Goal: Task Accomplishment & Management: Manage account settings

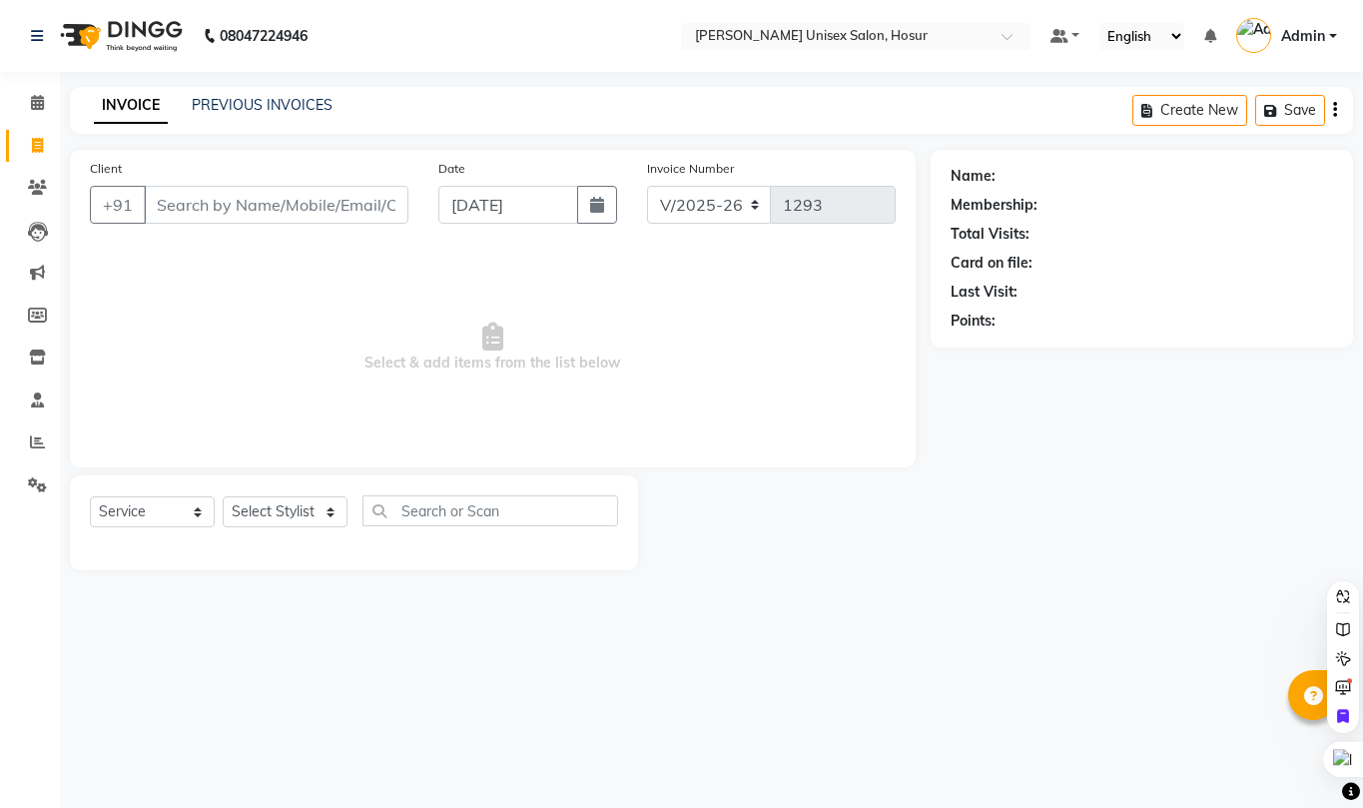
select select "6189"
select select "service"
click at [198, 204] on input "Client" at bounding box center [276, 205] width 265 height 38
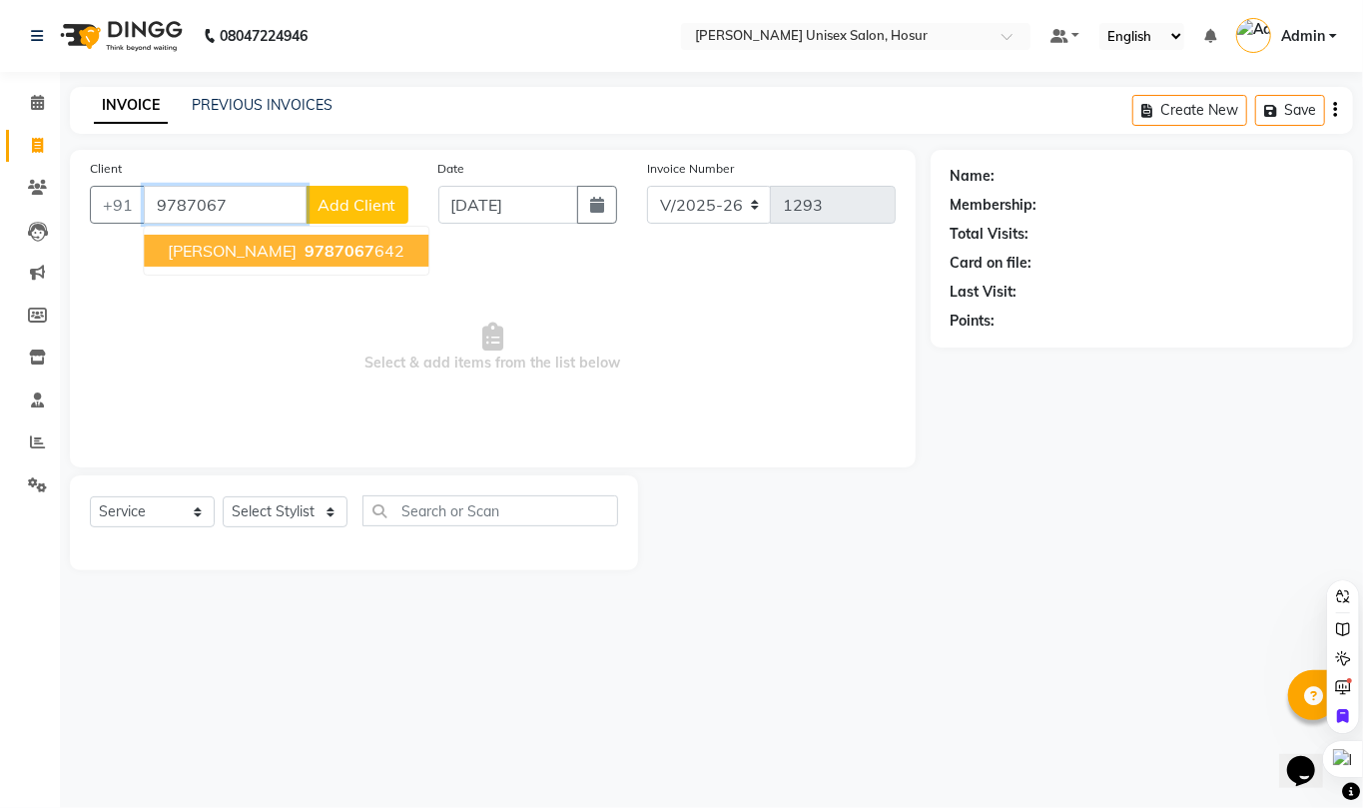
click at [340, 253] on span "9787067" at bounding box center [339, 251] width 70 height 20
type input "9787067642"
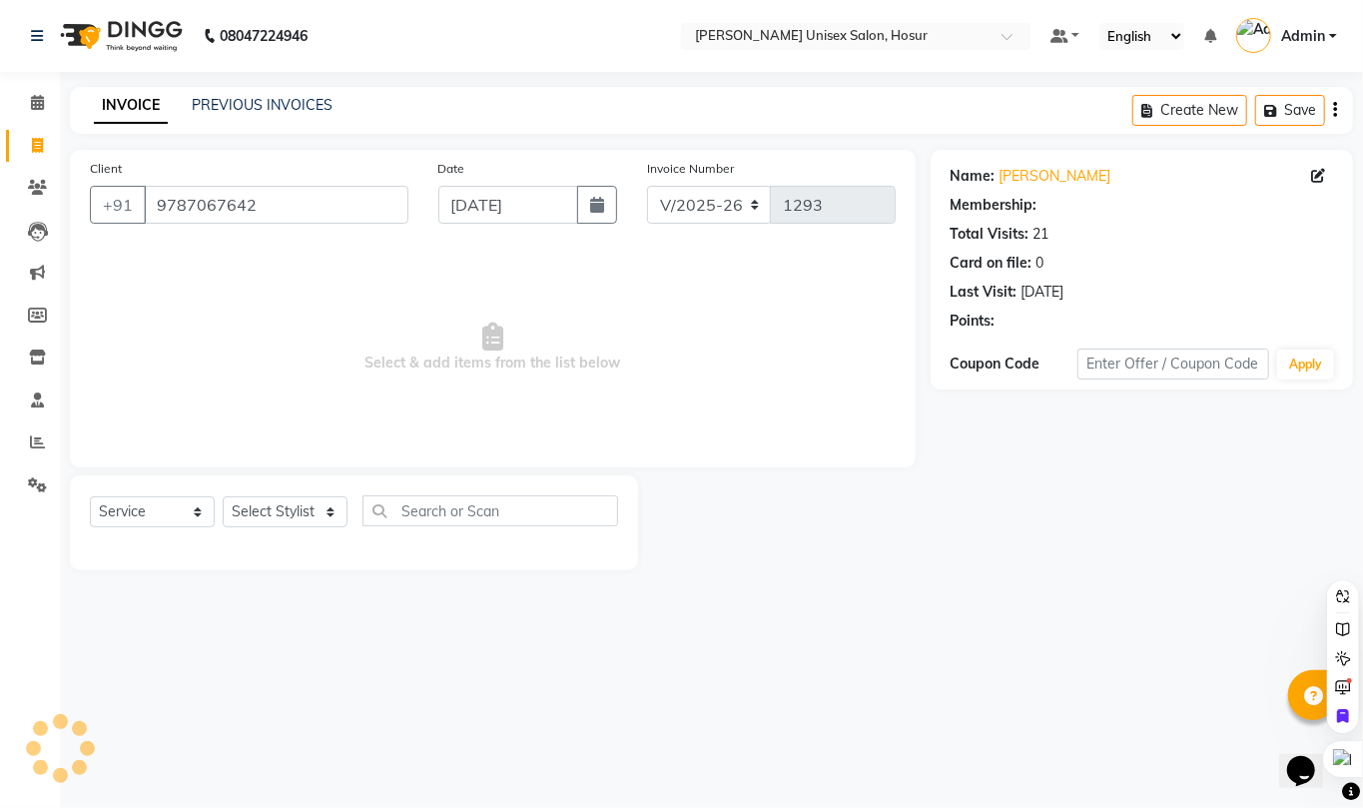
select select "1: Object"
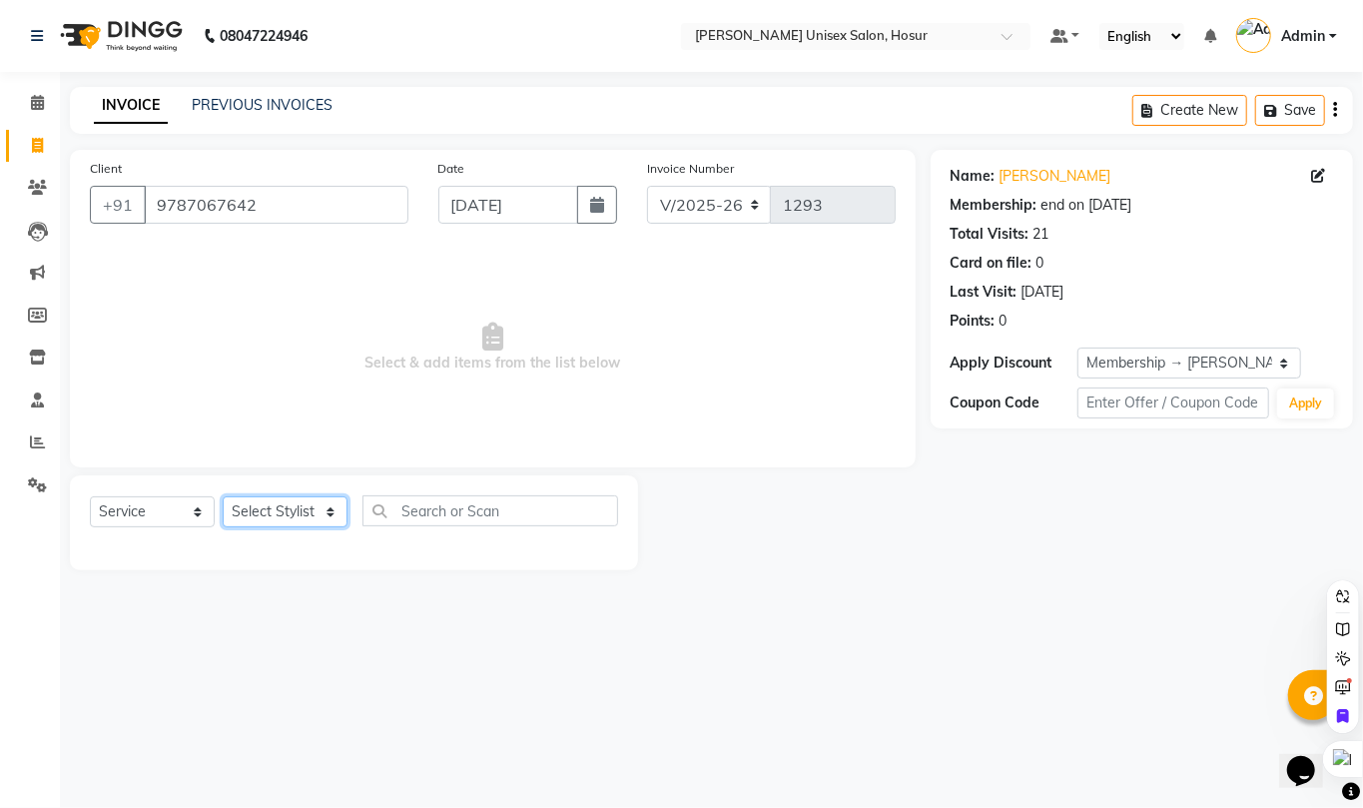
click at [249, 515] on select "Select Stylist [PERSON_NAME] [PERSON_NAME] Manager [PERSON_NAME] [PERSON_NAME] …" at bounding box center [285, 511] width 125 height 31
select select "68440"
click at [223, 496] on select "Select Stylist [PERSON_NAME] [PERSON_NAME] Manager [PERSON_NAME] [PERSON_NAME] …" at bounding box center [285, 511] width 125 height 31
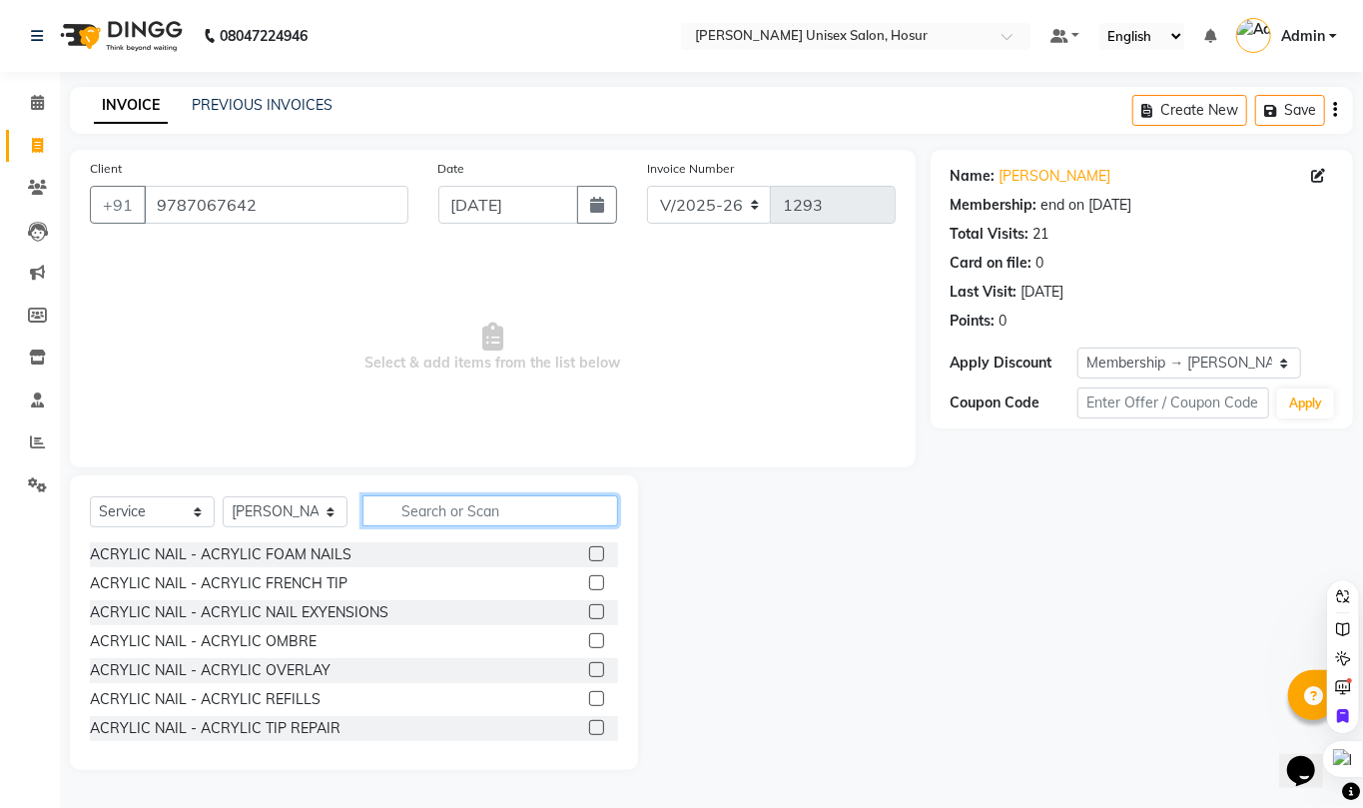
click at [425, 509] on input "text" at bounding box center [490, 510] width 256 height 31
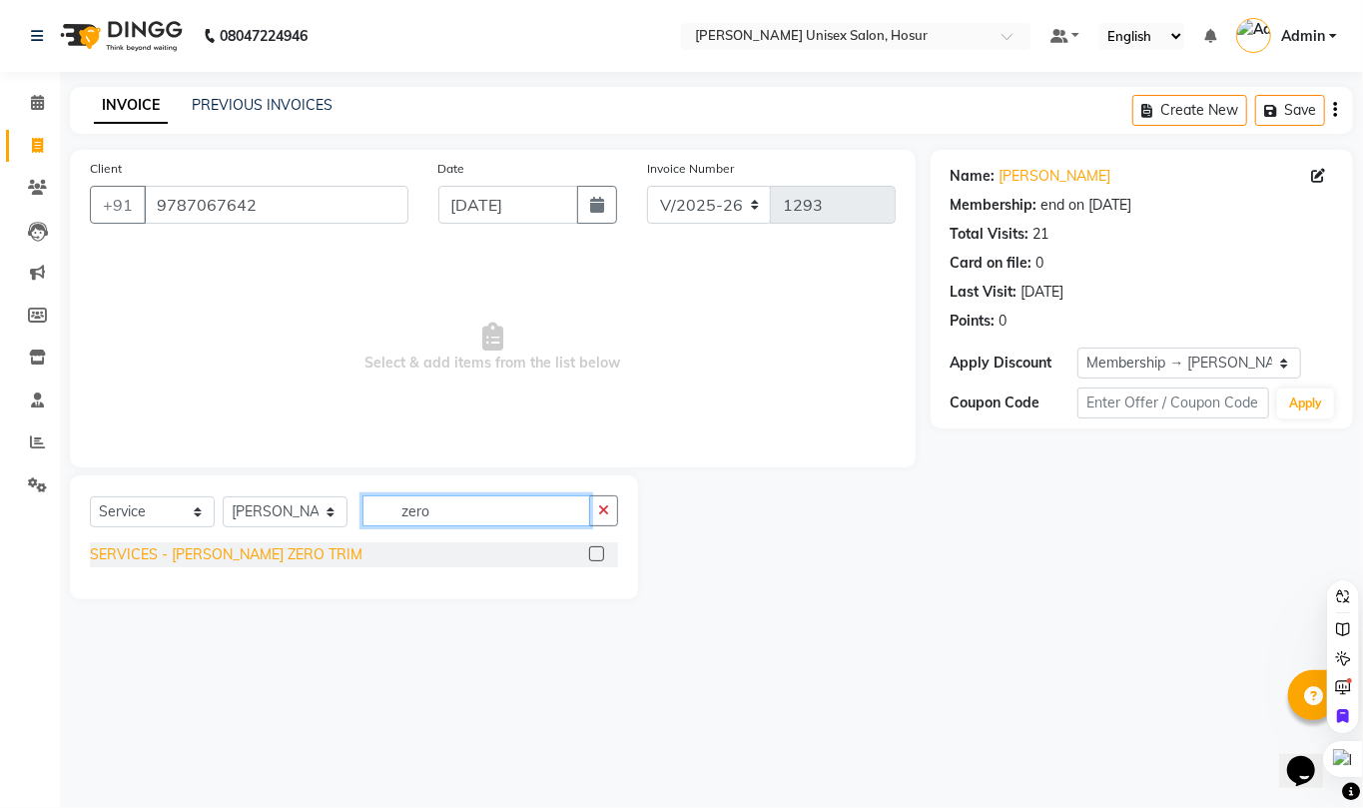
type input "zero"
click at [212, 564] on div "SERVICES - [PERSON_NAME] ZERO TRIM" at bounding box center [226, 554] width 273 height 21
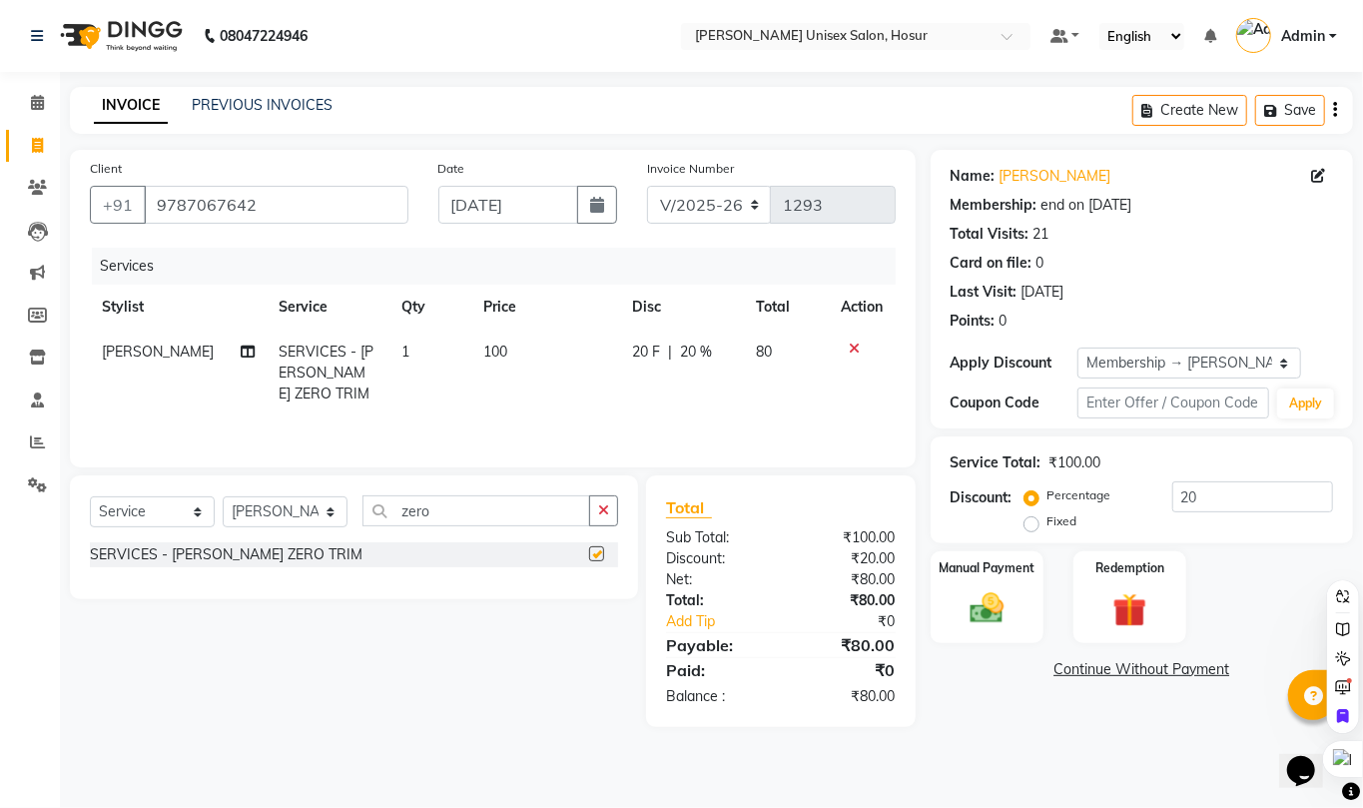
checkbox input "false"
click at [1215, 508] on input "20" at bounding box center [1252, 496] width 161 height 31
type input "2"
drag, startPoint x: 1188, startPoint y: 258, endPoint x: 1168, endPoint y: 234, distance: 31.2
click at [1198, 256] on div "Card on file: 0" at bounding box center [1141, 263] width 382 height 21
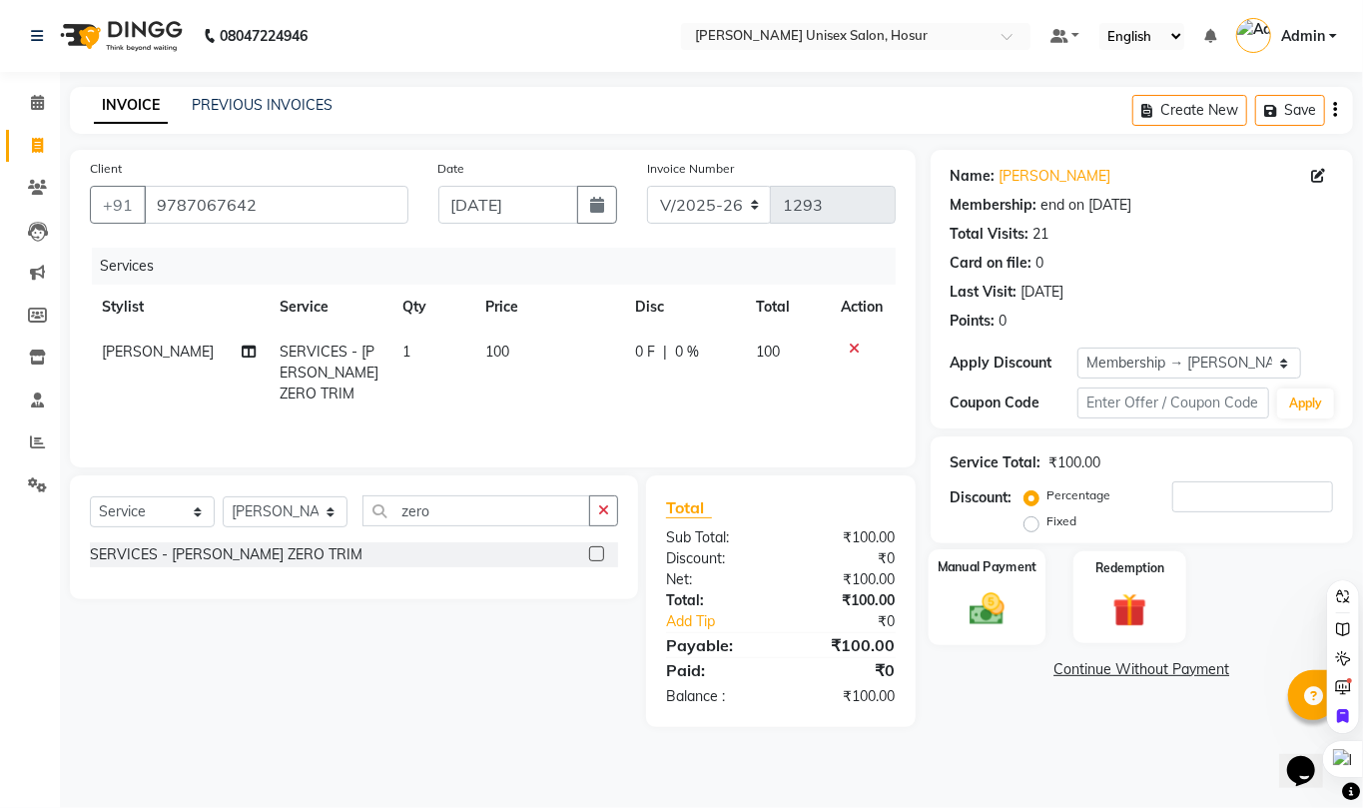
click at [996, 564] on label "Manual Payment" at bounding box center [986, 566] width 100 height 19
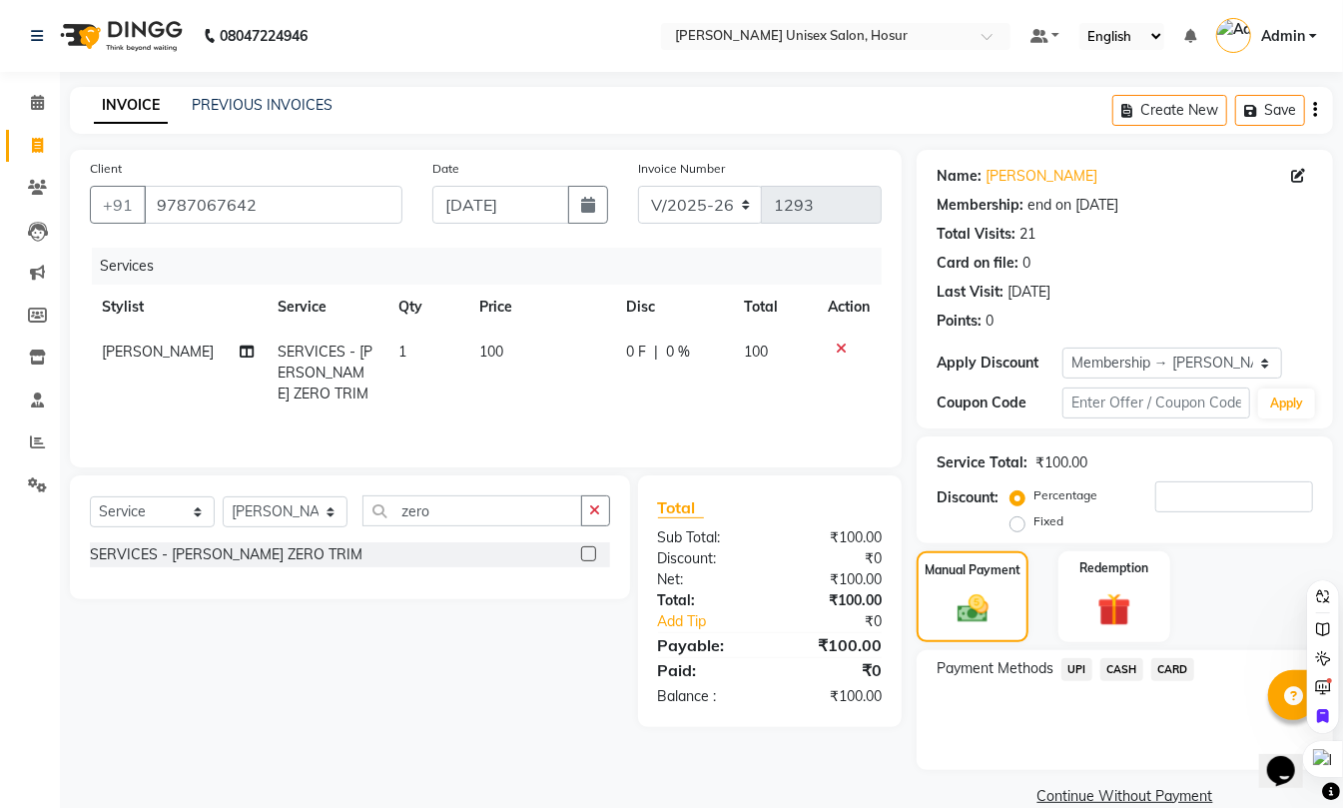
click at [1078, 667] on span "UPI" at bounding box center [1076, 669] width 31 height 23
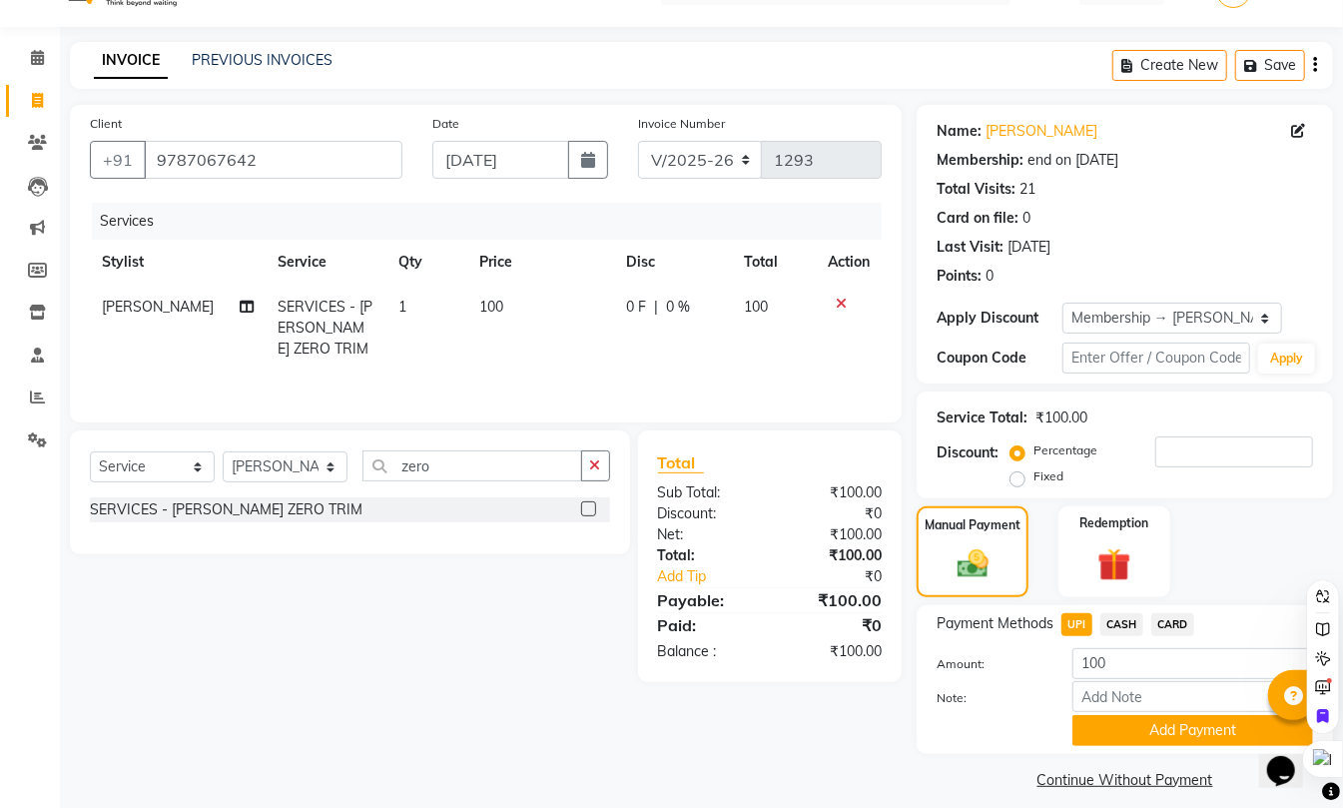
scroll to position [62, 0]
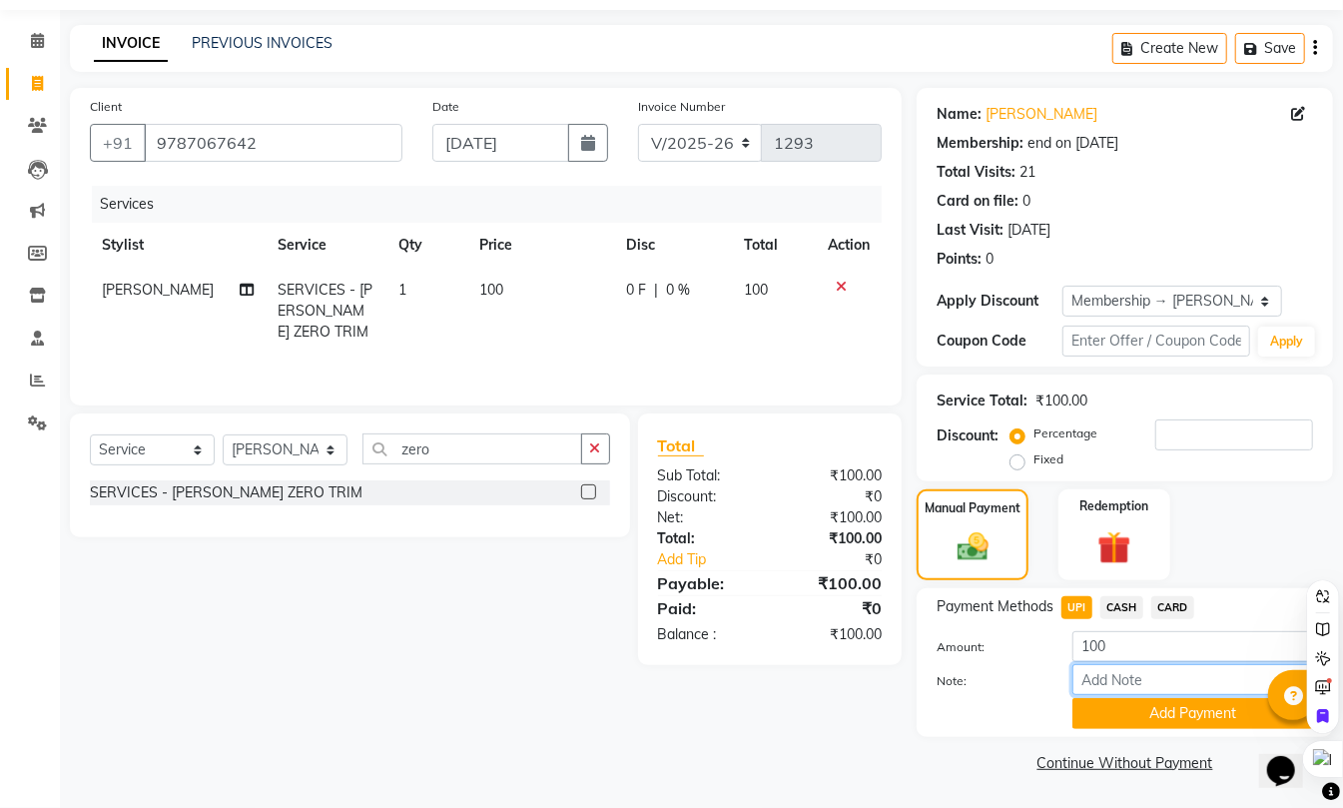
click at [1144, 683] on input "Note:" at bounding box center [1192, 679] width 241 height 31
type input "sent to raja sir number"
click at [1167, 721] on button "Add Payment" at bounding box center [1192, 713] width 241 height 31
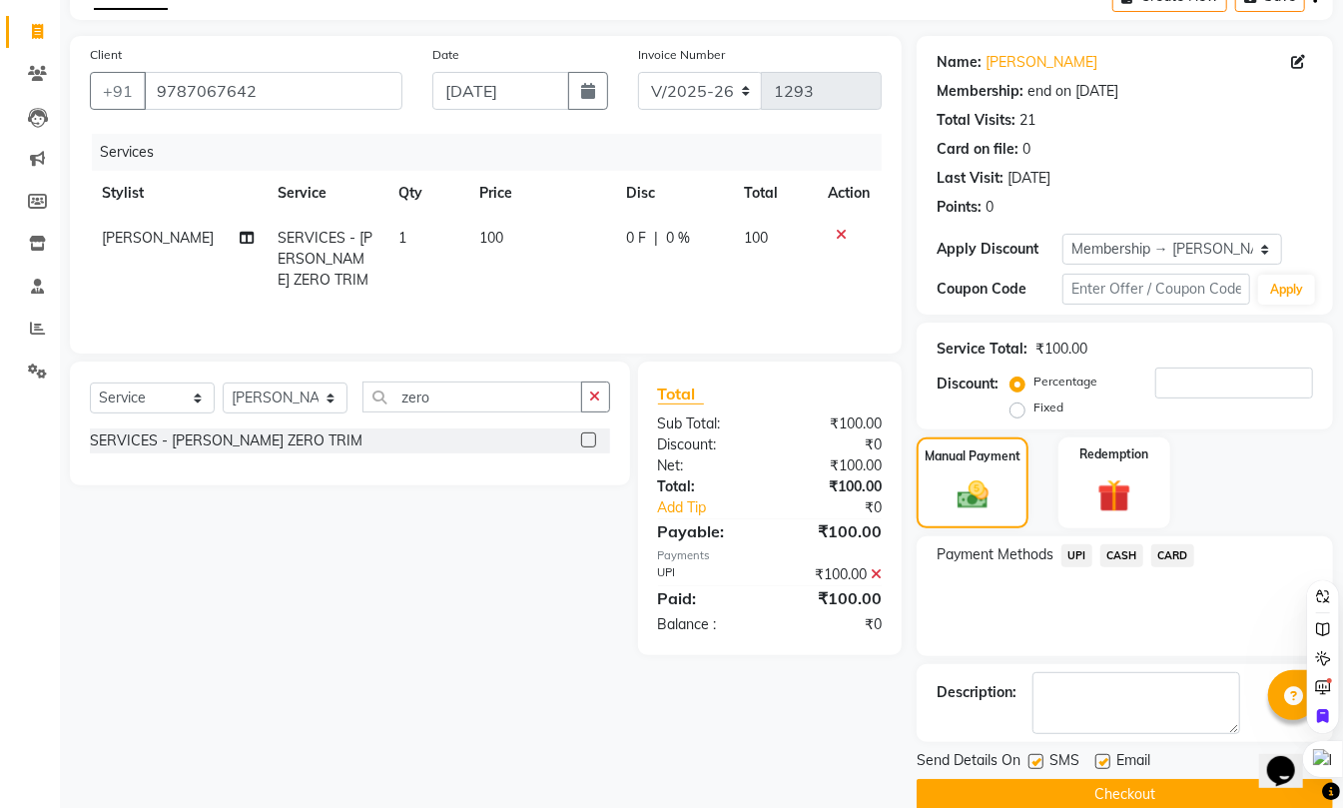
scroll to position [148, 0]
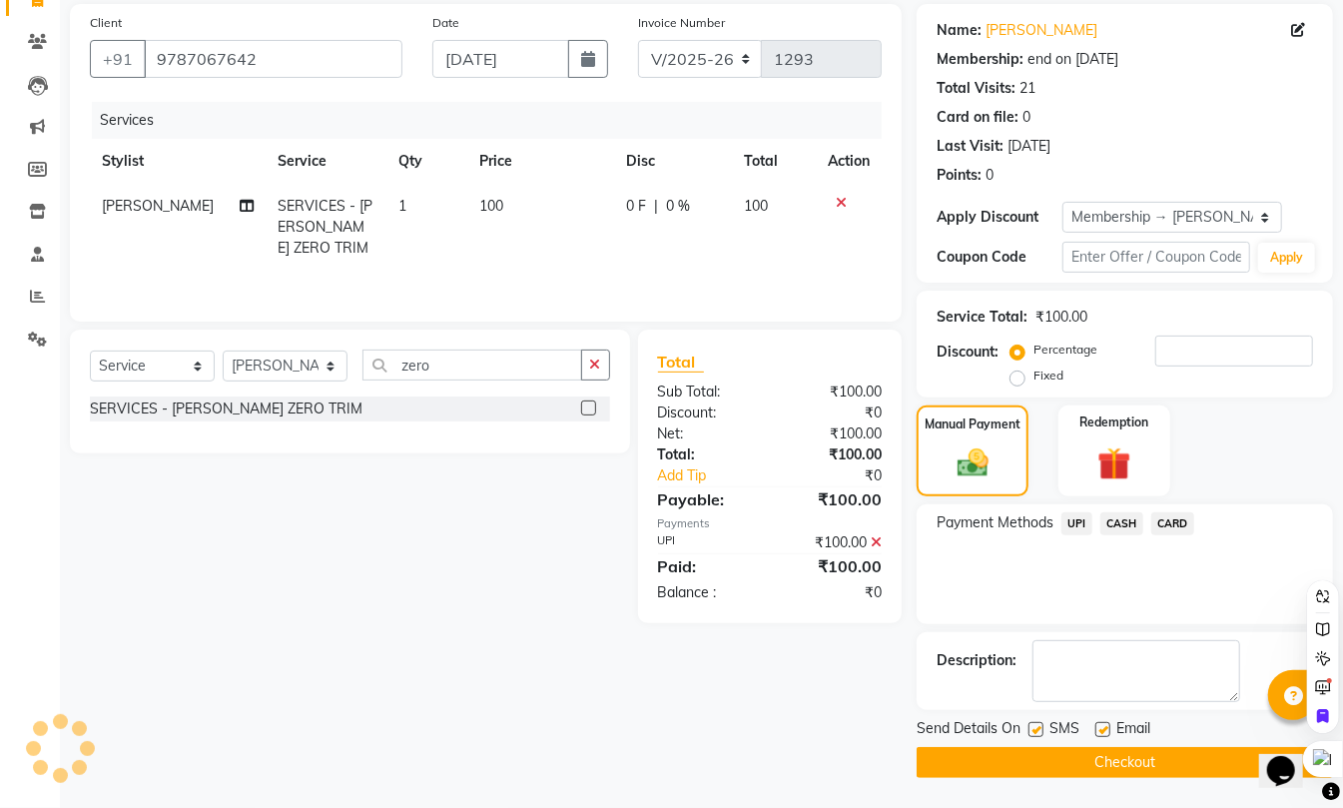
click at [1083, 759] on button "Checkout" at bounding box center [1124, 762] width 416 height 31
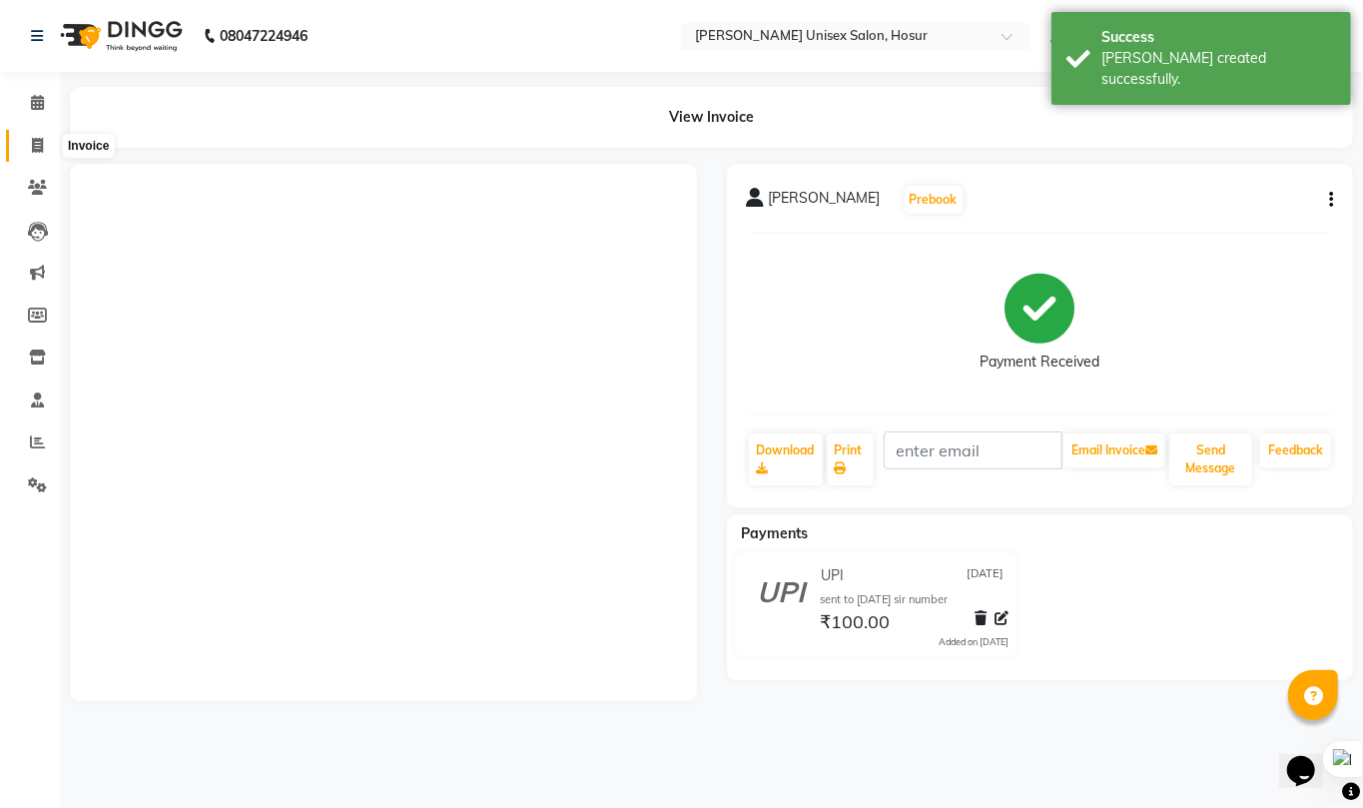
click at [48, 145] on span at bounding box center [37, 146] width 35 height 23
select select "service"
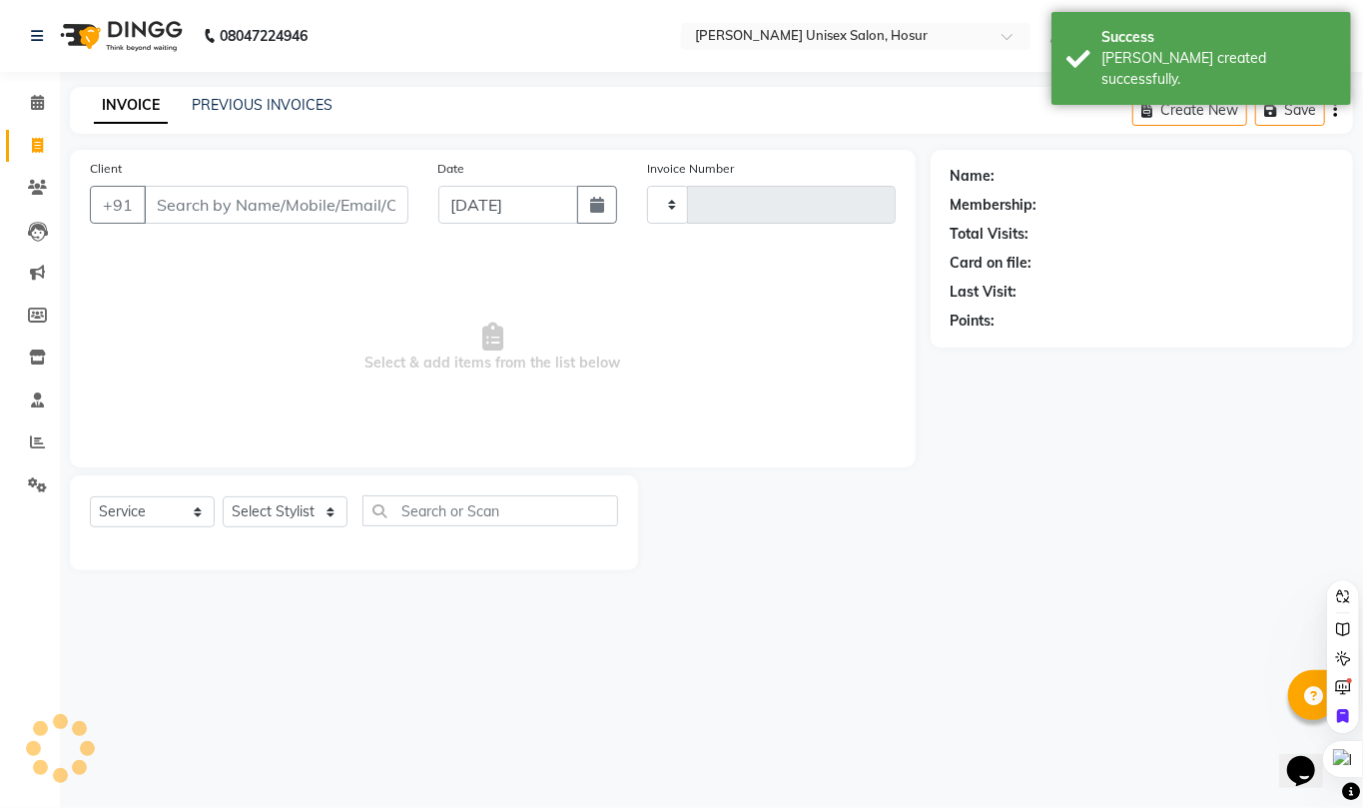
type input "1294"
select select "6189"
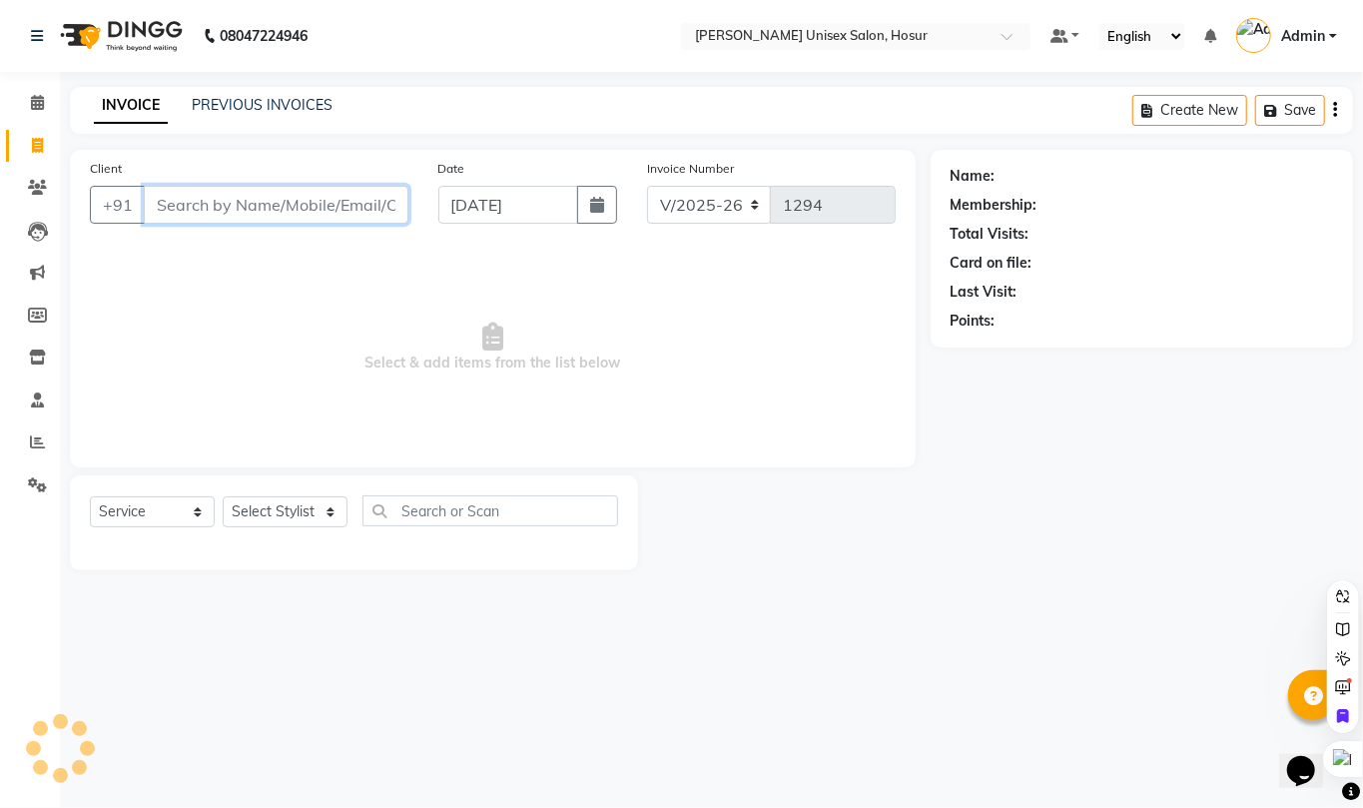
click at [256, 200] on input "Client" at bounding box center [276, 205] width 265 height 38
click at [257, 204] on input "Client" at bounding box center [276, 205] width 265 height 38
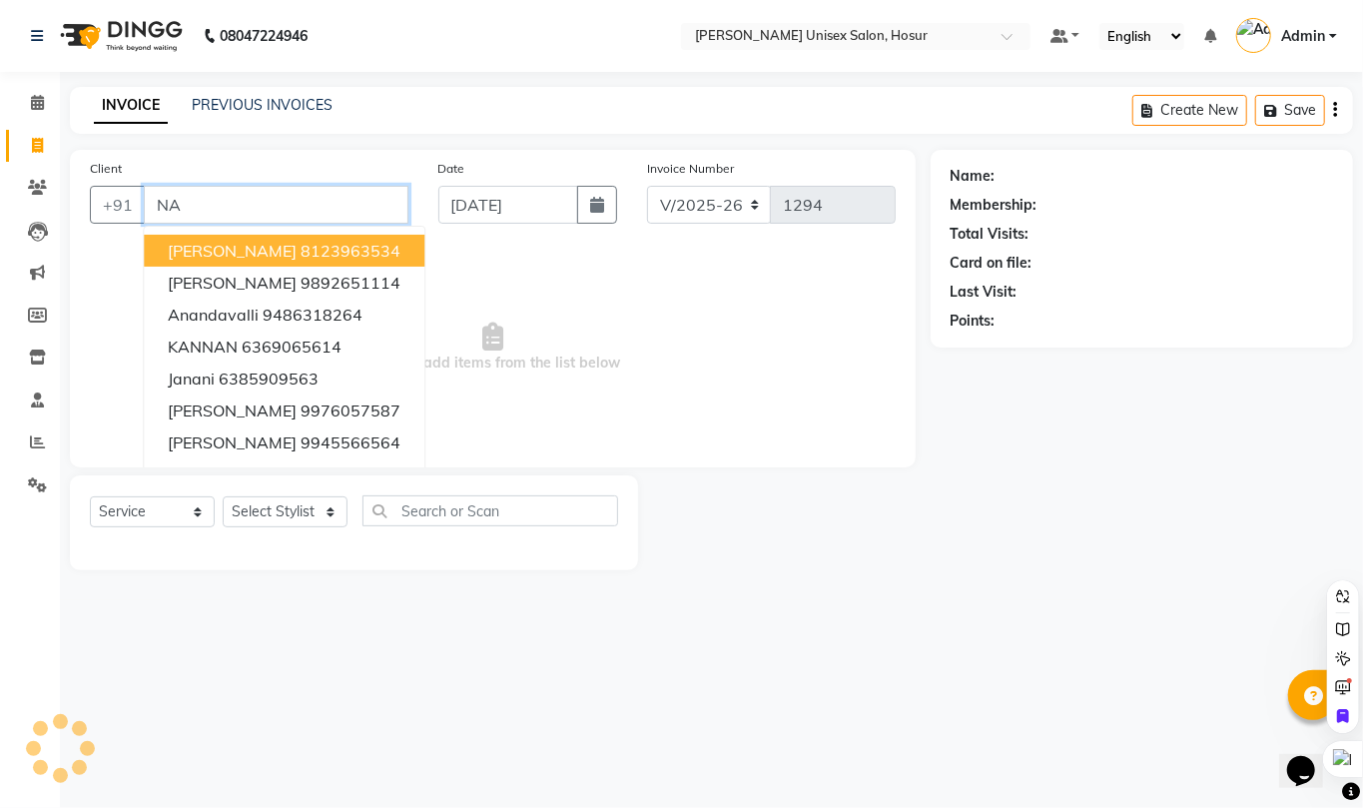
type input "N"
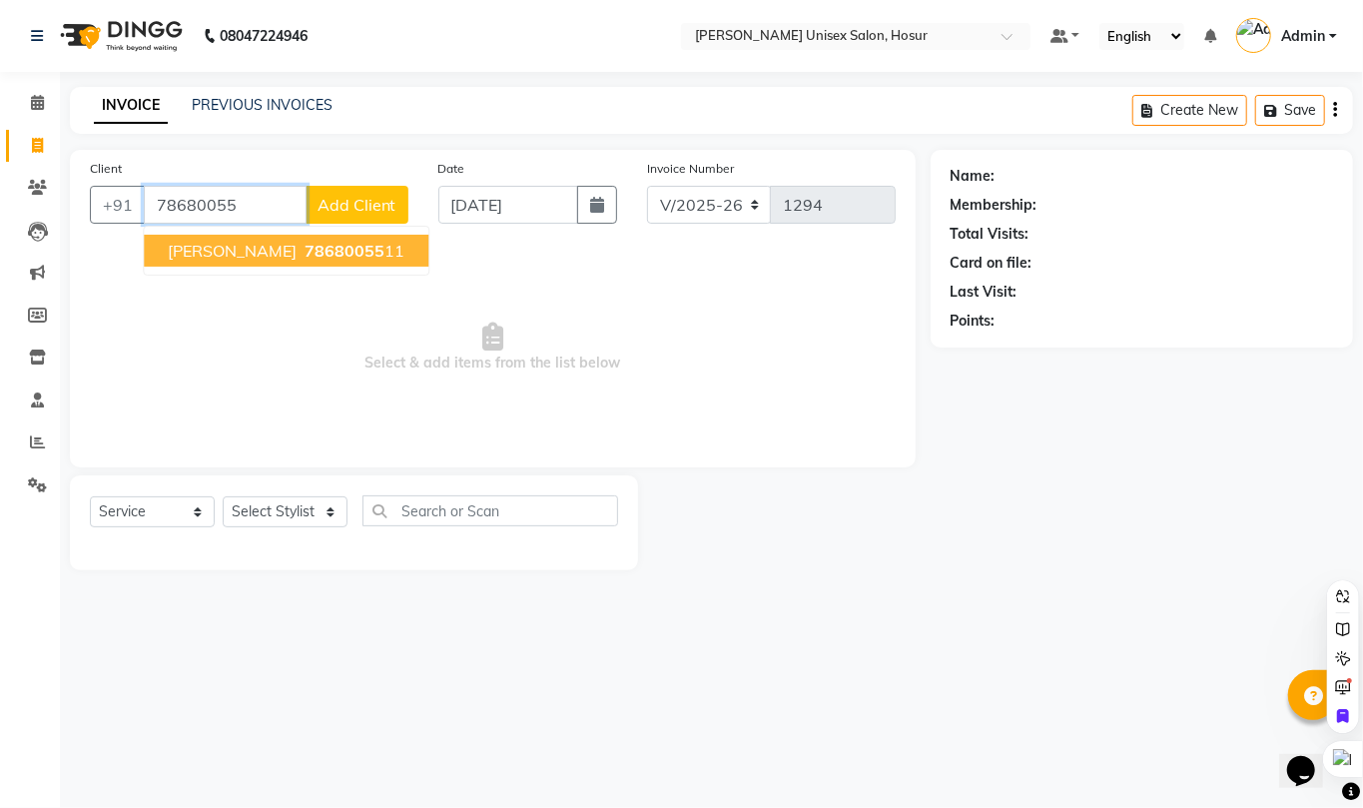
click at [304, 241] on span "78680055" at bounding box center [344, 251] width 80 height 20
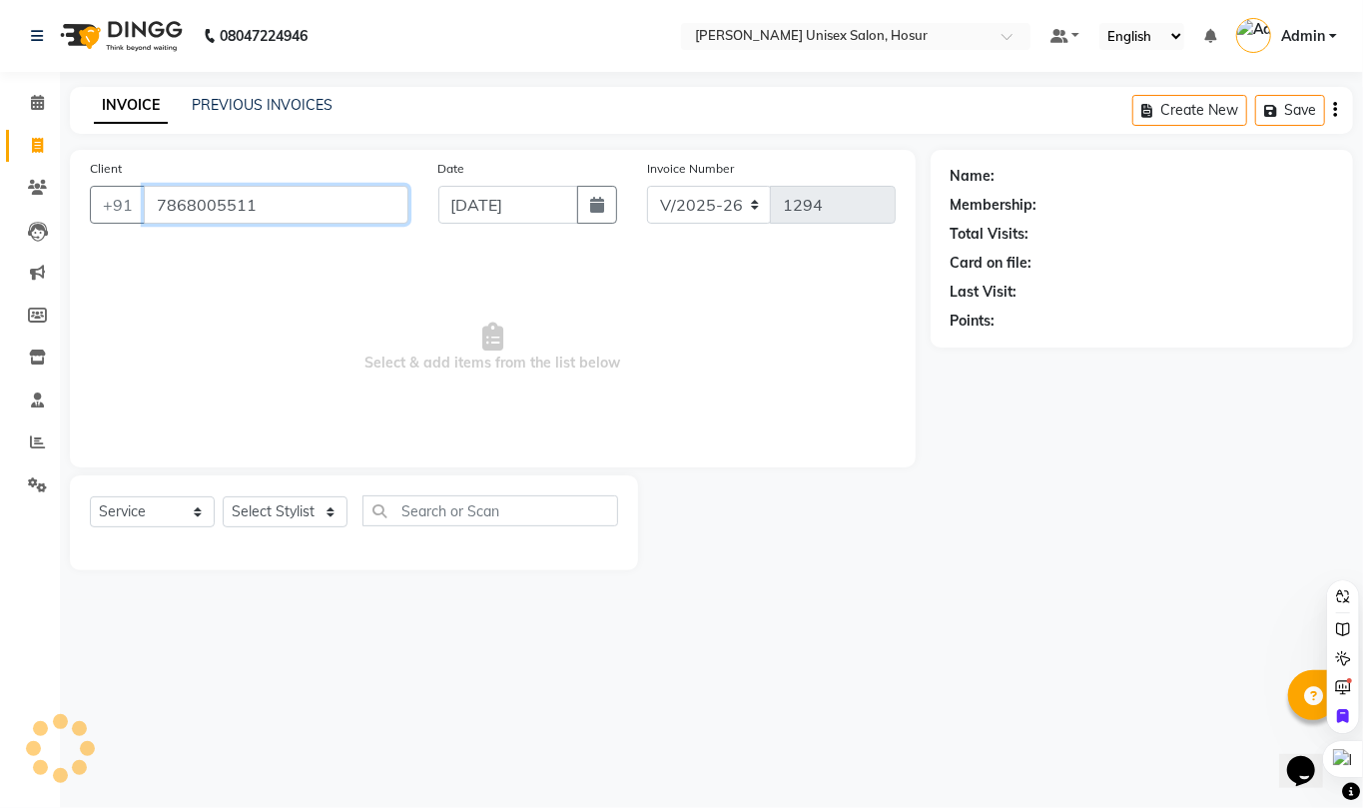
type input "7868005511"
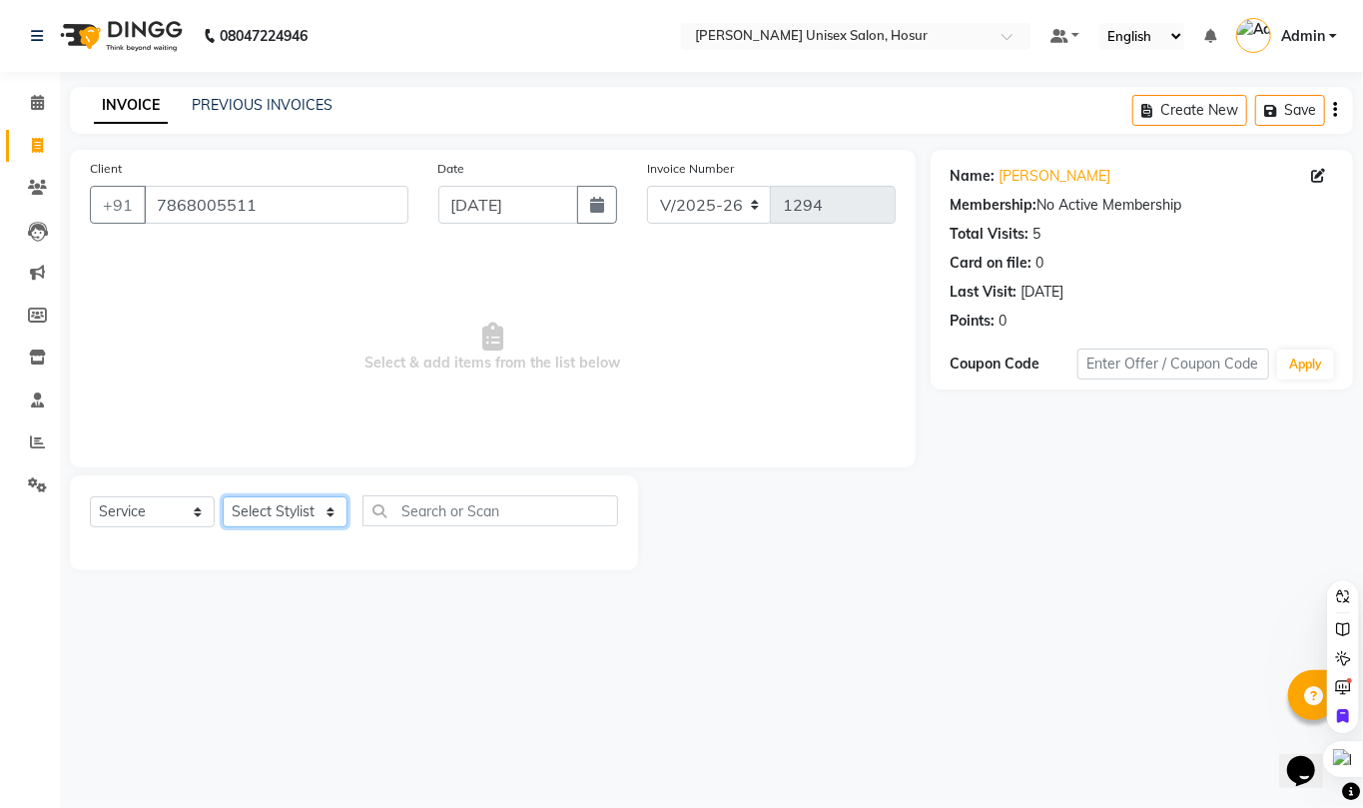
click at [325, 504] on select "Select Stylist [PERSON_NAME] [PERSON_NAME] Manager [PERSON_NAME] [PERSON_NAME] …" at bounding box center [285, 511] width 125 height 31
select select "54020"
click at [223, 496] on select "Select Stylist [PERSON_NAME] [PERSON_NAME] Manager [PERSON_NAME] [PERSON_NAME] …" at bounding box center [285, 511] width 125 height 31
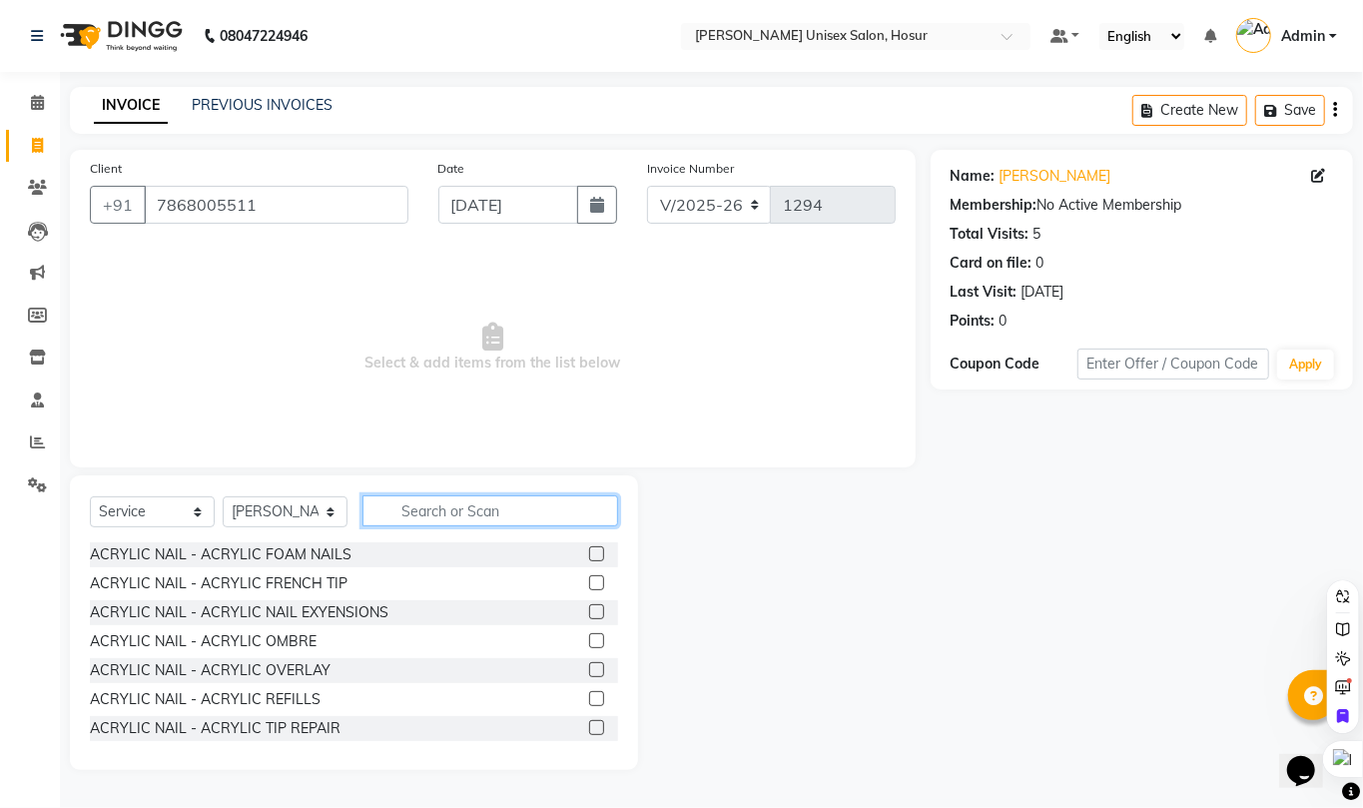
click at [425, 503] on input "text" at bounding box center [490, 510] width 256 height 31
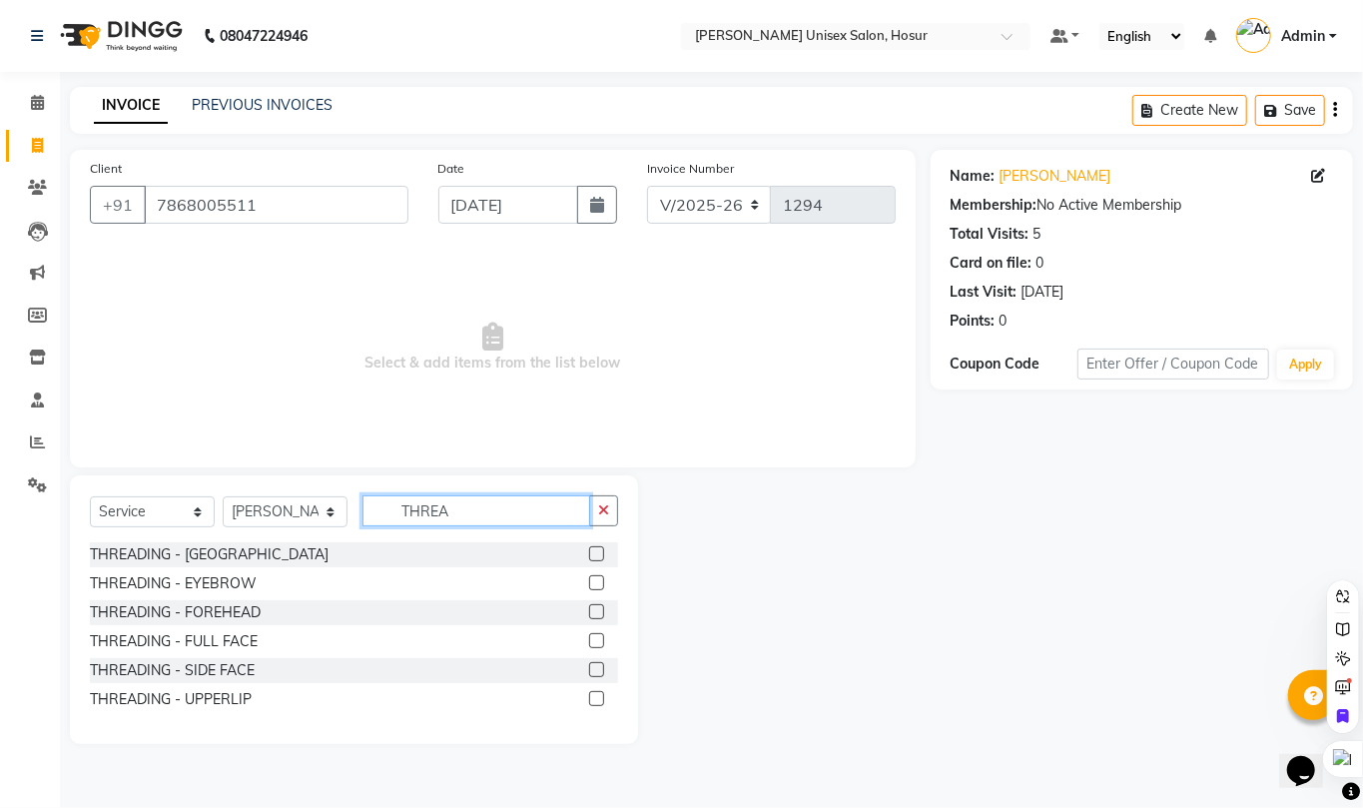
type input "THREA"
click at [601, 584] on label at bounding box center [596, 582] width 15 height 15
click at [601, 584] on input "checkbox" at bounding box center [595, 583] width 13 height 13
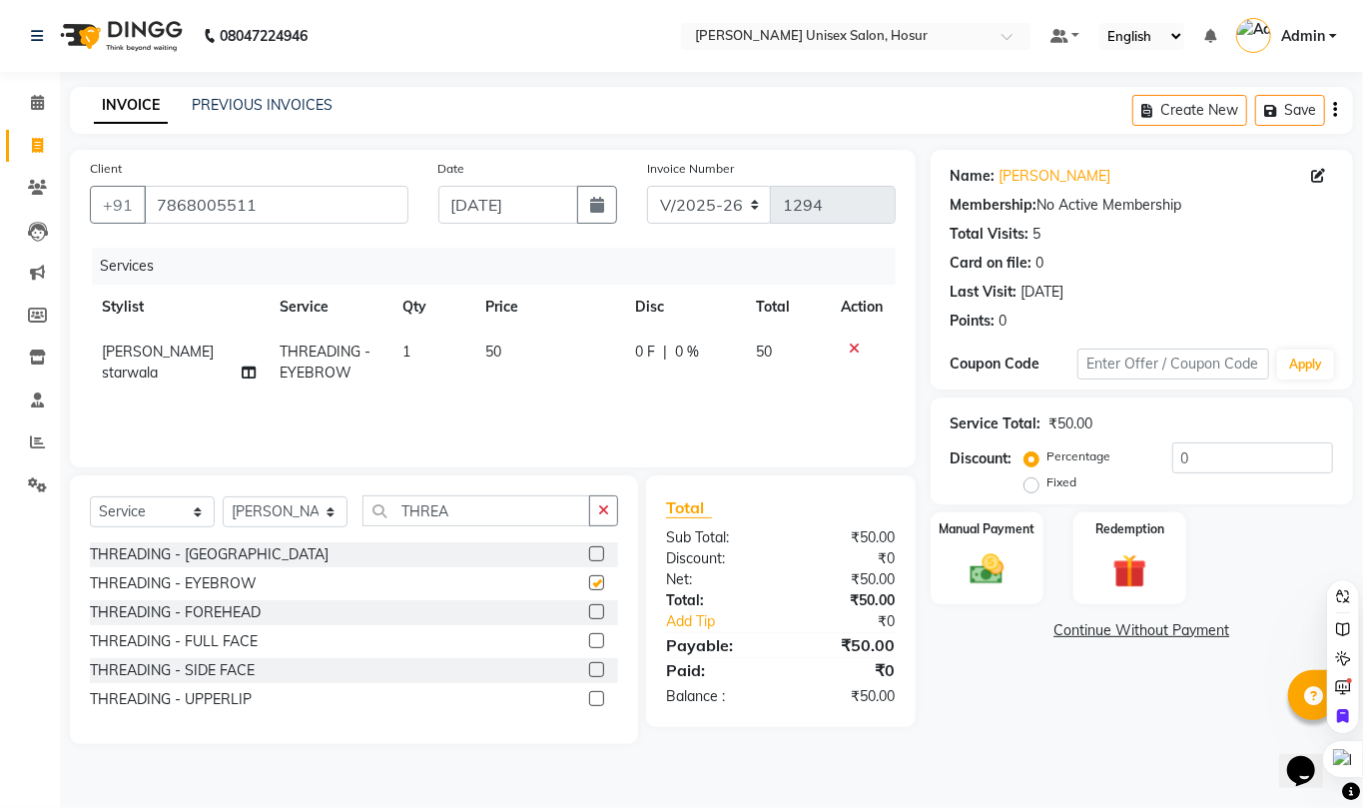
checkbox input "false"
click at [473, 511] on input "THREA" at bounding box center [476, 510] width 228 height 31
type input "T"
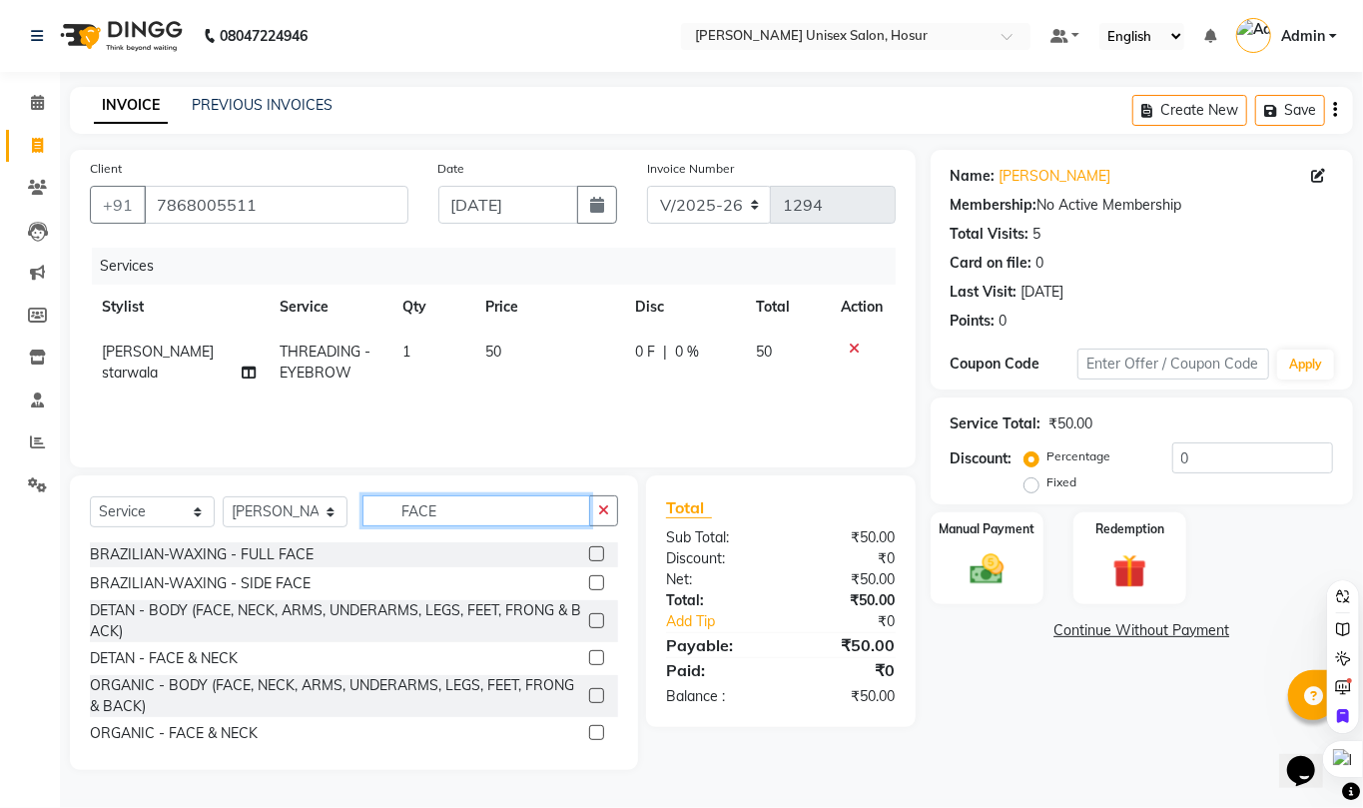
type input "FACE"
click at [589, 555] on label at bounding box center [596, 553] width 15 height 15
click at [589, 555] on input "checkbox" at bounding box center [595, 554] width 13 height 13
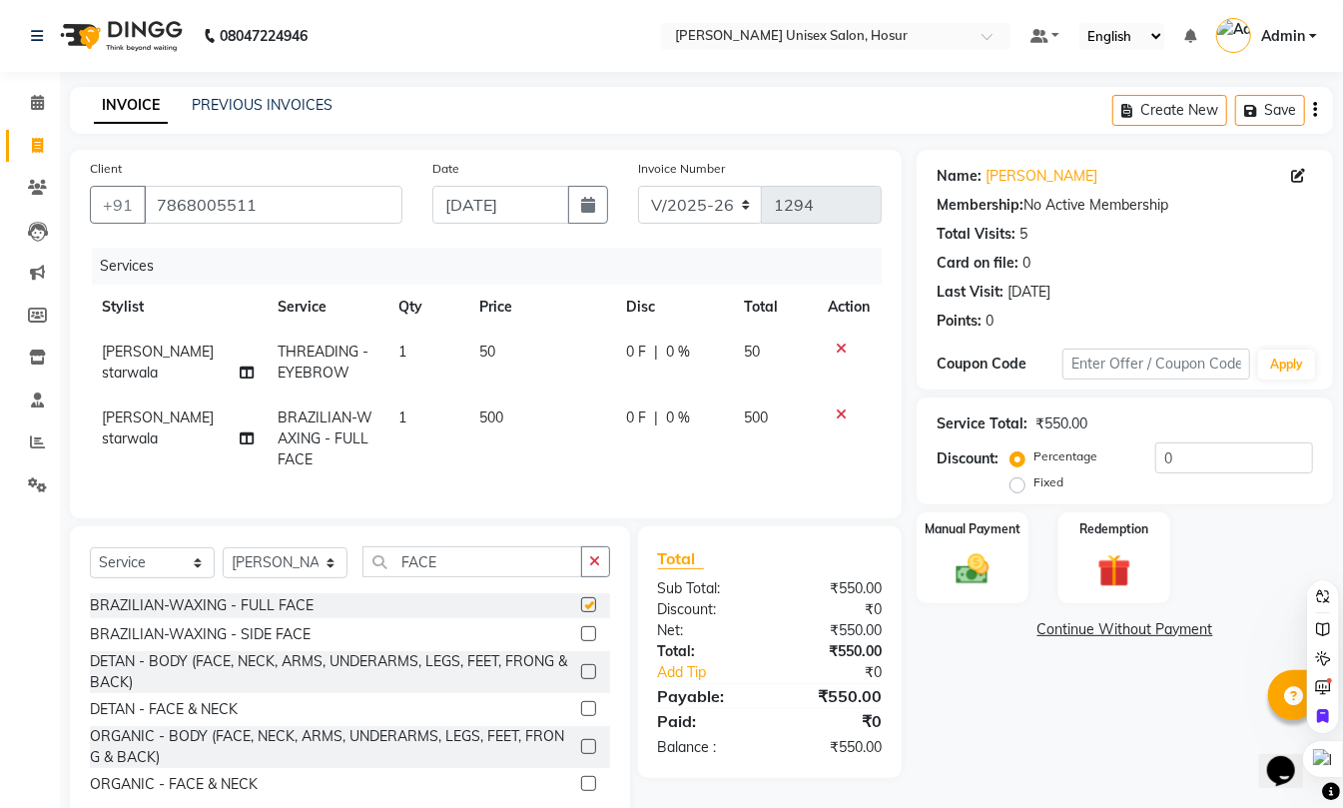
checkbox input "false"
click at [493, 413] on td "500" at bounding box center [540, 438] width 147 height 87
select select "54020"
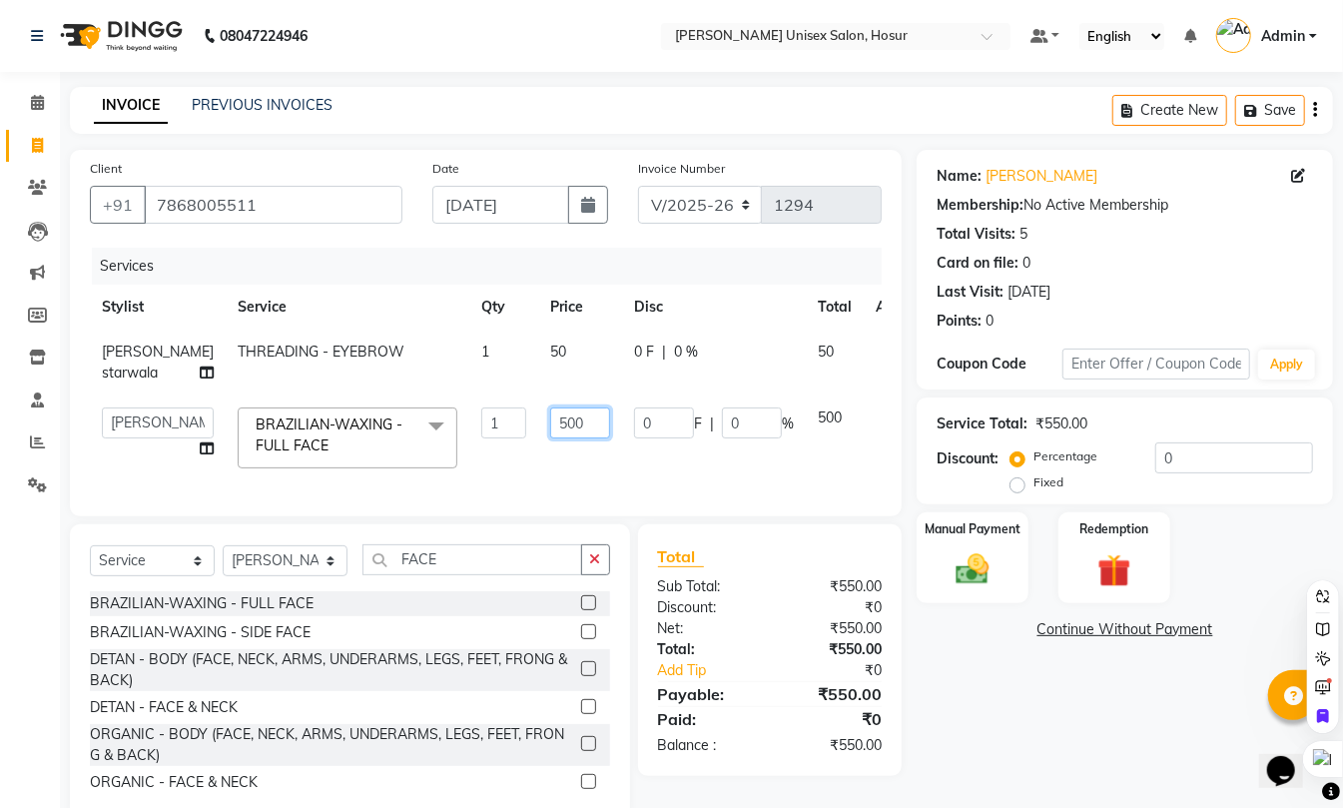
click at [557, 436] on input "500" at bounding box center [580, 422] width 60 height 31
type input "550"
click at [593, 496] on div "Services Stylist Service Qty Price Disc Total Action Naziya starwala THREADING …" at bounding box center [486, 372] width 792 height 249
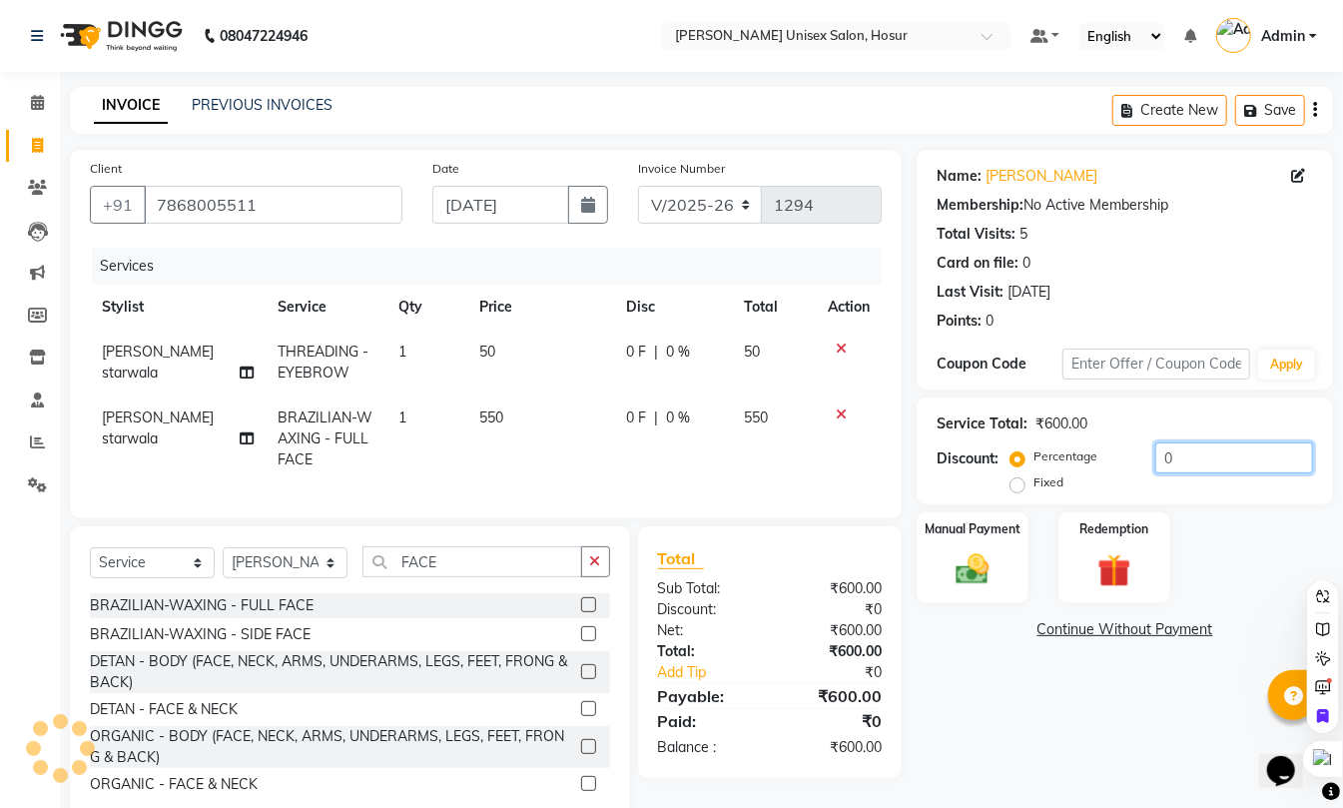
click at [1195, 467] on input "0" at bounding box center [1234, 457] width 158 height 31
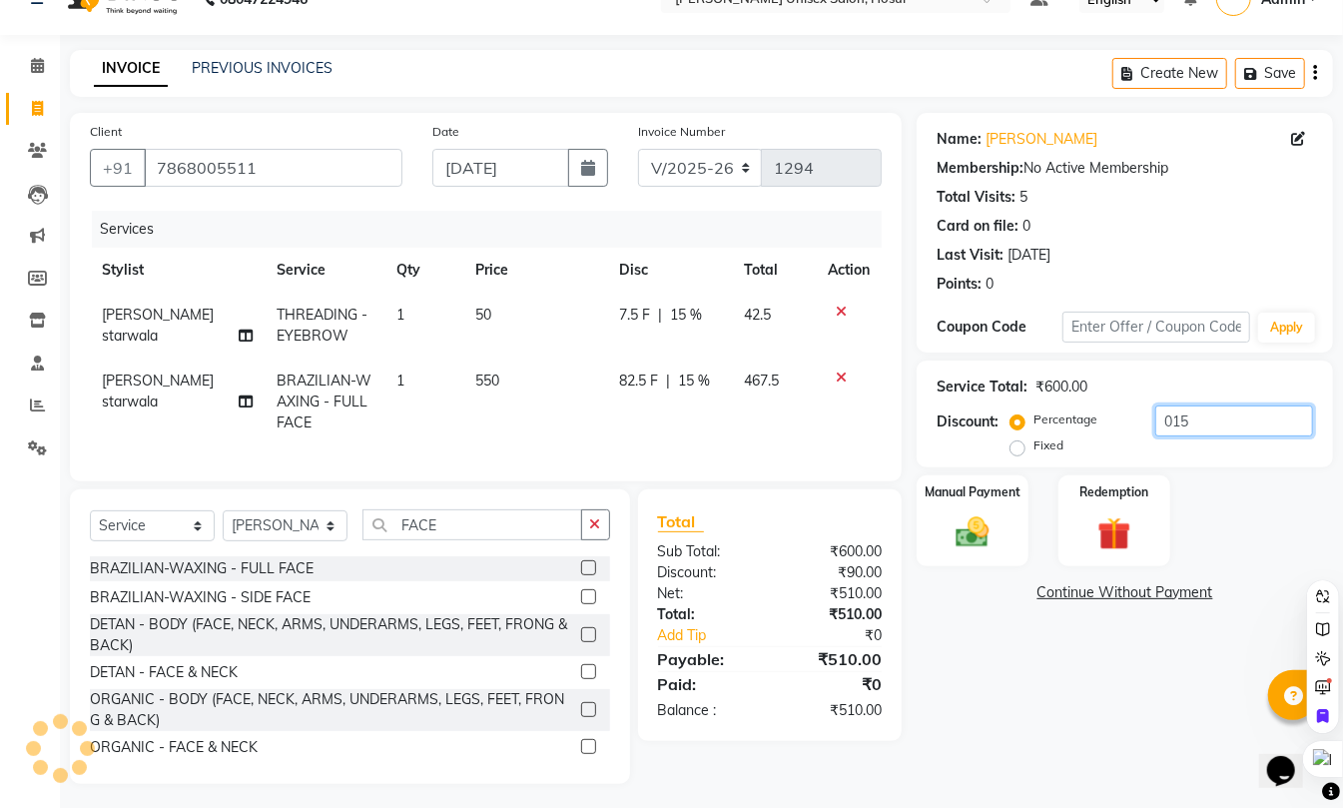
scroll to position [64, 0]
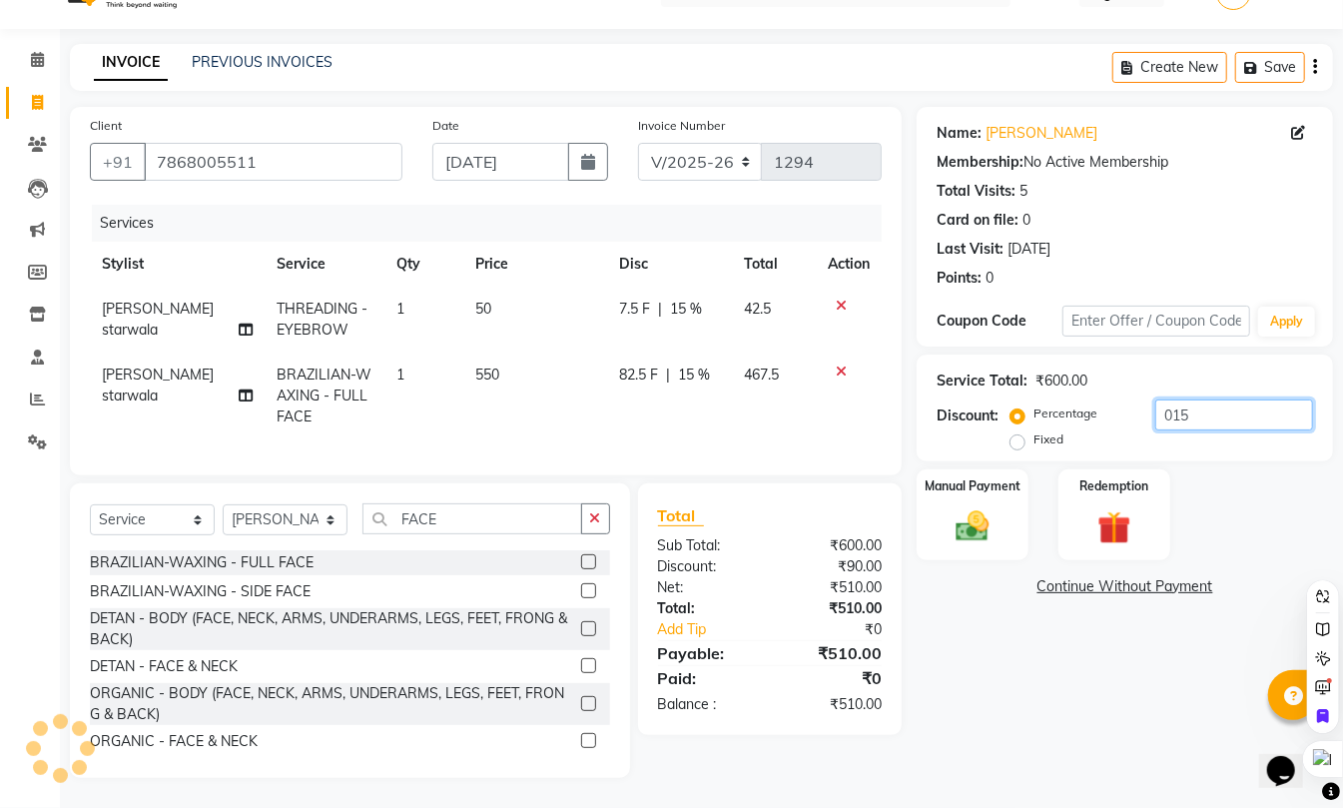
type input "015"
click at [681, 298] on span "15 %" at bounding box center [686, 308] width 32 height 21
select select "54020"
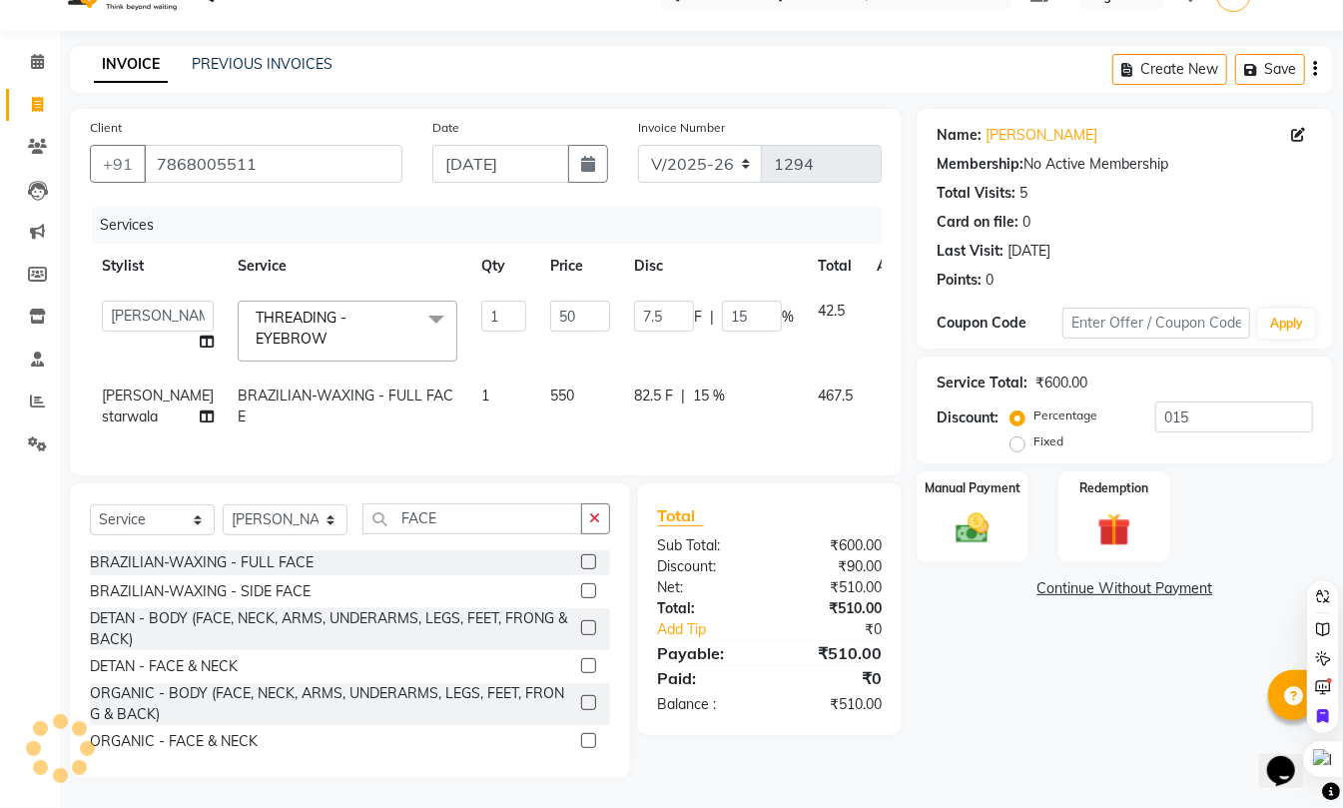
click at [782, 306] on span "%" at bounding box center [788, 316] width 12 height 21
click at [722, 300] on input "15" at bounding box center [752, 315] width 60 height 31
type input "1"
click at [693, 373] on td "82.5 F | 15 %" at bounding box center [714, 406] width 184 height 66
select select "54020"
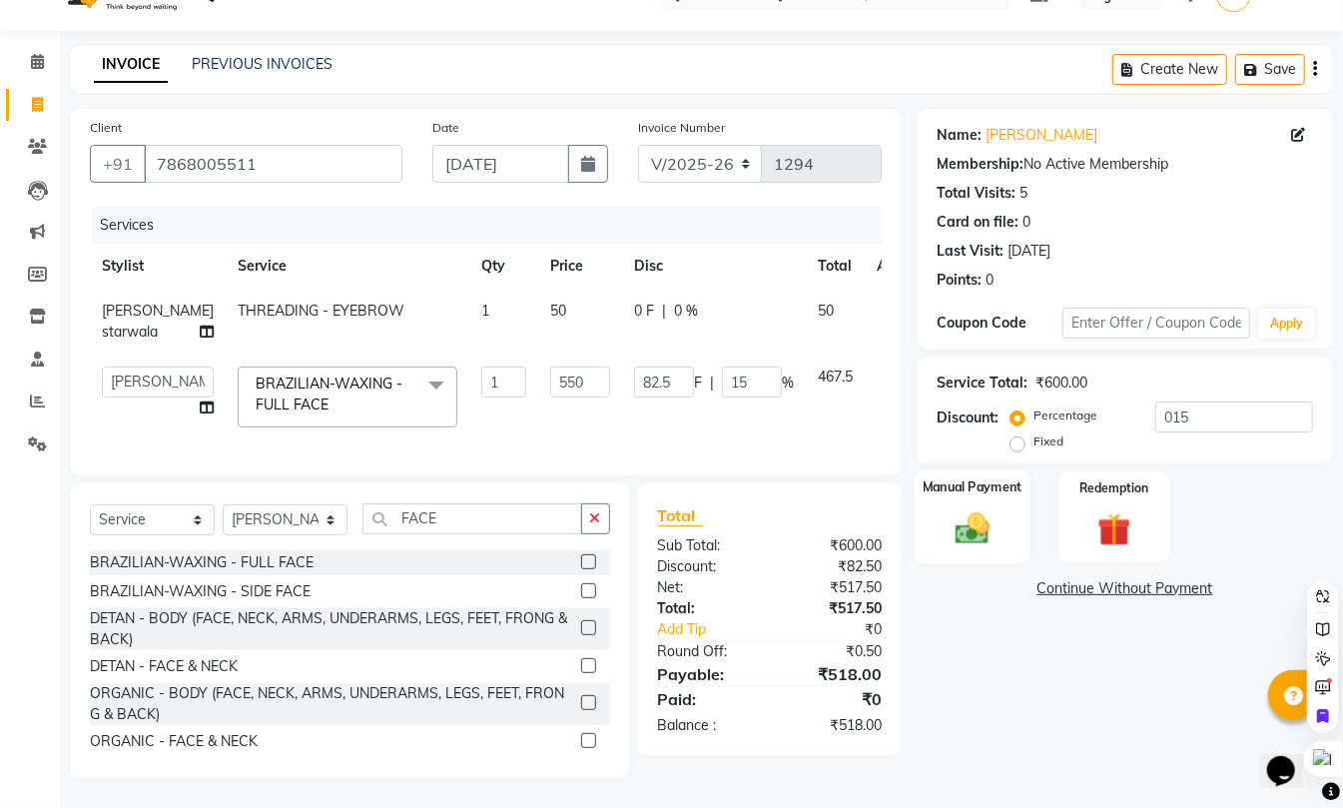
click at [983, 508] on img at bounding box center [972, 528] width 56 height 40
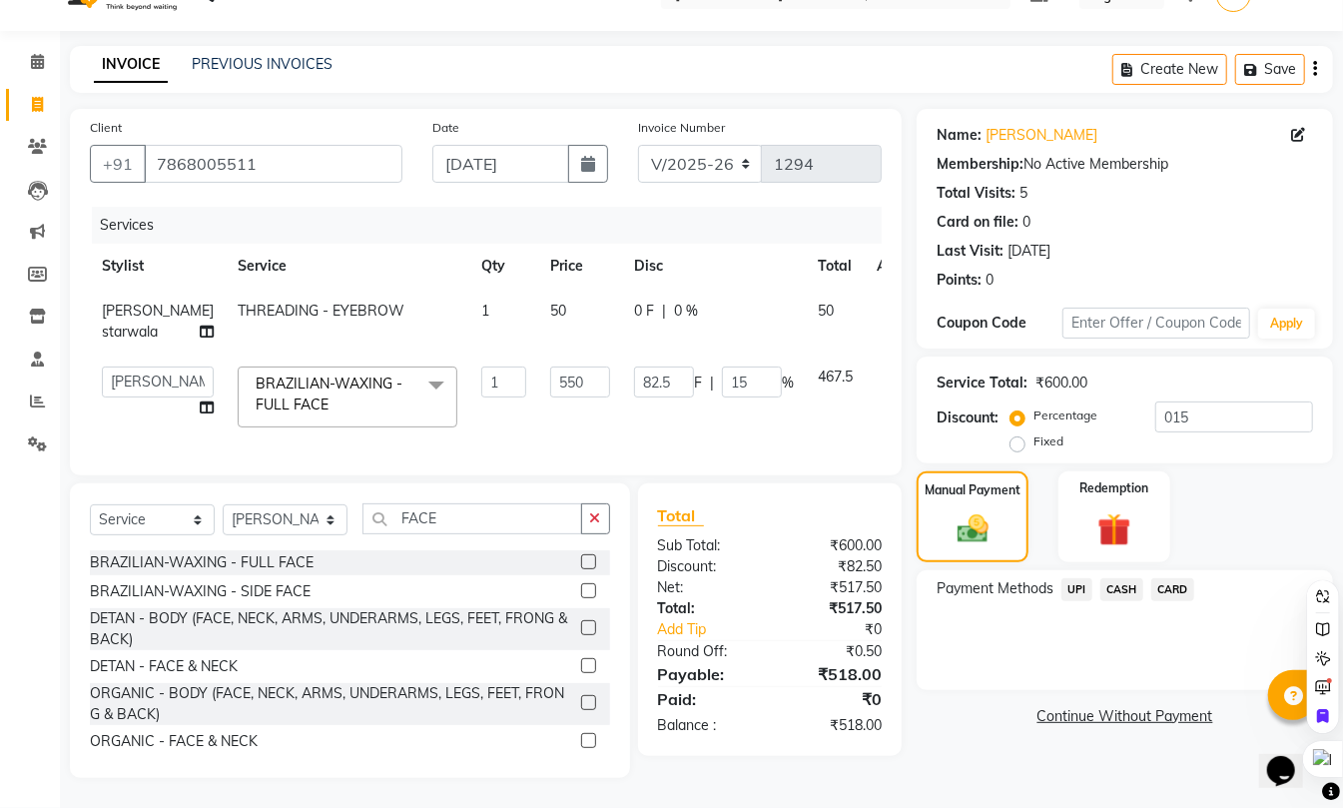
scroll to position [82, 0]
click at [1082, 578] on span "UPI" at bounding box center [1076, 589] width 31 height 23
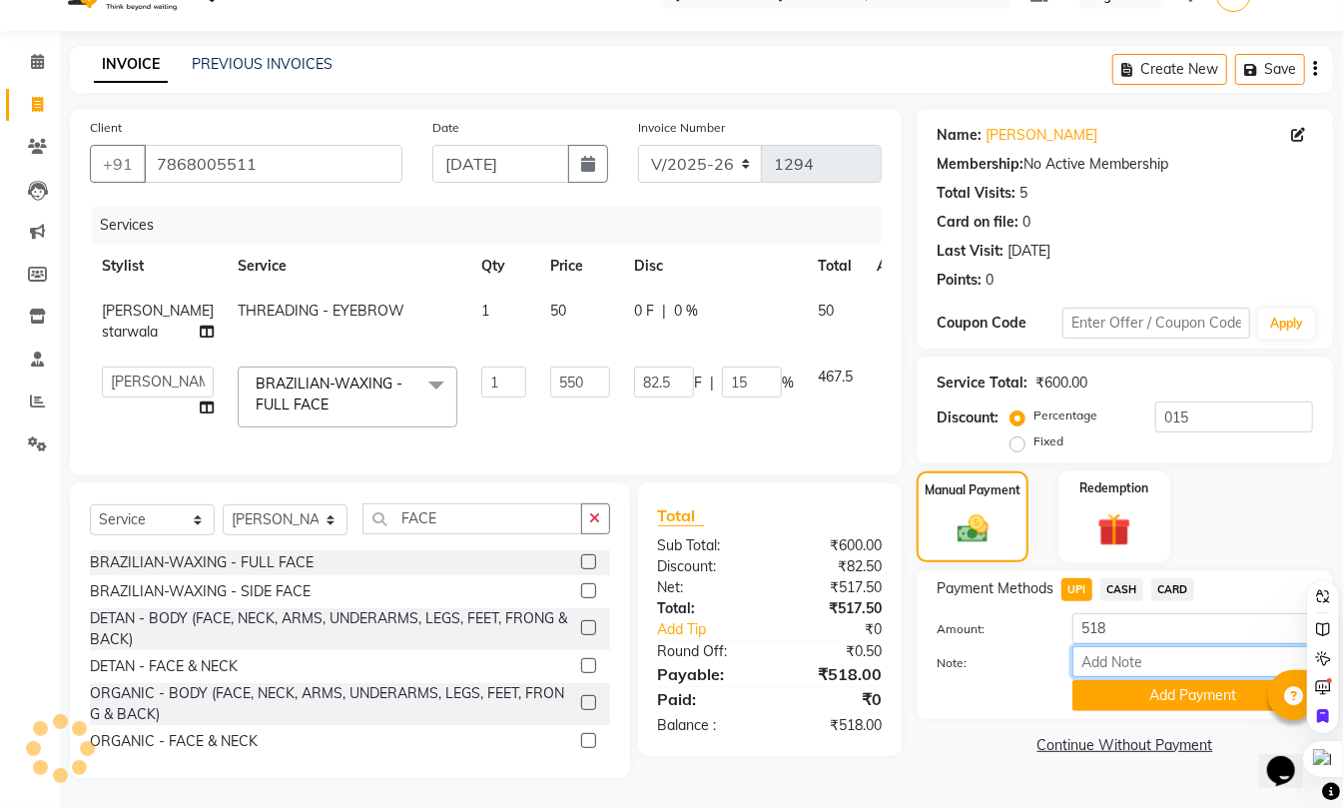
click at [1115, 646] on input "Note:" at bounding box center [1192, 661] width 241 height 31
type input "RAJA SIR GPAY"
click at [1168, 680] on button "Add Payment" at bounding box center [1192, 695] width 241 height 31
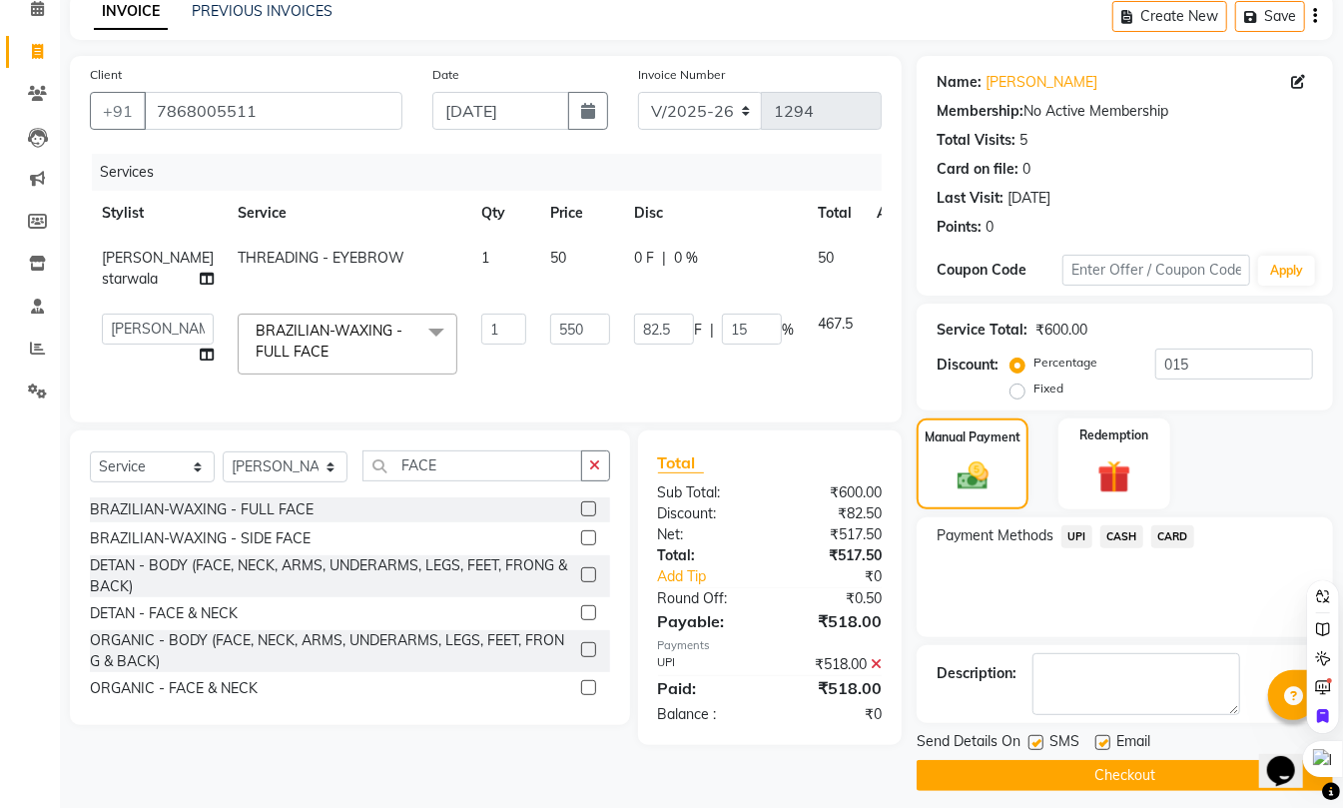
scroll to position [108, 0]
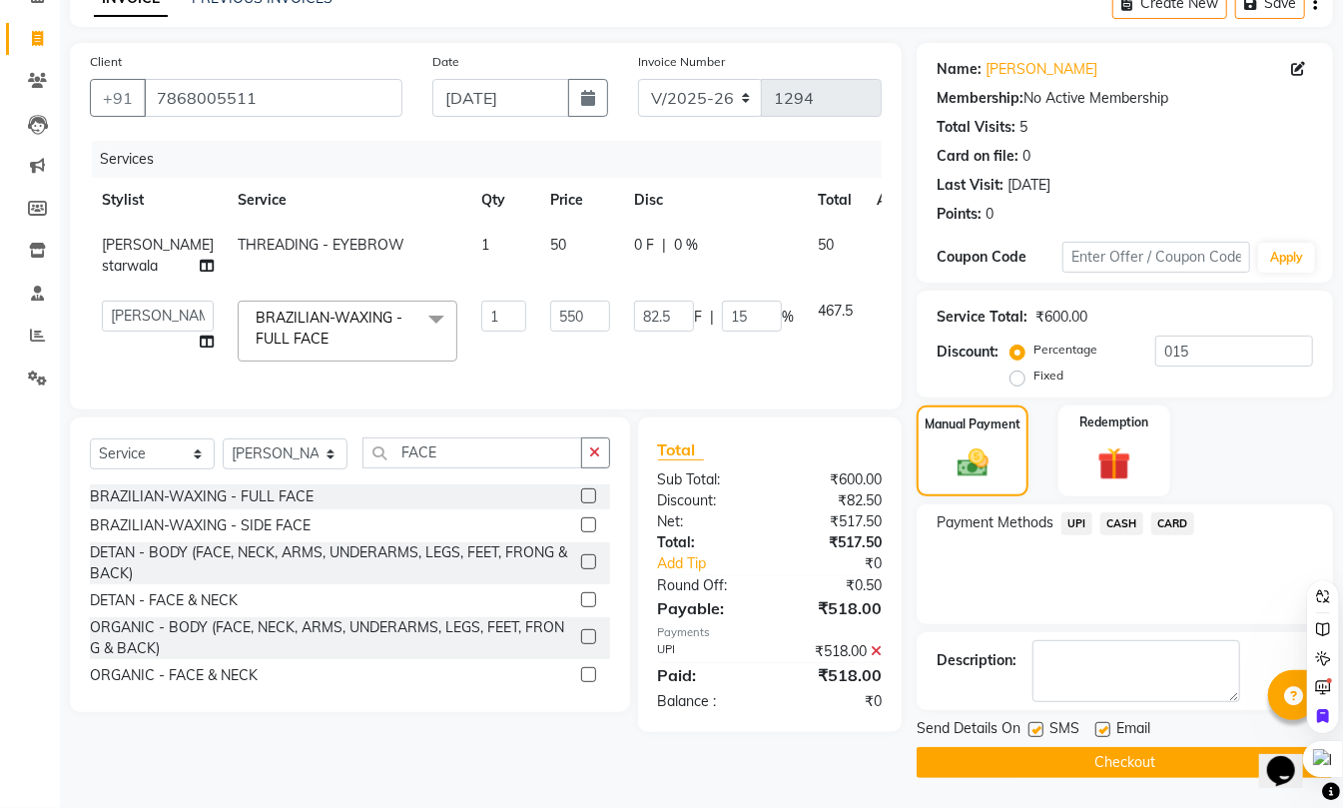
click at [1103, 729] on label at bounding box center [1102, 729] width 15 height 15
click at [1103, 729] on input "checkbox" at bounding box center [1101, 730] width 13 height 13
checkbox input "false"
click at [1036, 733] on label at bounding box center [1035, 729] width 15 height 15
click at [1036, 733] on input "checkbox" at bounding box center [1034, 730] width 13 height 13
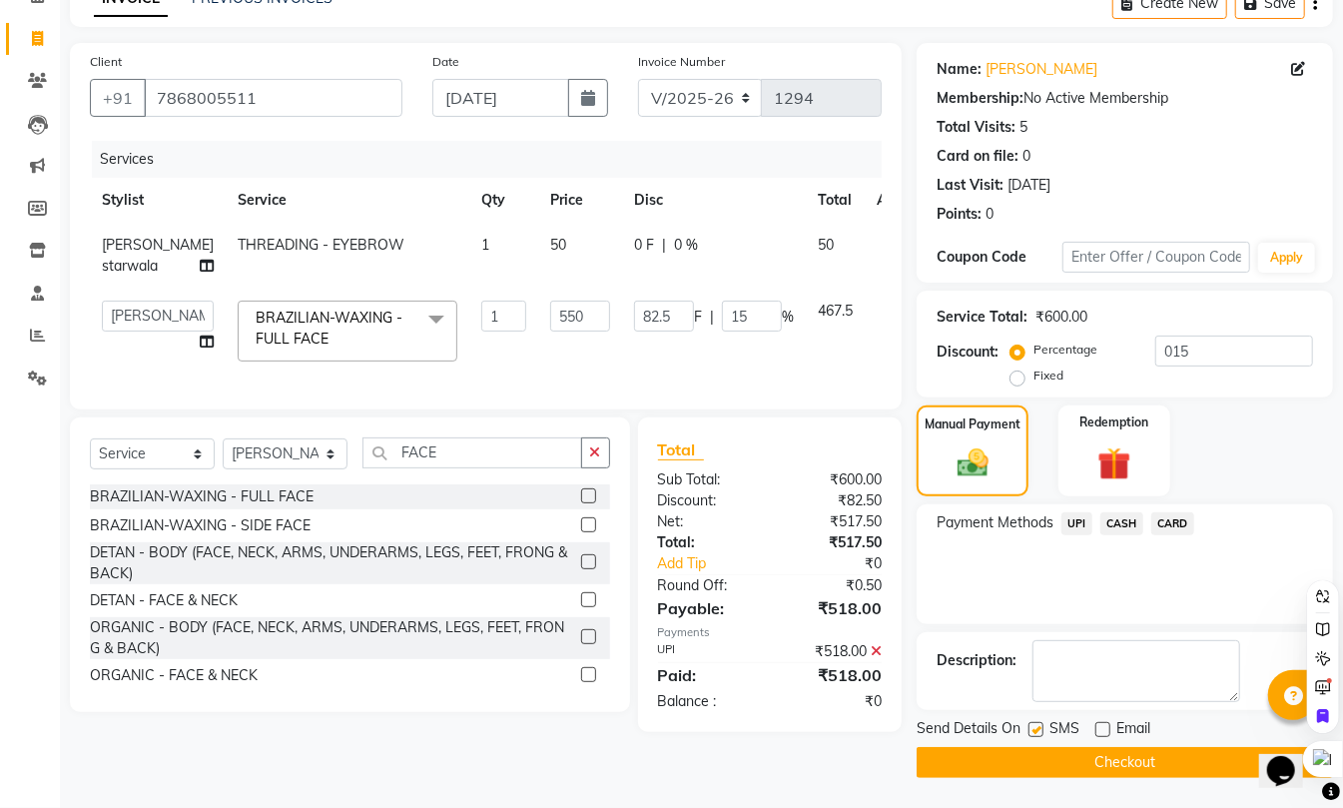
checkbox input "false"
click at [1090, 767] on button "Checkout" at bounding box center [1124, 762] width 416 height 31
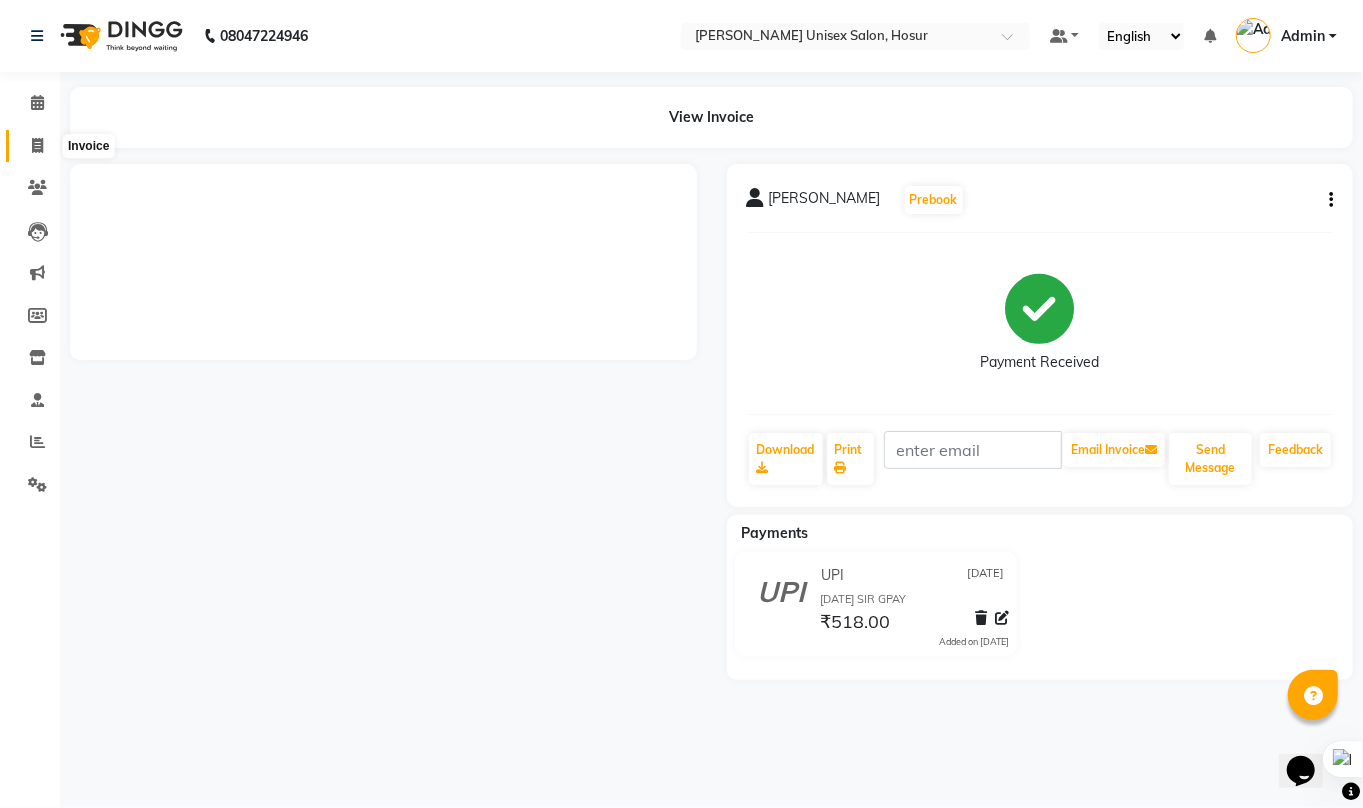
click at [34, 148] on icon at bounding box center [37, 145] width 11 height 15
select select "service"
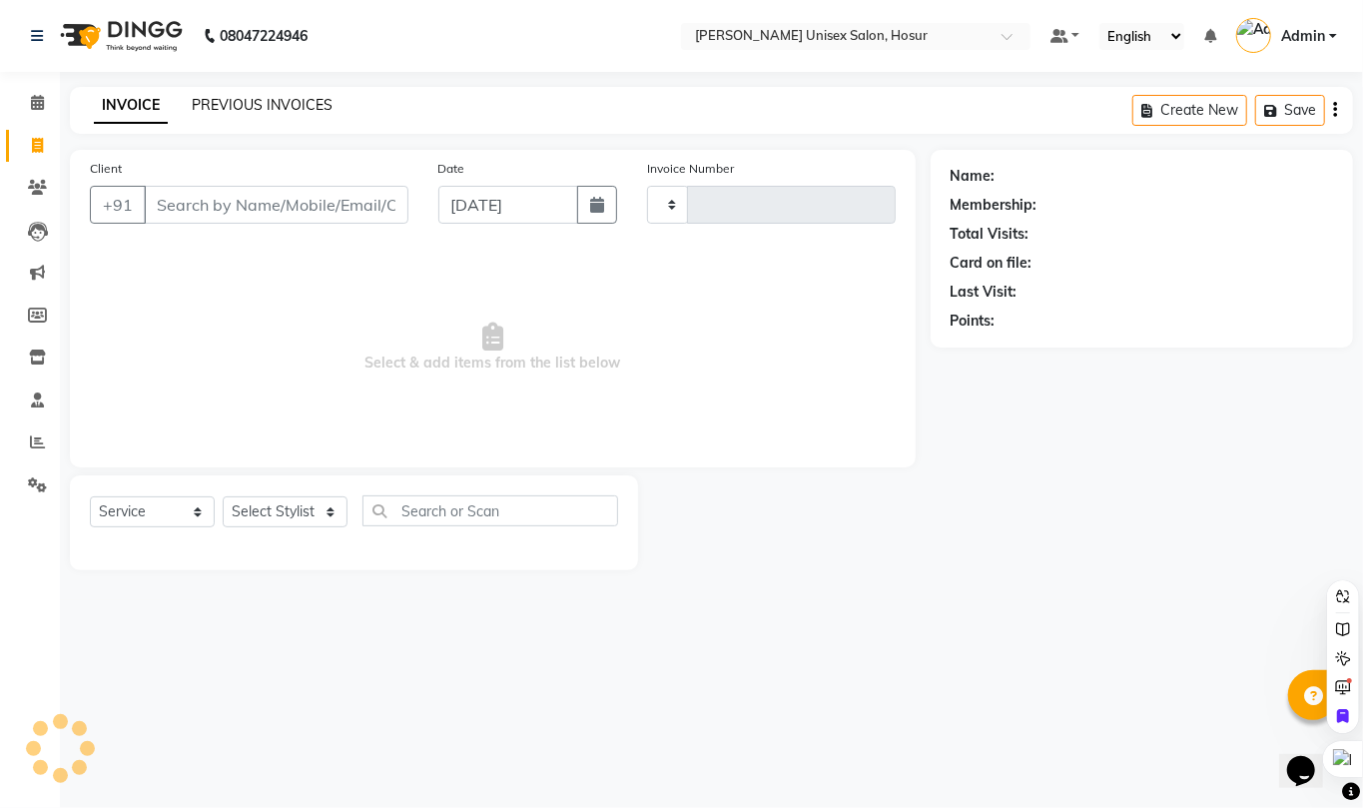
click at [287, 101] on link "PREVIOUS INVOICES" at bounding box center [262, 105] width 141 height 18
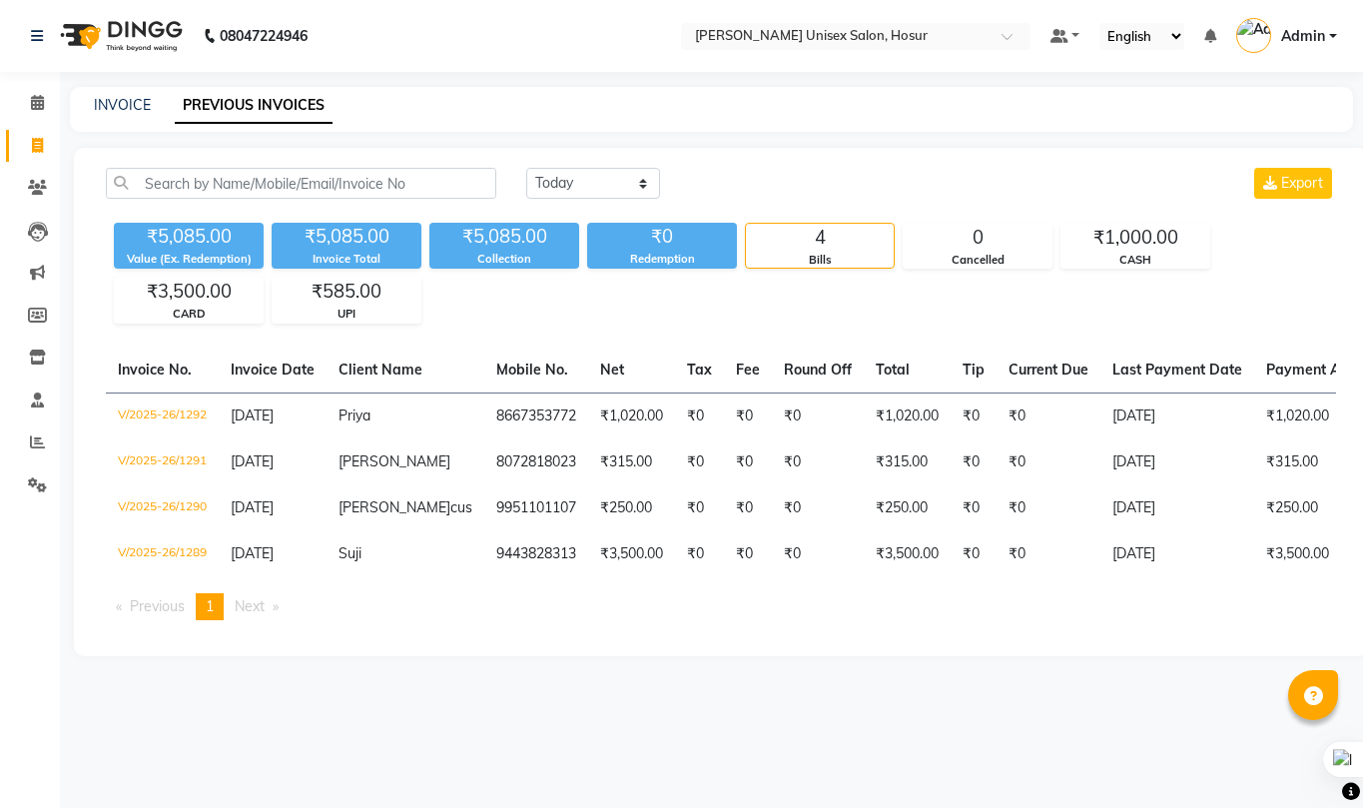
select select "[DATE]"
click at [125, 104] on link "INVOICE" at bounding box center [122, 105] width 57 height 18
select select "service"
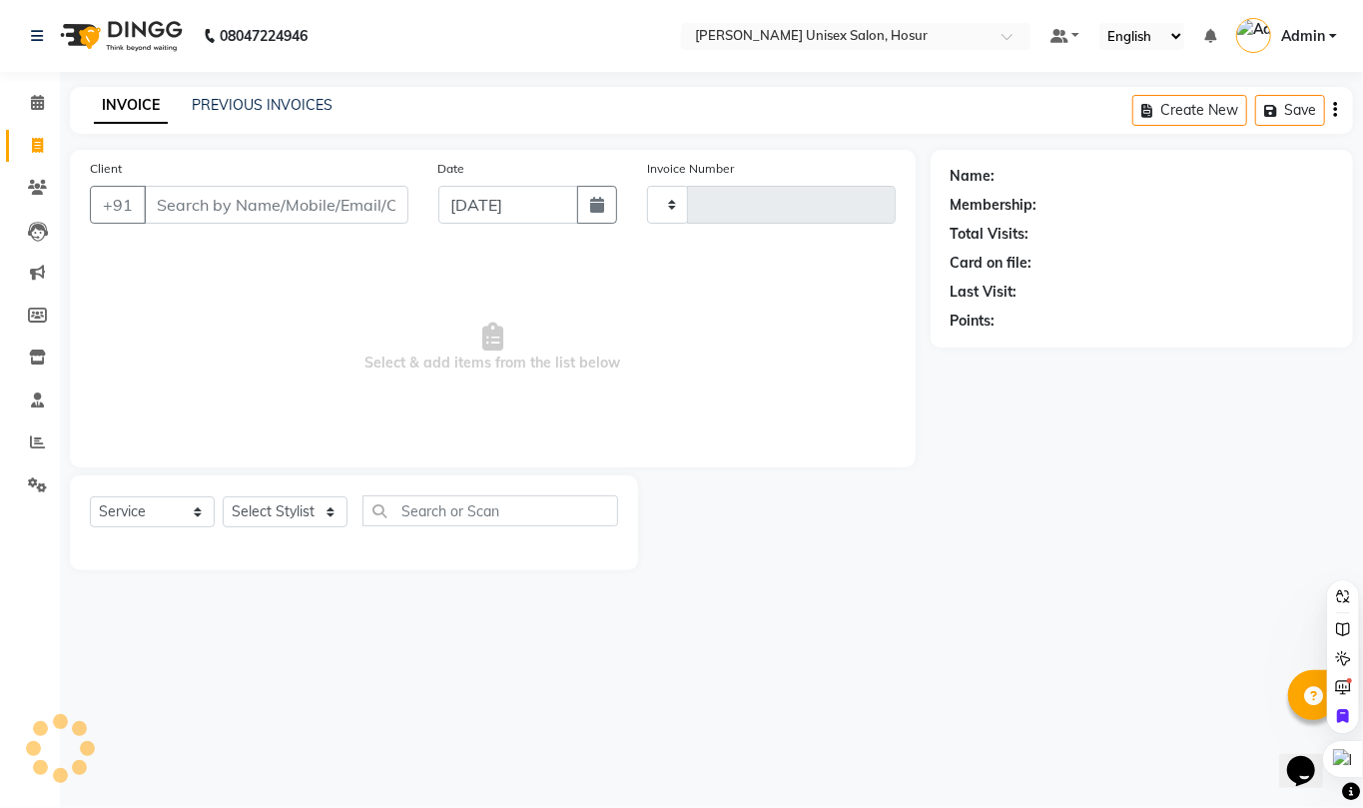
type input "1295"
select select "6189"
click at [272, 515] on select "Select Stylist [PERSON_NAME] [PERSON_NAME] Manager [PERSON_NAME] [PERSON_NAME] …" at bounding box center [285, 511] width 125 height 31
select select "45674"
click at [223, 496] on select "Select Stylist [PERSON_NAME] [PERSON_NAME] Manager [PERSON_NAME] [PERSON_NAME] …" at bounding box center [285, 511] width 125 height 31
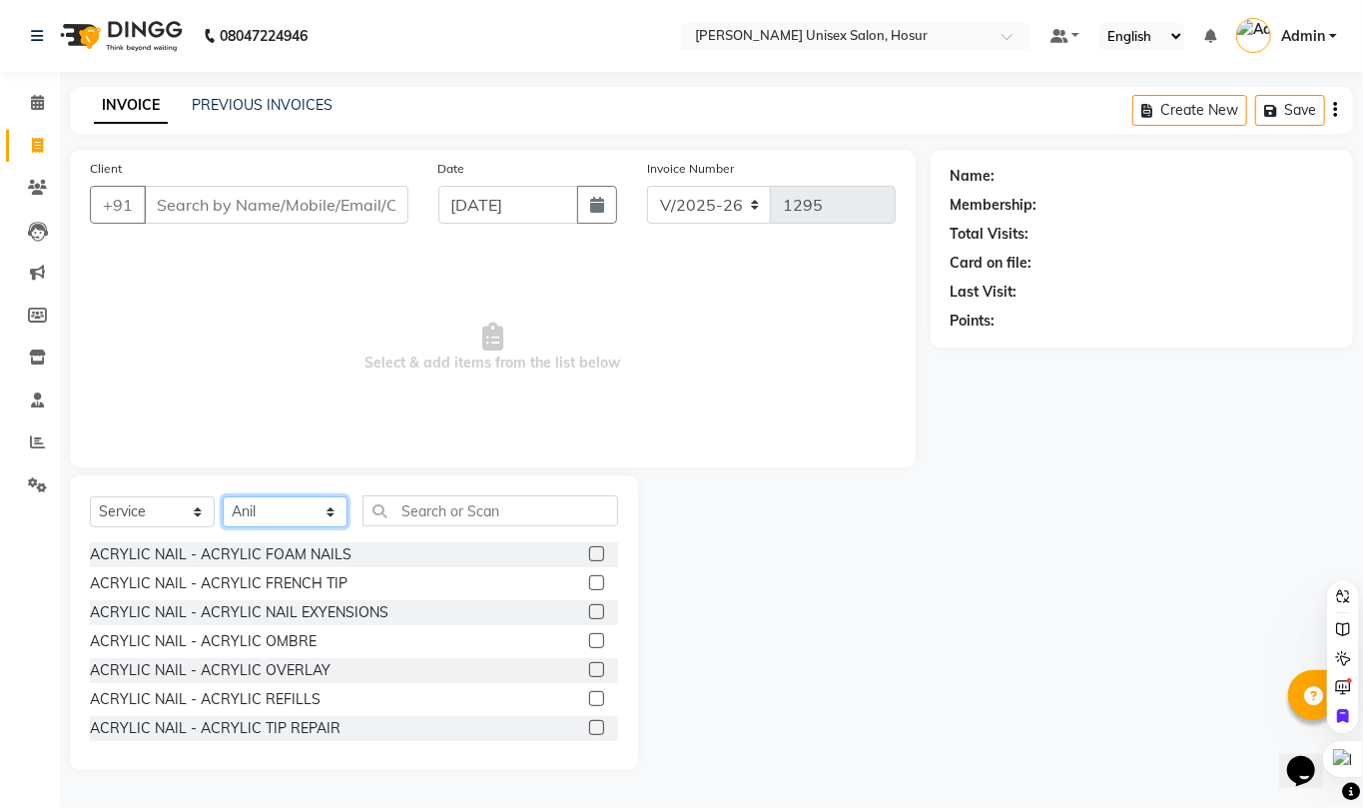
click at [256, 507] on select "Select Stylist [PERSON_NAME] [PERSON_NAME] Manager [PERSON_NAME] [PERSON_NAME] …" at bounding box center [285, 511] width 125 height 31
select select
click at [223, 496] on select "Select Stylist [PERSON_NAME] [PERSON_NAME] Manager [PERSON_NAME] [PERSON_NAME] …" at bounding box center [285, 511] width 125 height 31
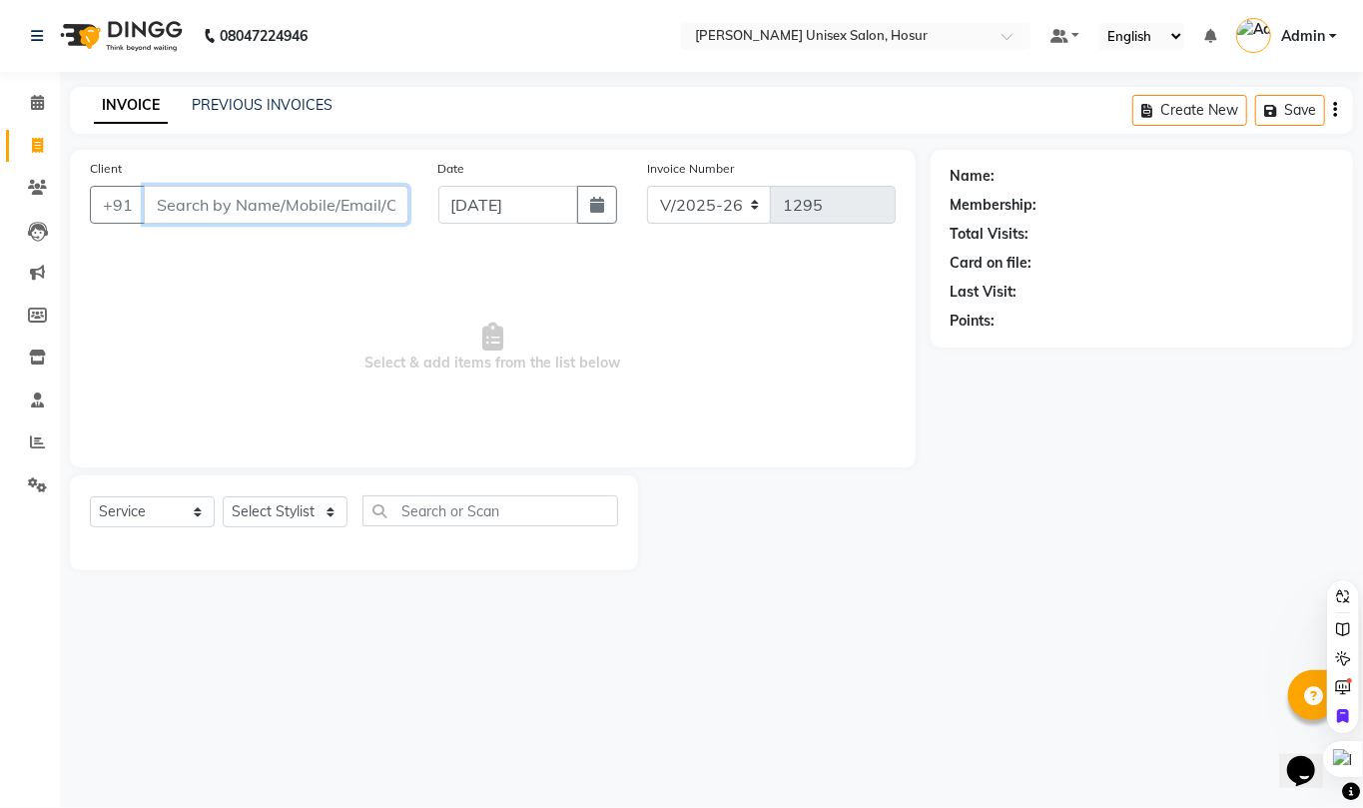
click at [261, 205] on input "Client" at bounding box center [276, 205] width 265 height 38
type input "7022035730"
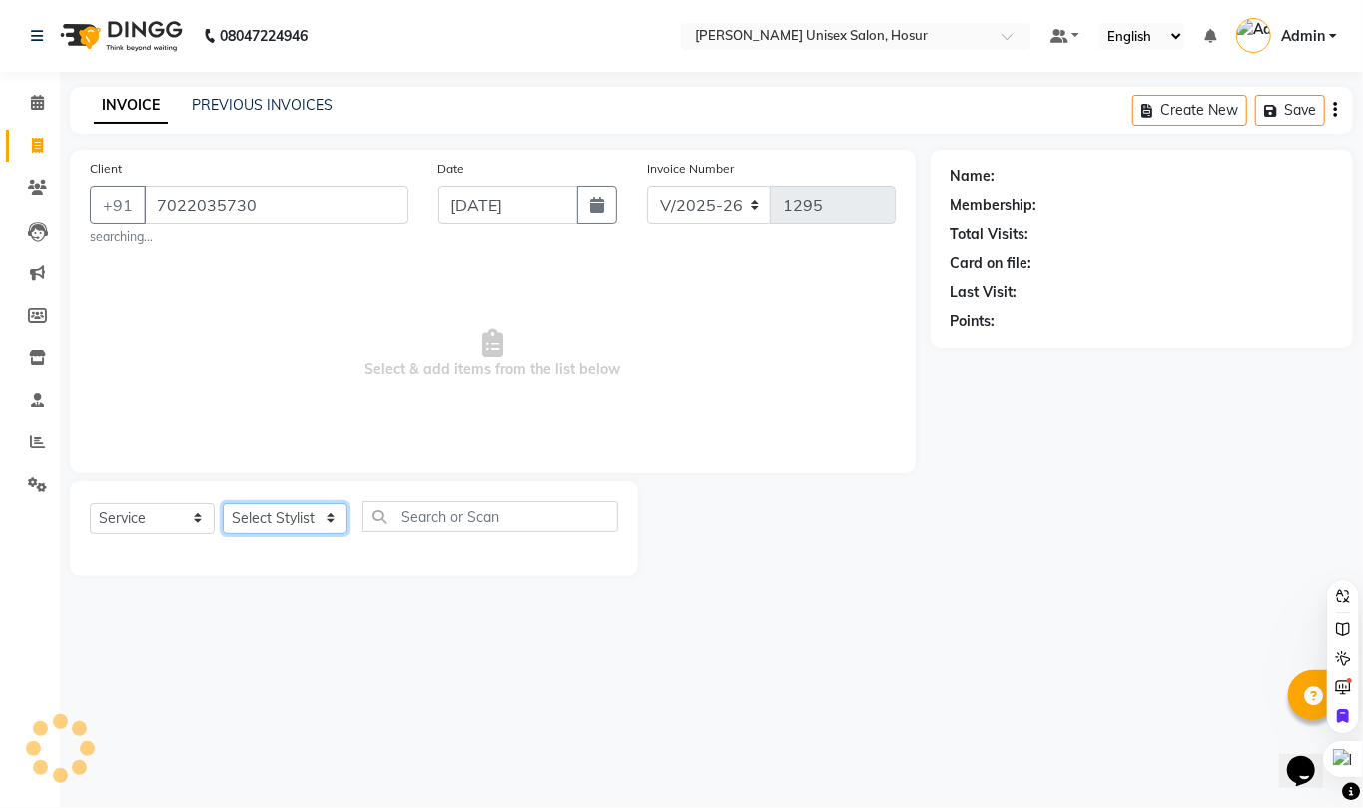
click at [280, 519] on select "Select Stylist [PERSON_NAME] [PERSON_NAME] Manager [PERSON_NAME] [PERSON_NAME] …" at bounding box center [285, 518] width 125 height 31
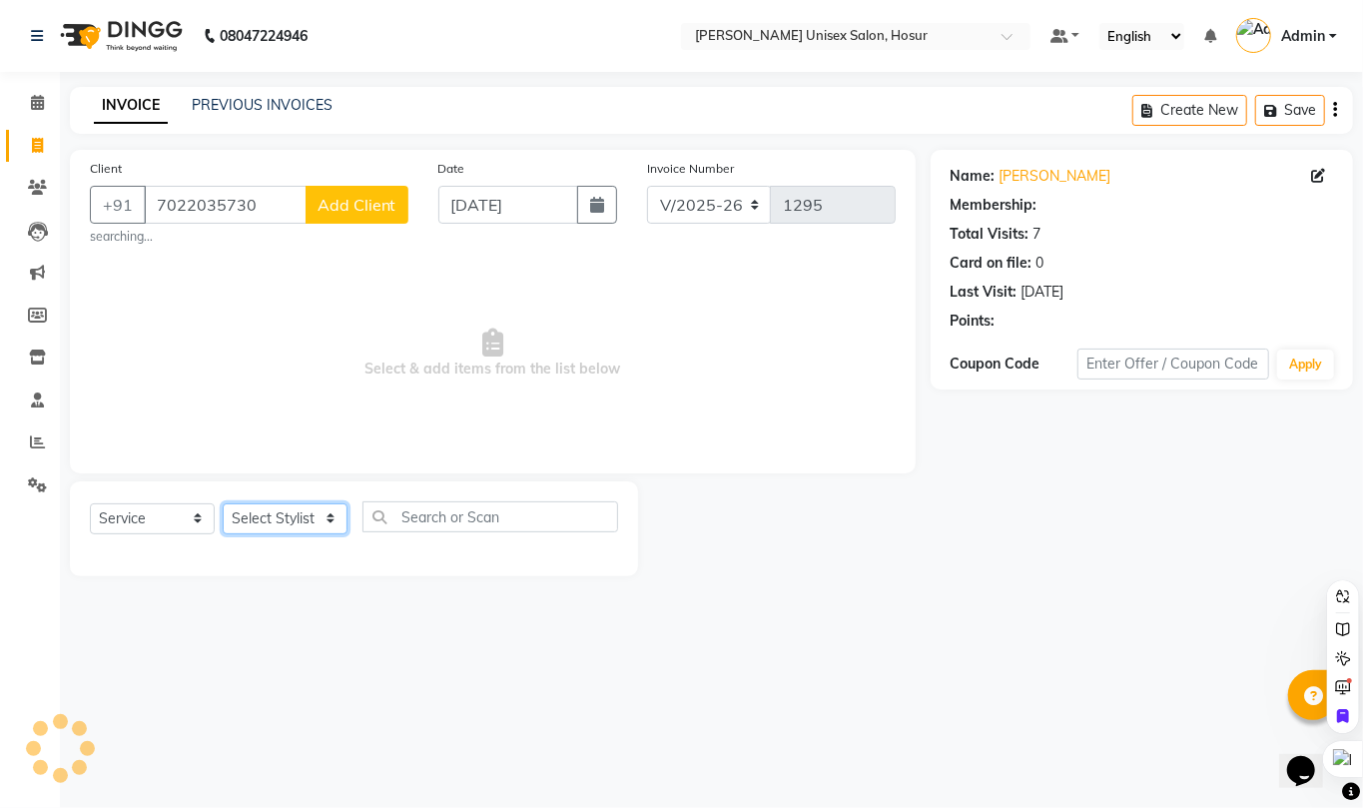
select select "1: Object"
select select "45674"
click at [223, 503] on select "Select Stylist [PERSON_NAME] [PERSON_NAME] Manager [PERSON_NAME] [PERSON_NAME] …" at bounding box center [285, 518] width 125 height 31
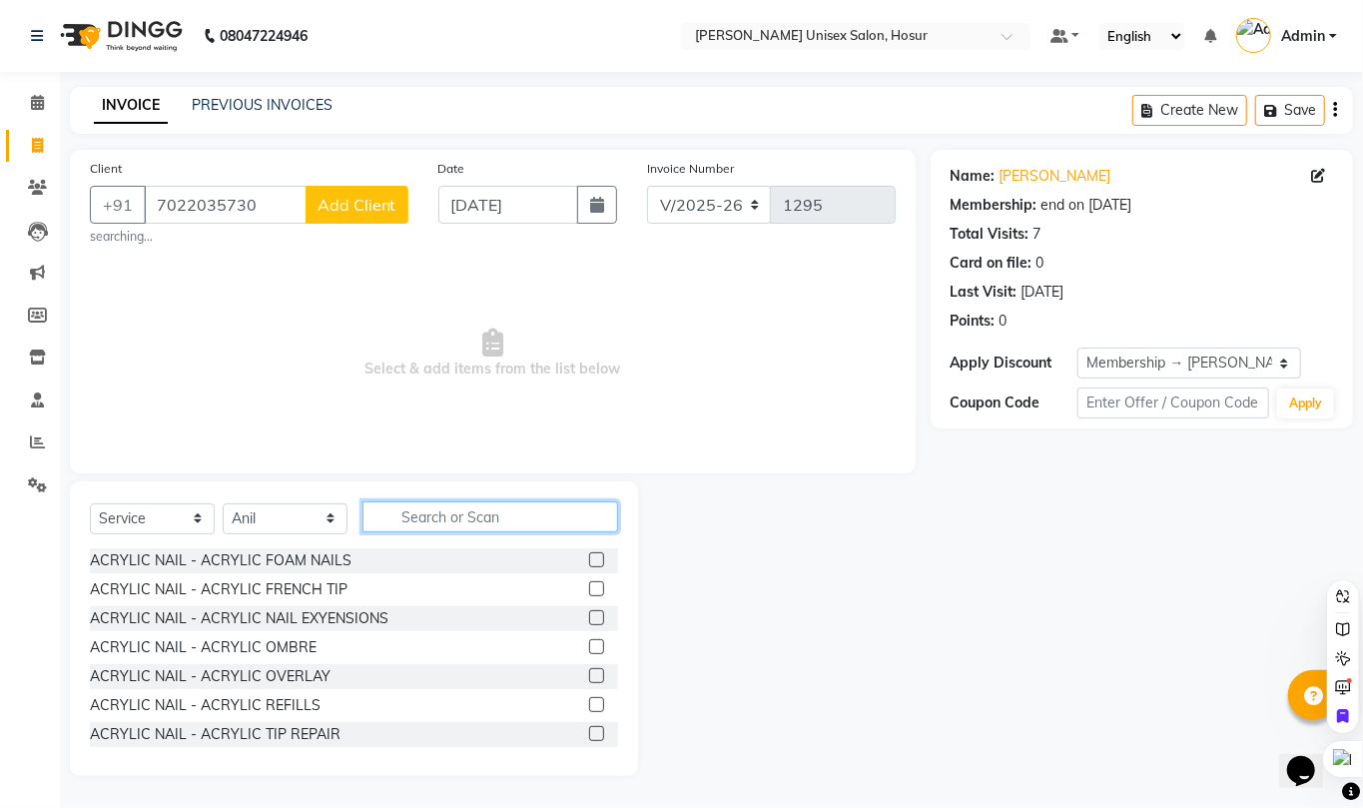
click at [436, 512] on input "text" at bounding box center [490, 516] width 256 height 31
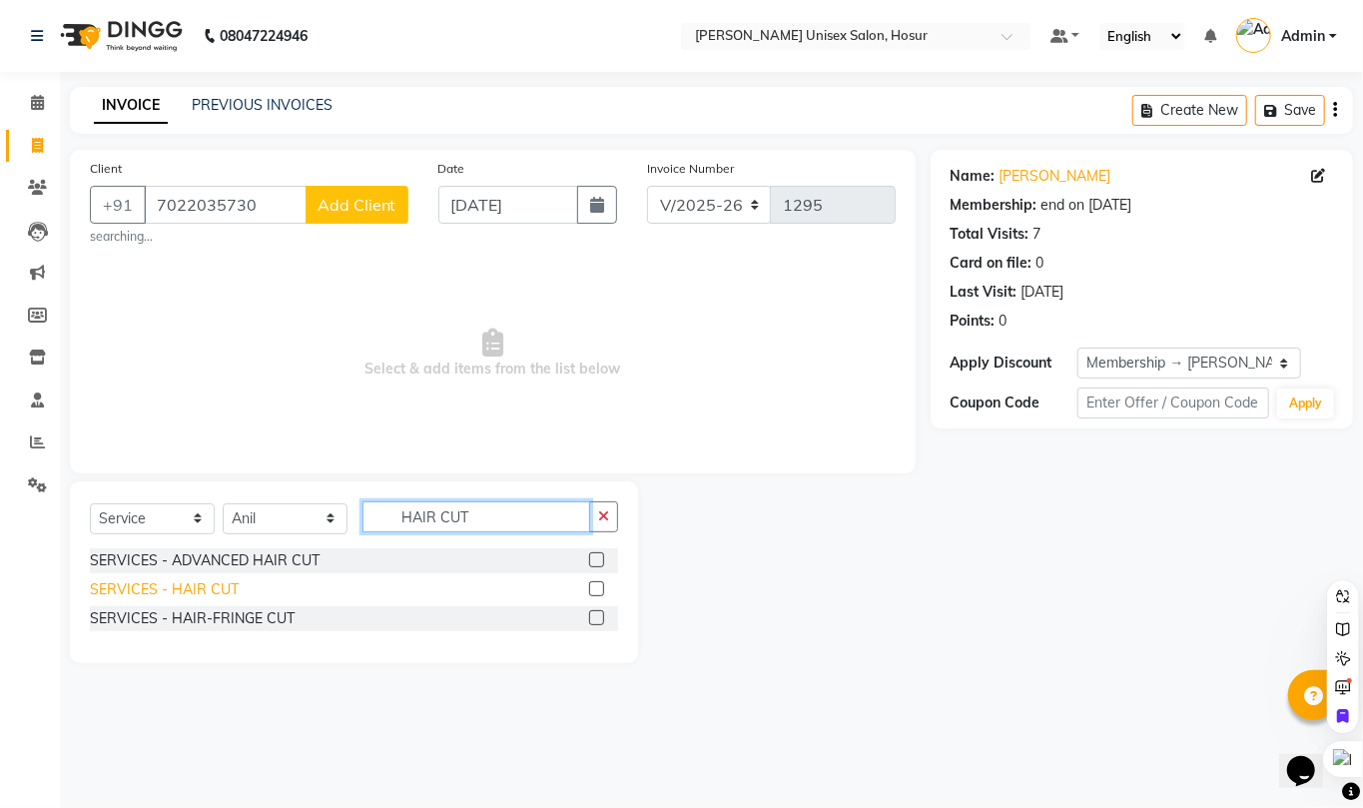
type input "HAIR CUT"
click at [185, 591] on div "SERVICES - HAIR CUT" at bounding box center [164, 589] width 149 height 21
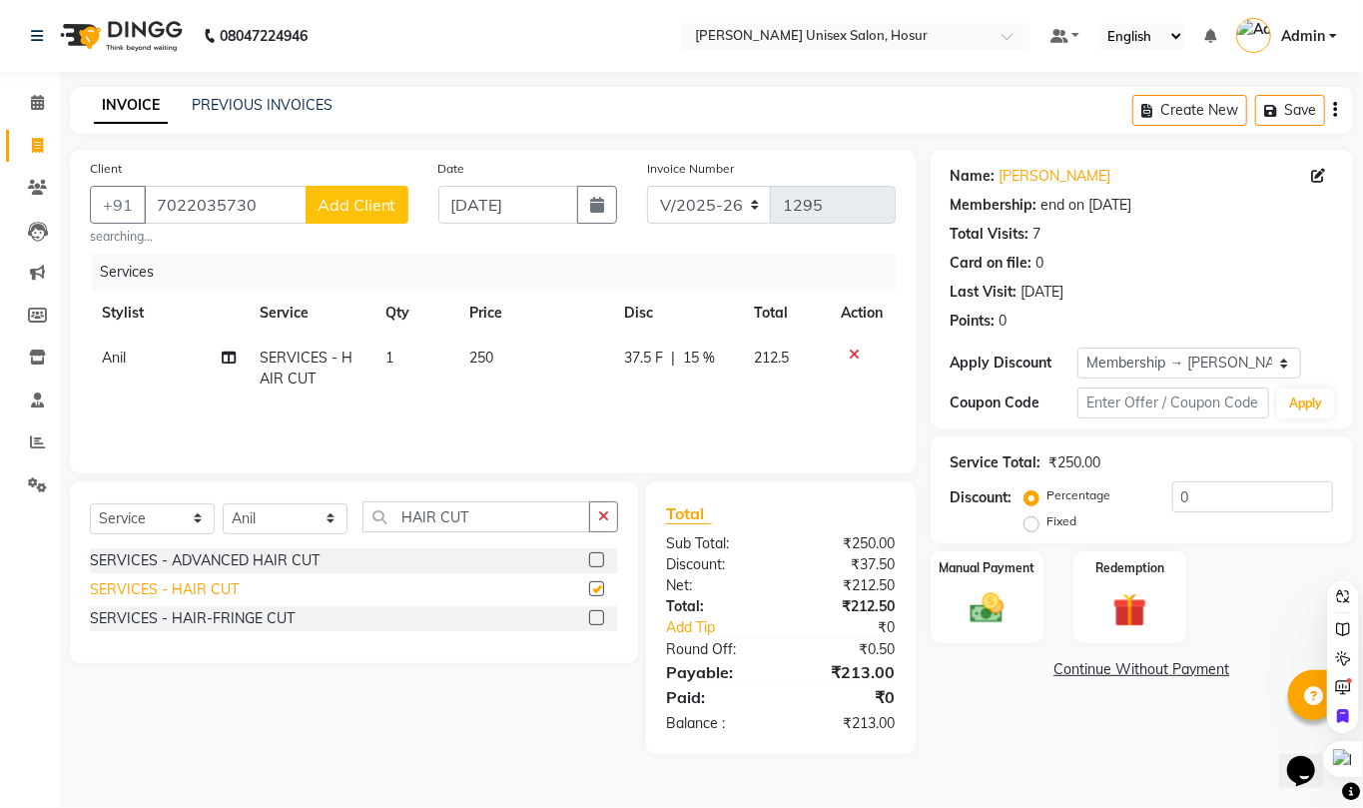
checkbox input "false"
click at [501, 519] on input "HAIR CUT" at bounding box center [476, 516] width 228 height 31
type input "H"
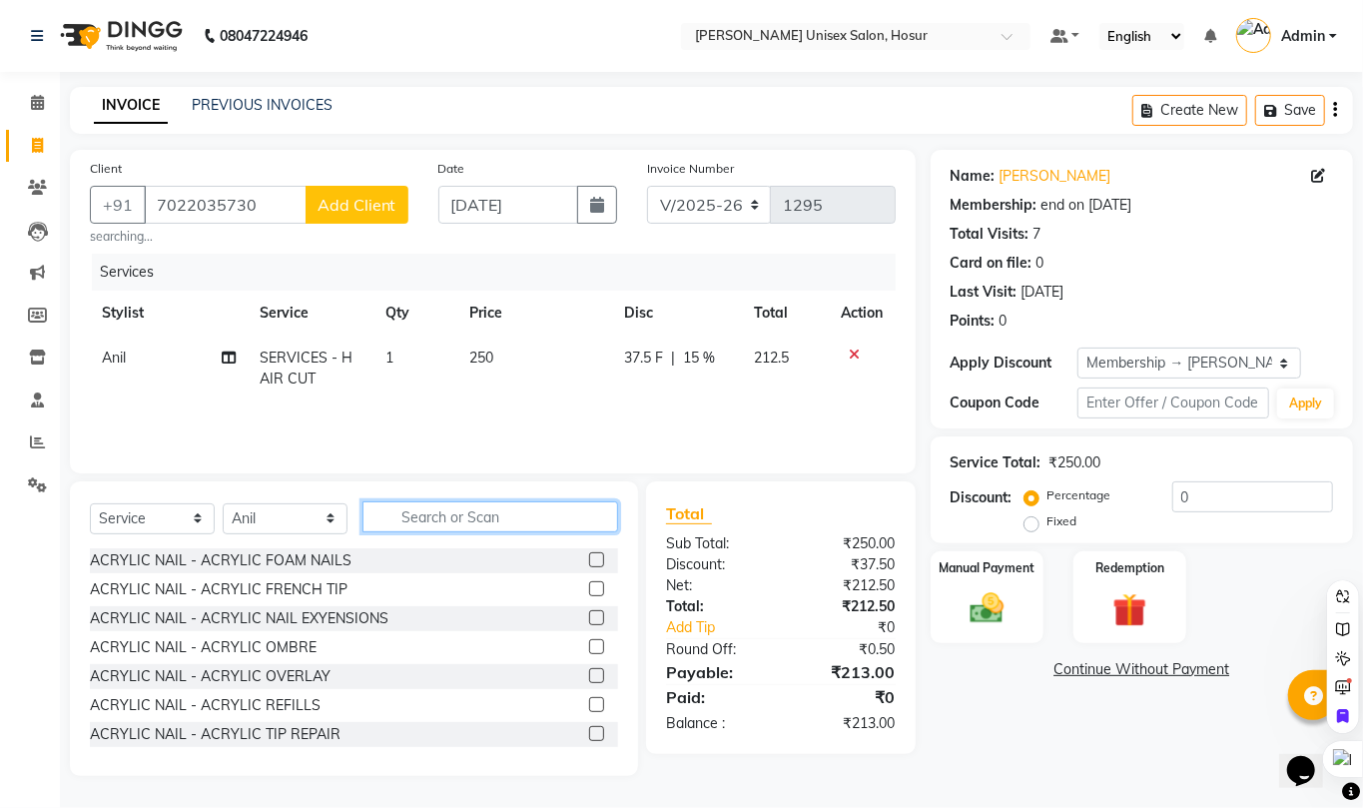
click at [501, 519] on input "text" at bounding box center [490, 516] width 256 height 31
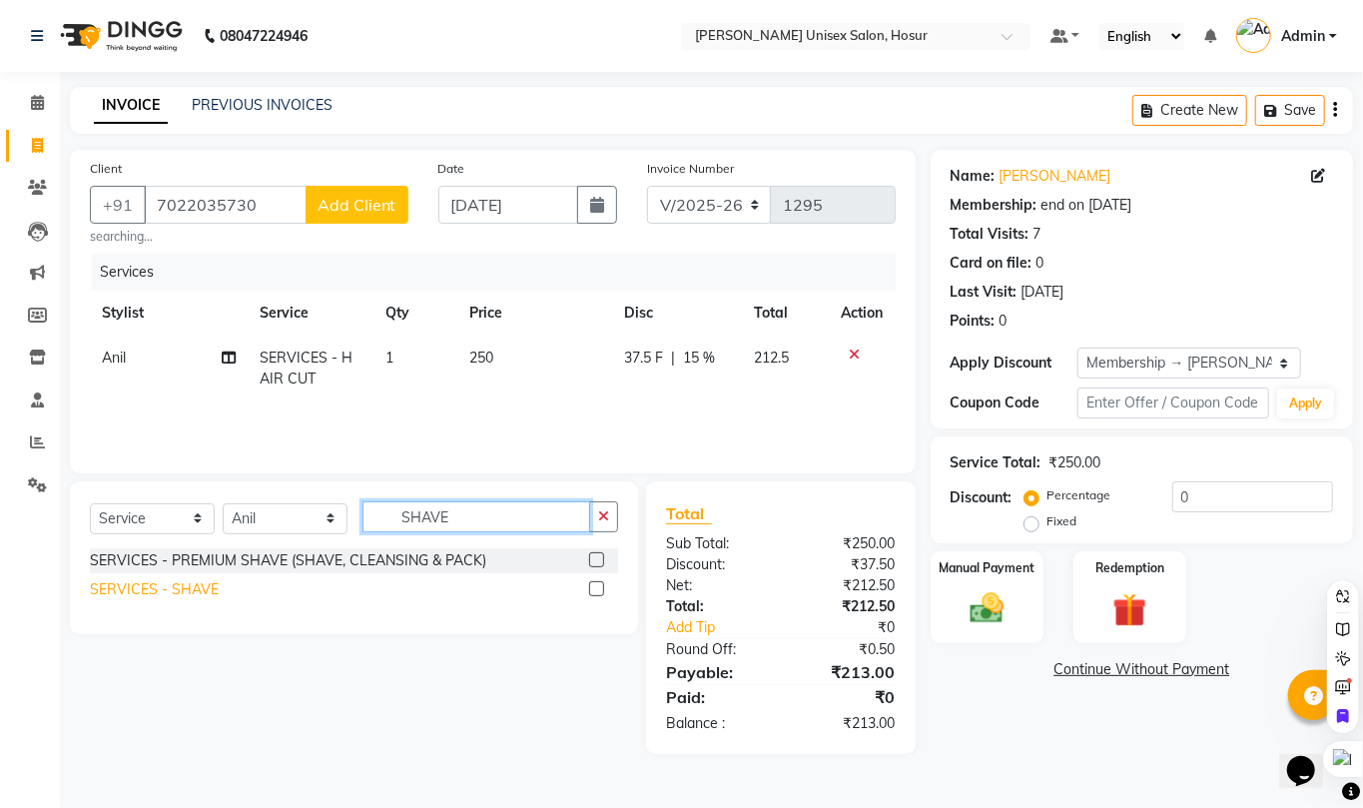
type input "SHAVE"
click at [182, 585] on div "SERVICES - SHAVE" at bounding box center [154, 589] width 129 height 21
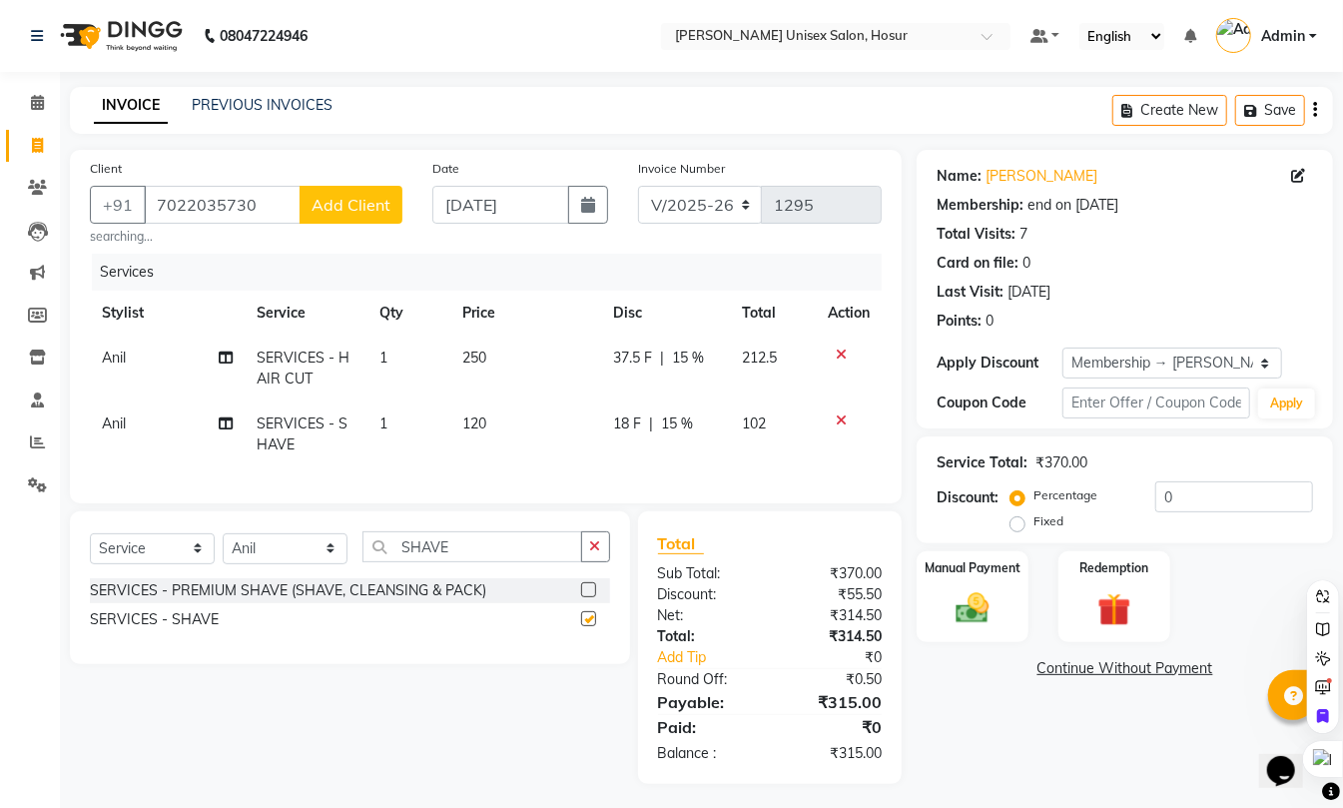
checkbox input "false"
click at [296, 564] on select "Select Stylist [PERSON_NAME] [PERSON_NAME] Manager [PERSON_NAME] [PERSON_NAME] …" at bounding box center [285, 548] width 125 height 31
select select "68440"
click at [223, 553] on select "Select Stylist [PERSON_NAME] [PERSON_NAME] Manager [PERSON_NAME] [PERSON_NAME] …" at bounding box center [285, 548] width 125 height 31
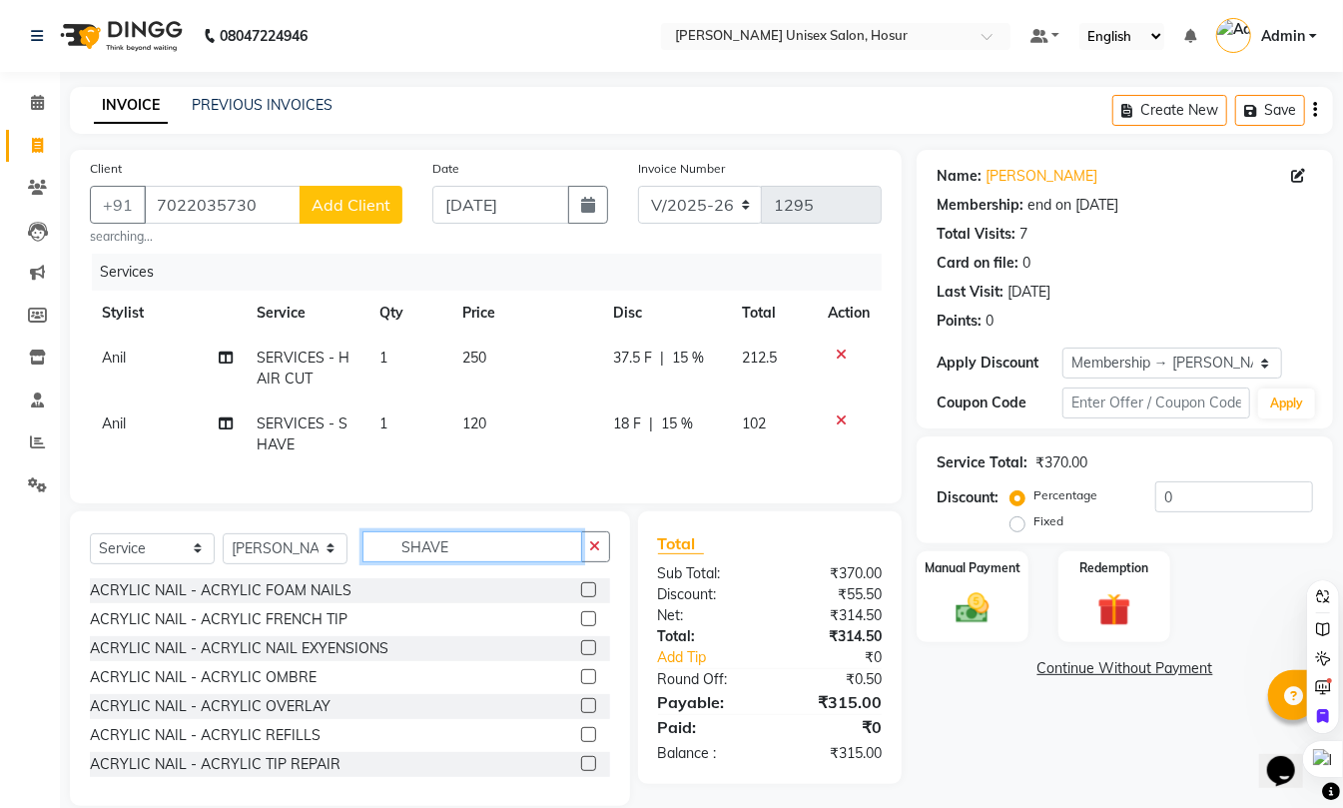
click at [460, 561] on input "SHAVE" at bounding box center [472, 546] width 220 height 31
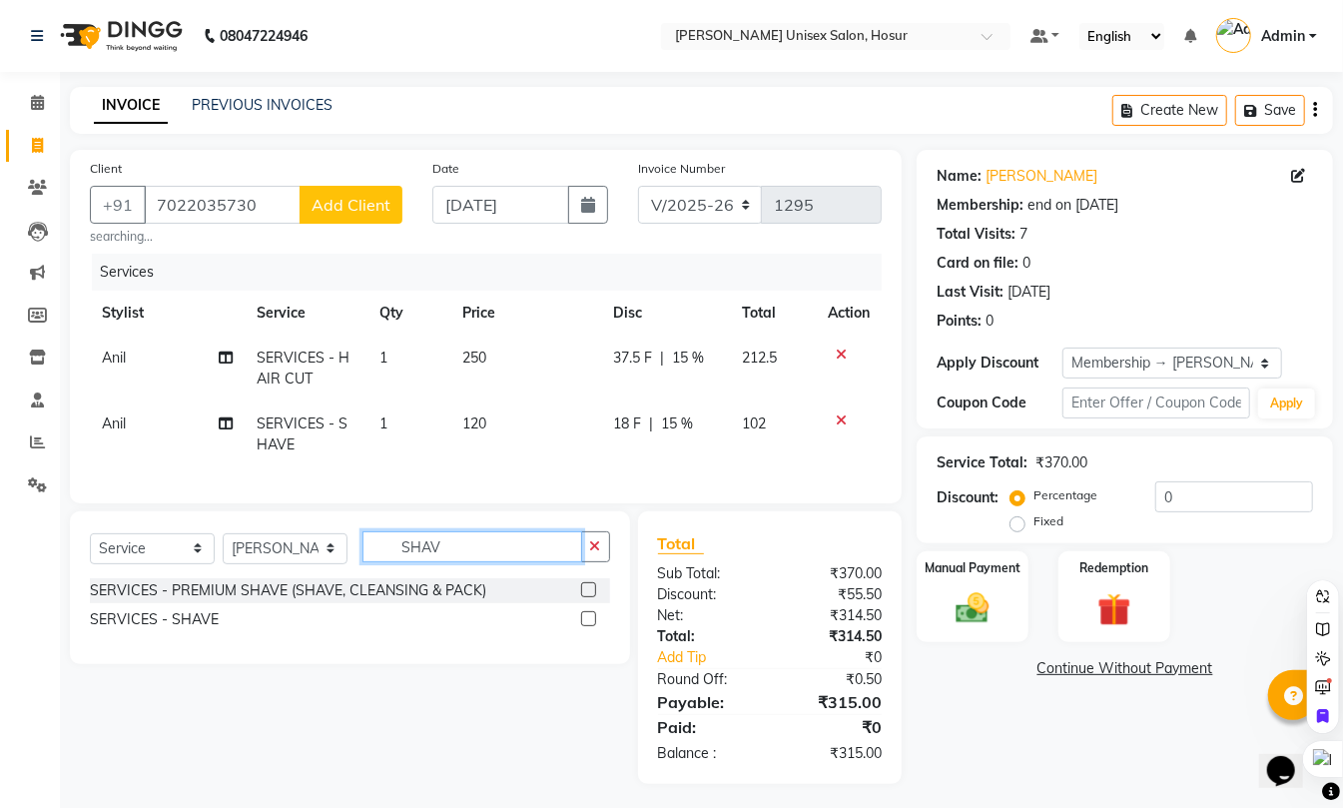
type input "SHAVE"
click at [174, 630] on div "SERVICES - SHAVE" at bounding box center [154, 619] width 129 height 21
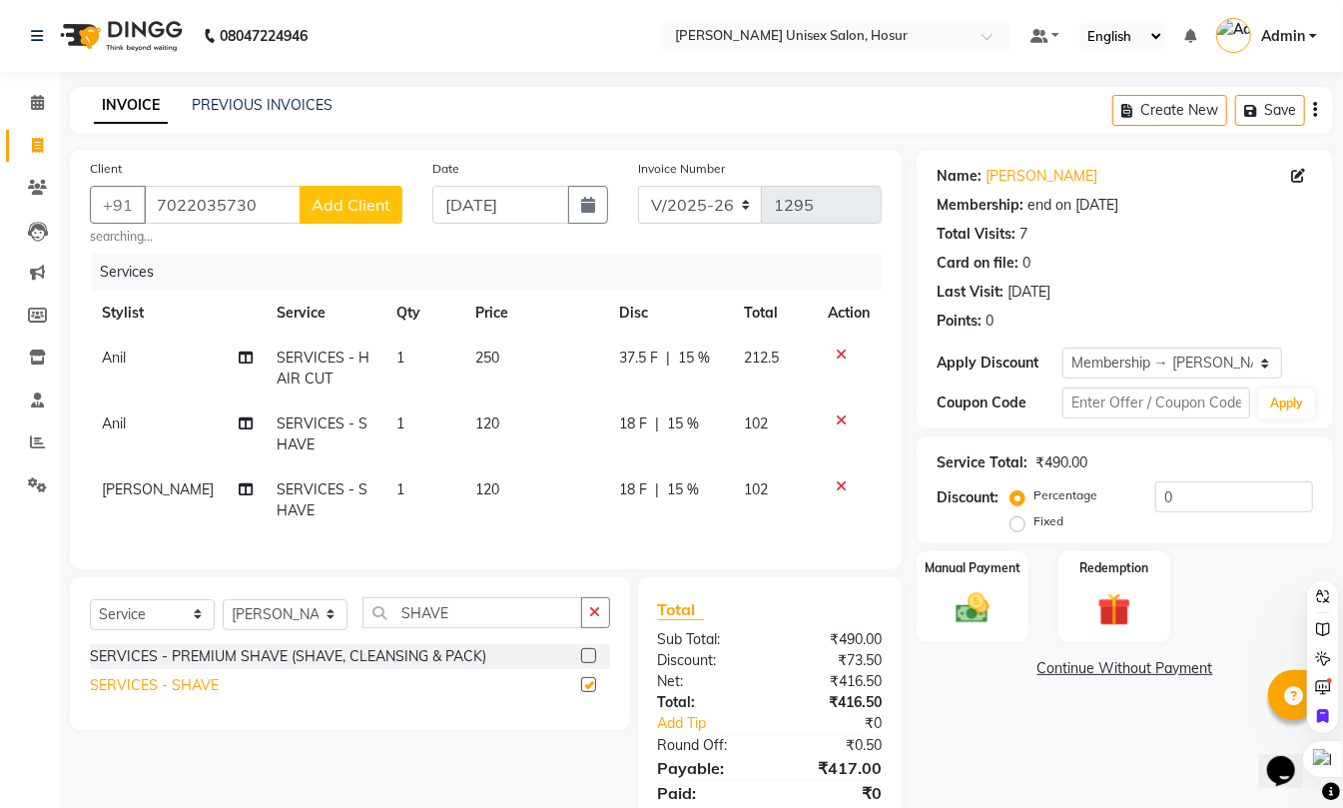
checkbox input "false"
click at [360, 206] on span "Add Client" at bounding box center [350, 205] width 79 height 20
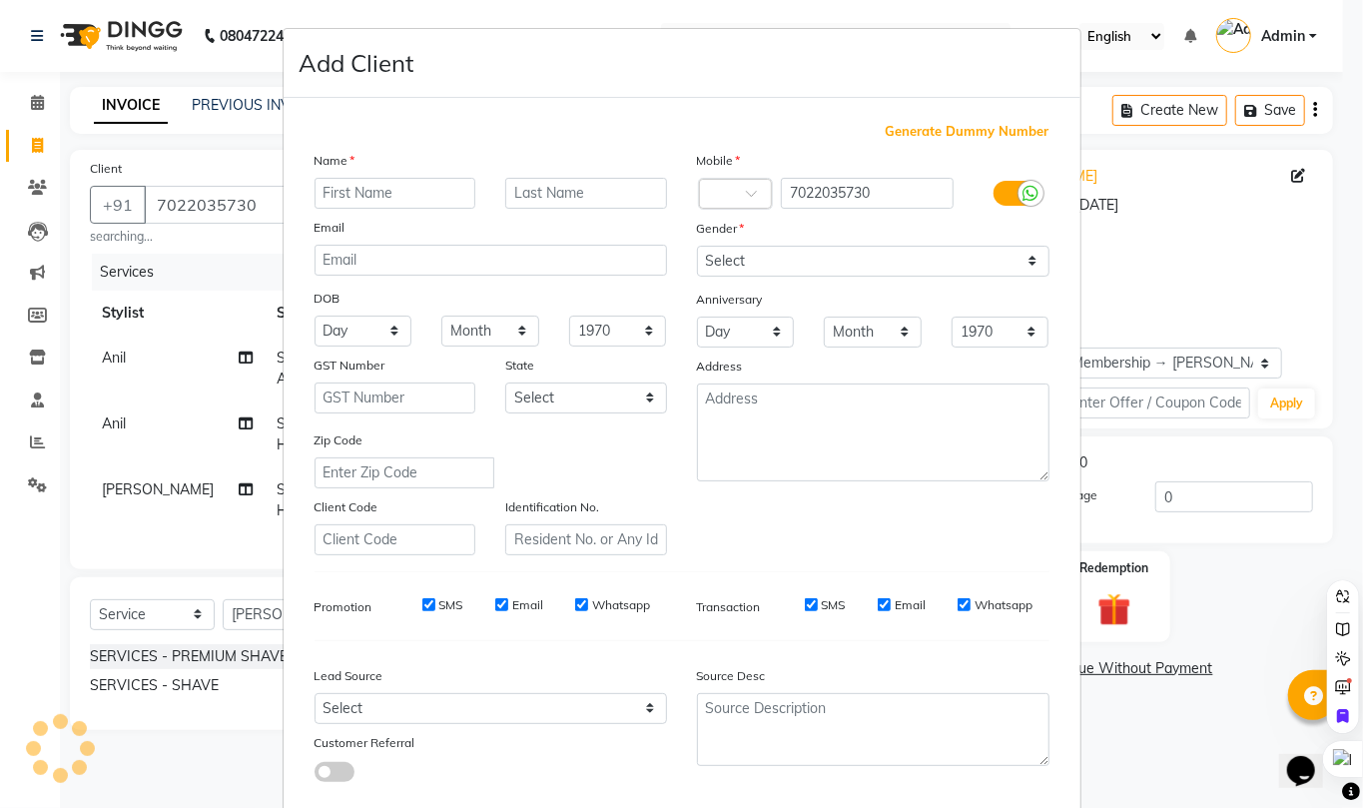
click at [331, 192] on input "text" at bounding box center [395, 193] width 162 height 31
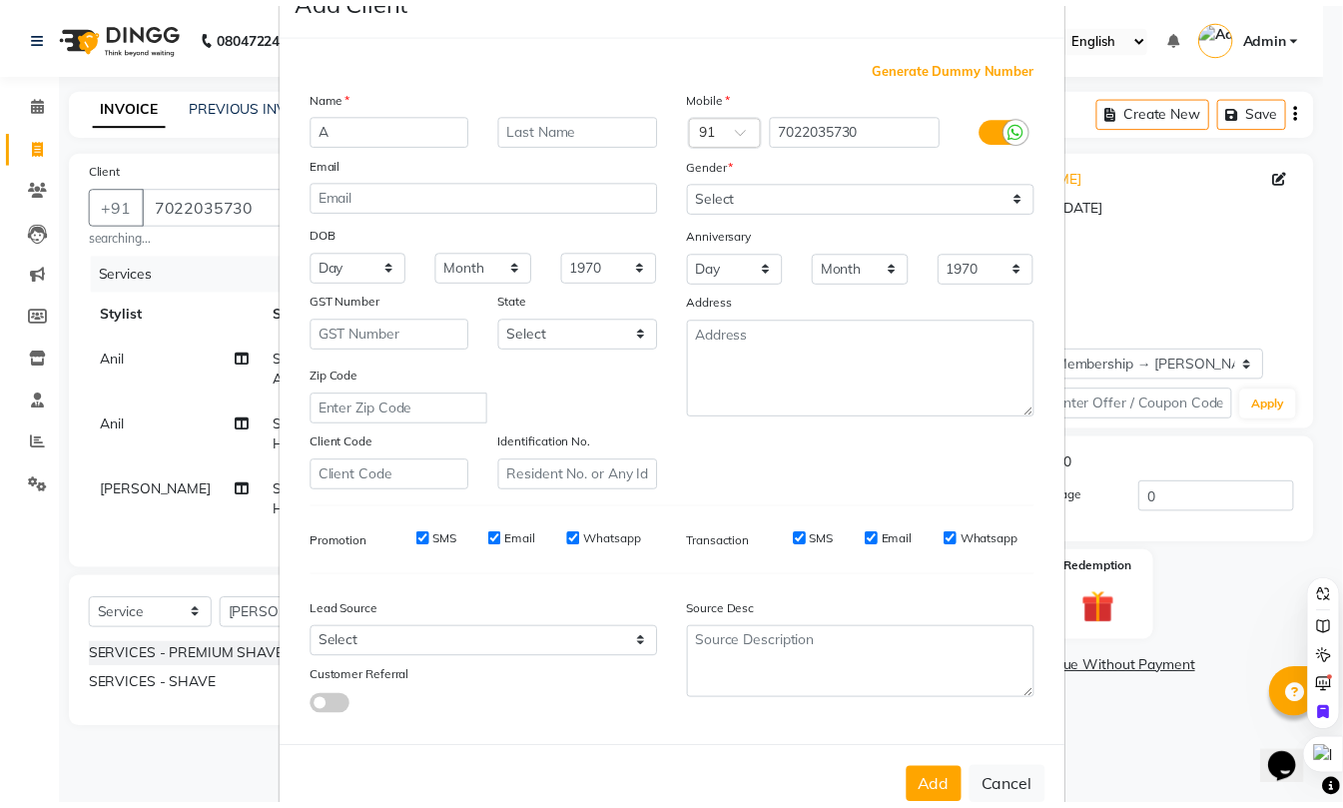
scroll to position [109, 0]
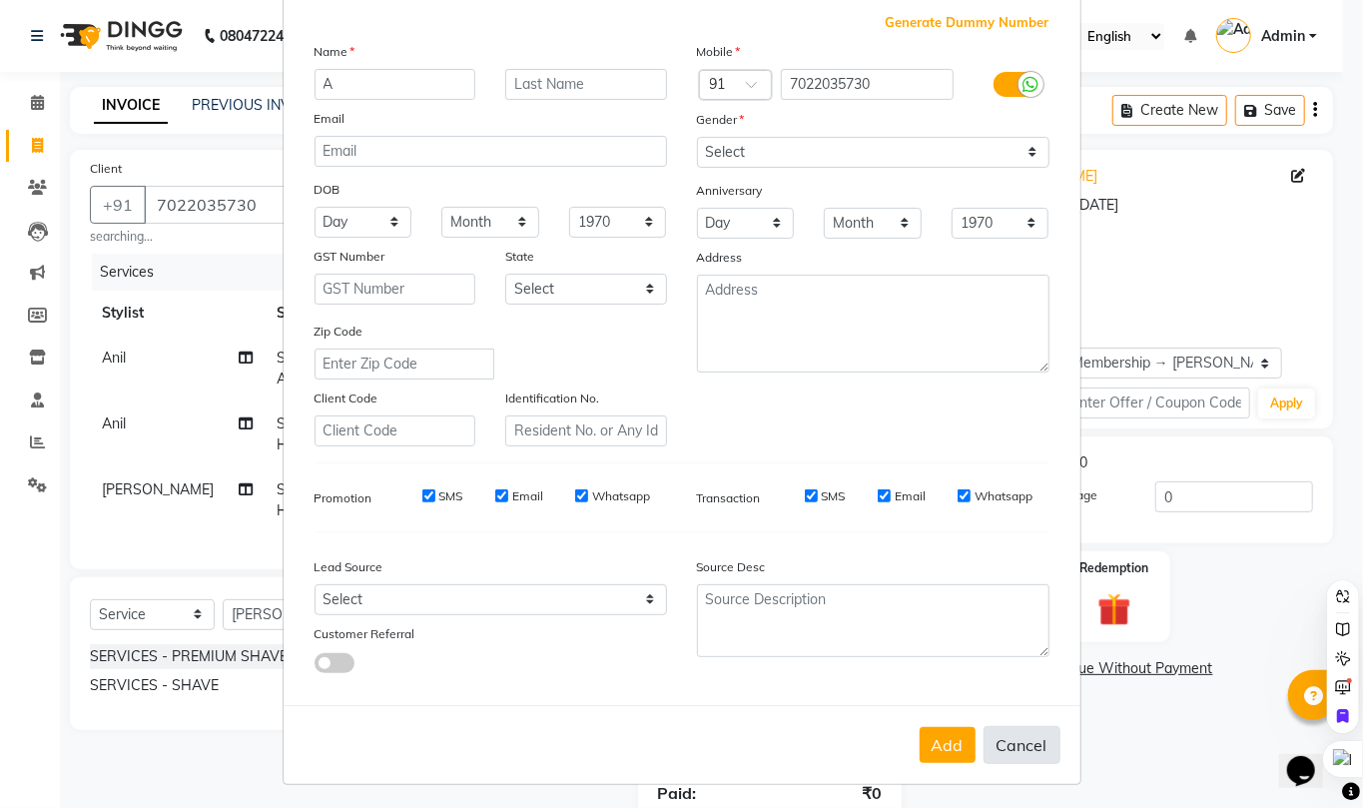
type input "A"
click at [1007, 751] on button "Cancel" at bounding box center [1021, 745] width 77 height 38
select select
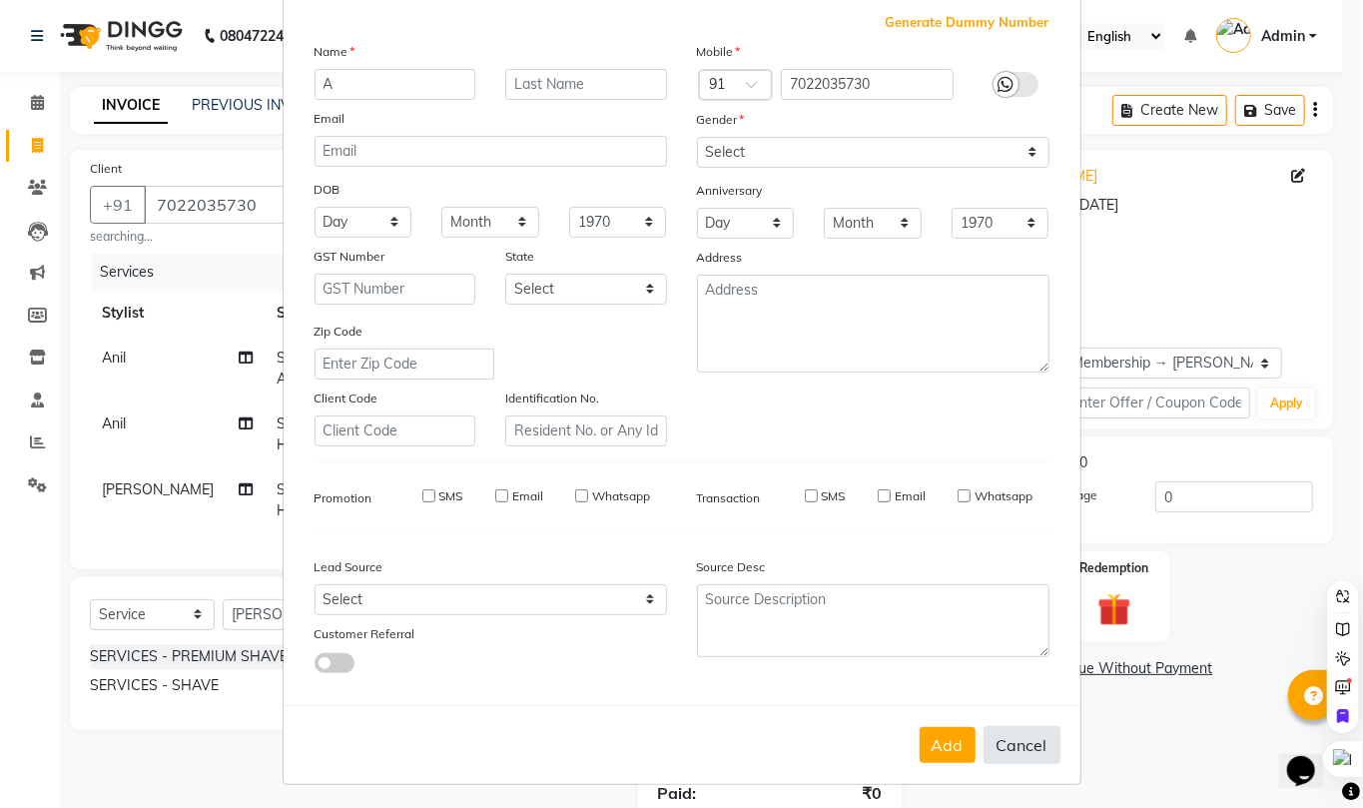
select select
checkbox input "false"
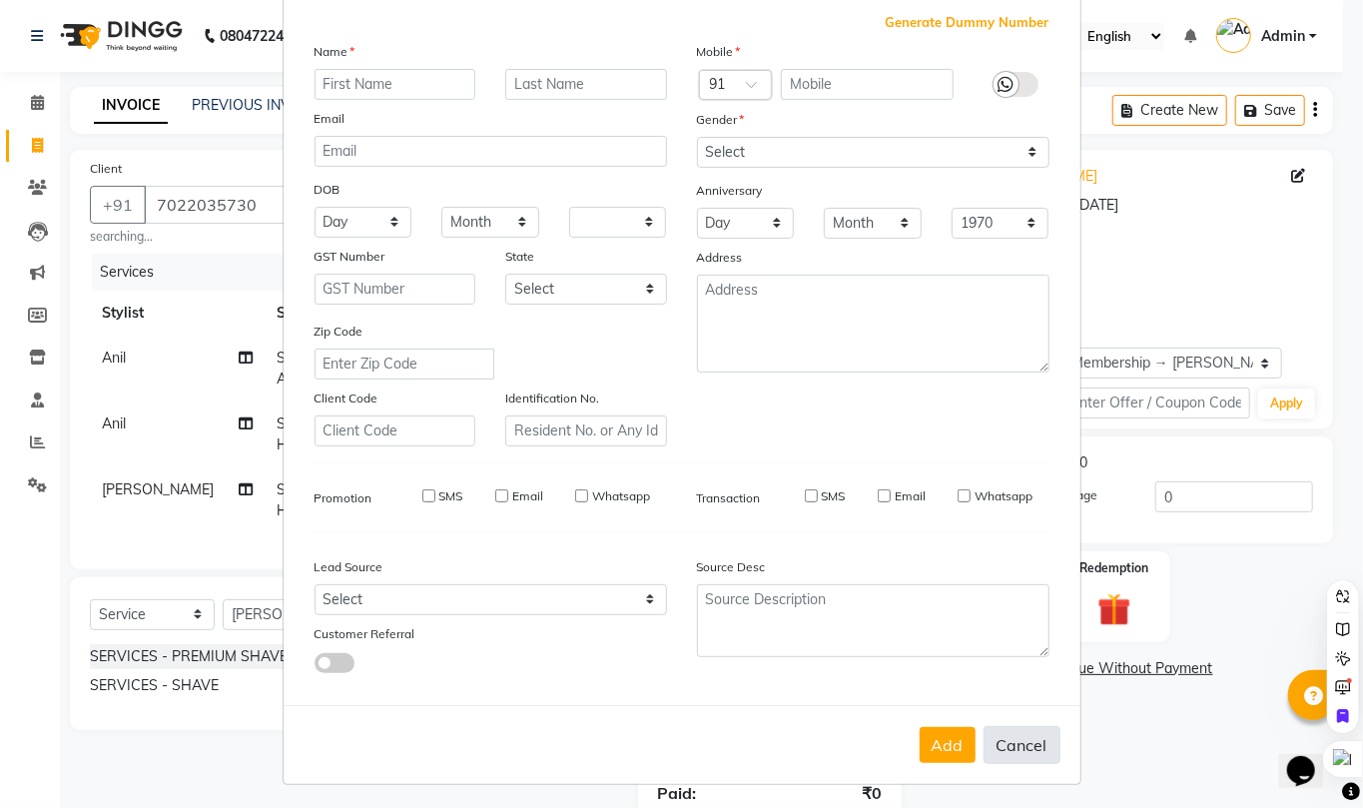
checkbox input "false"
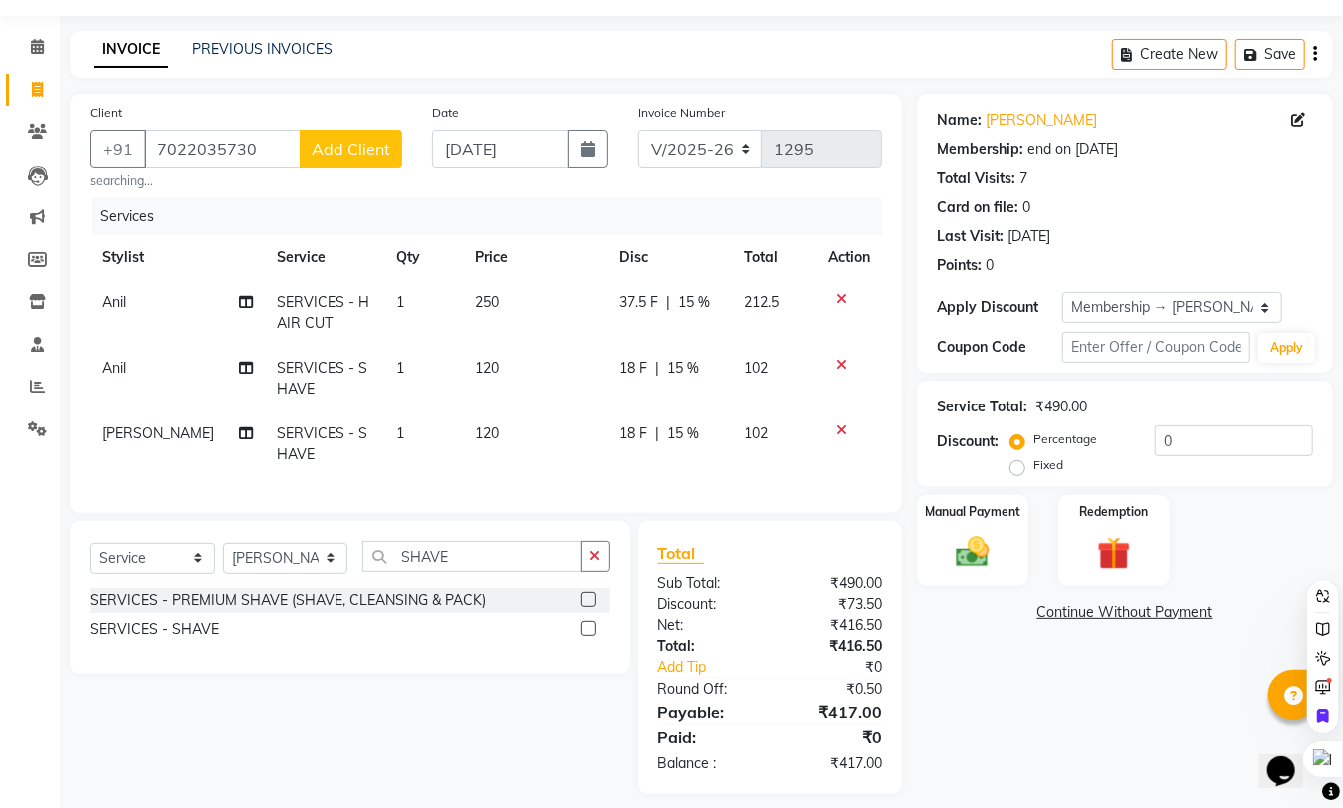
scroll to position [93, 0]
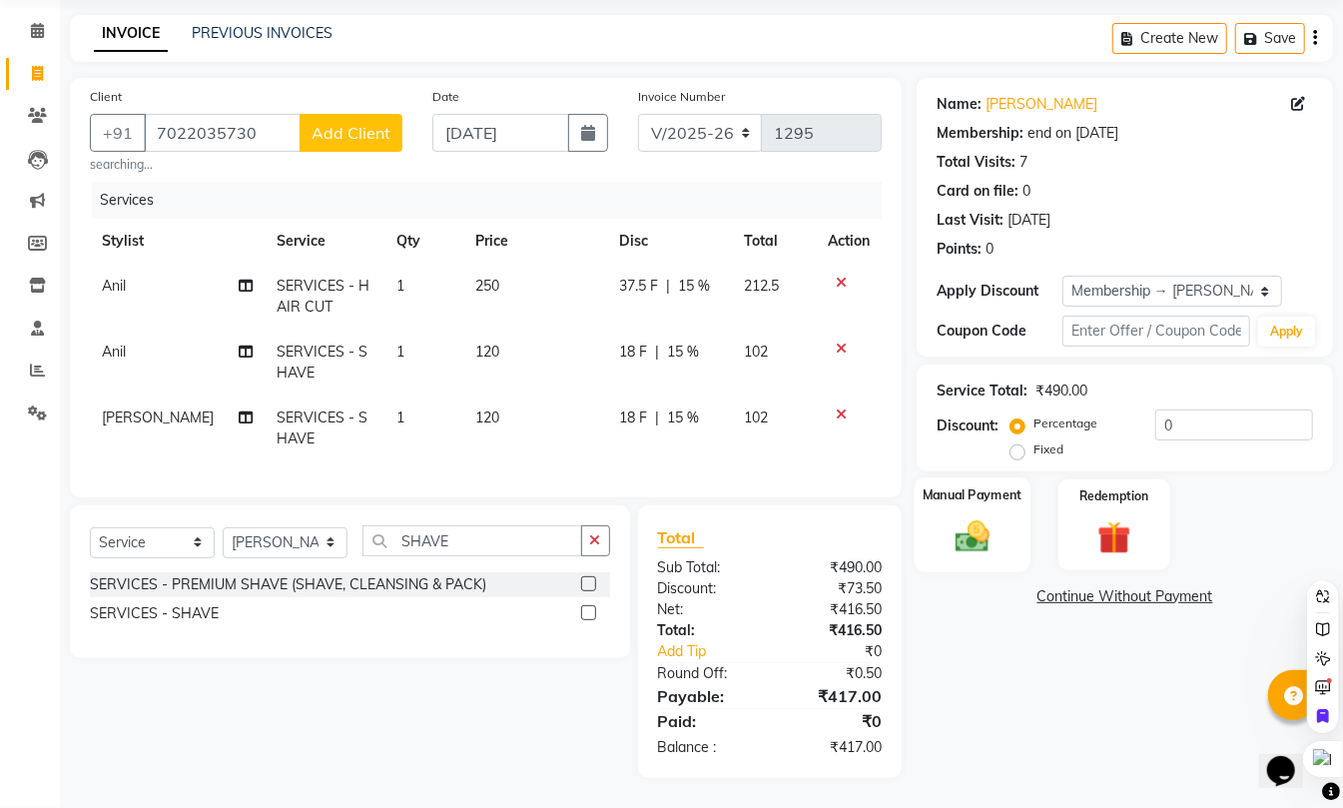
click at [984, 523] on img at bounding box center [972, 536] width 56 height 40
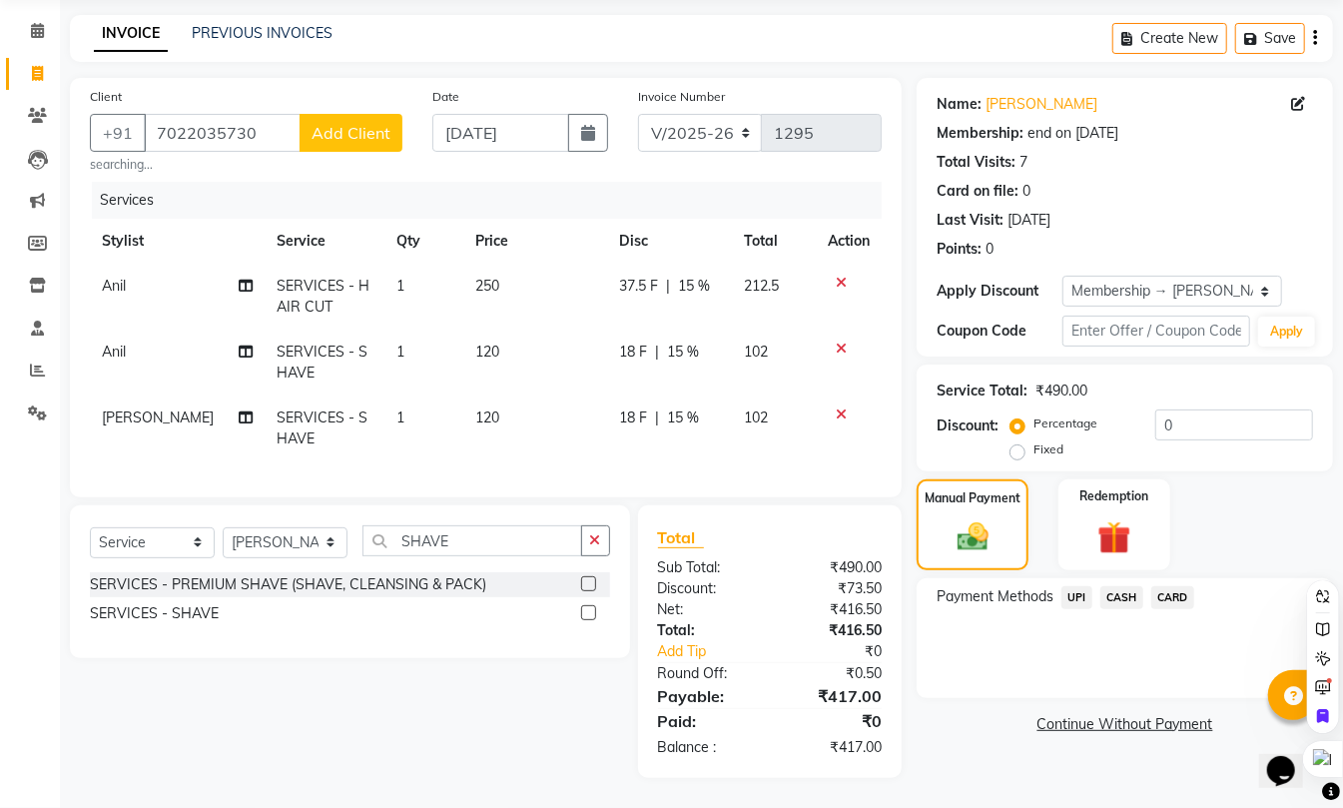
click at [1084, 586] on span "UPI" at bounding box center [1076, 597] width 31 height 23
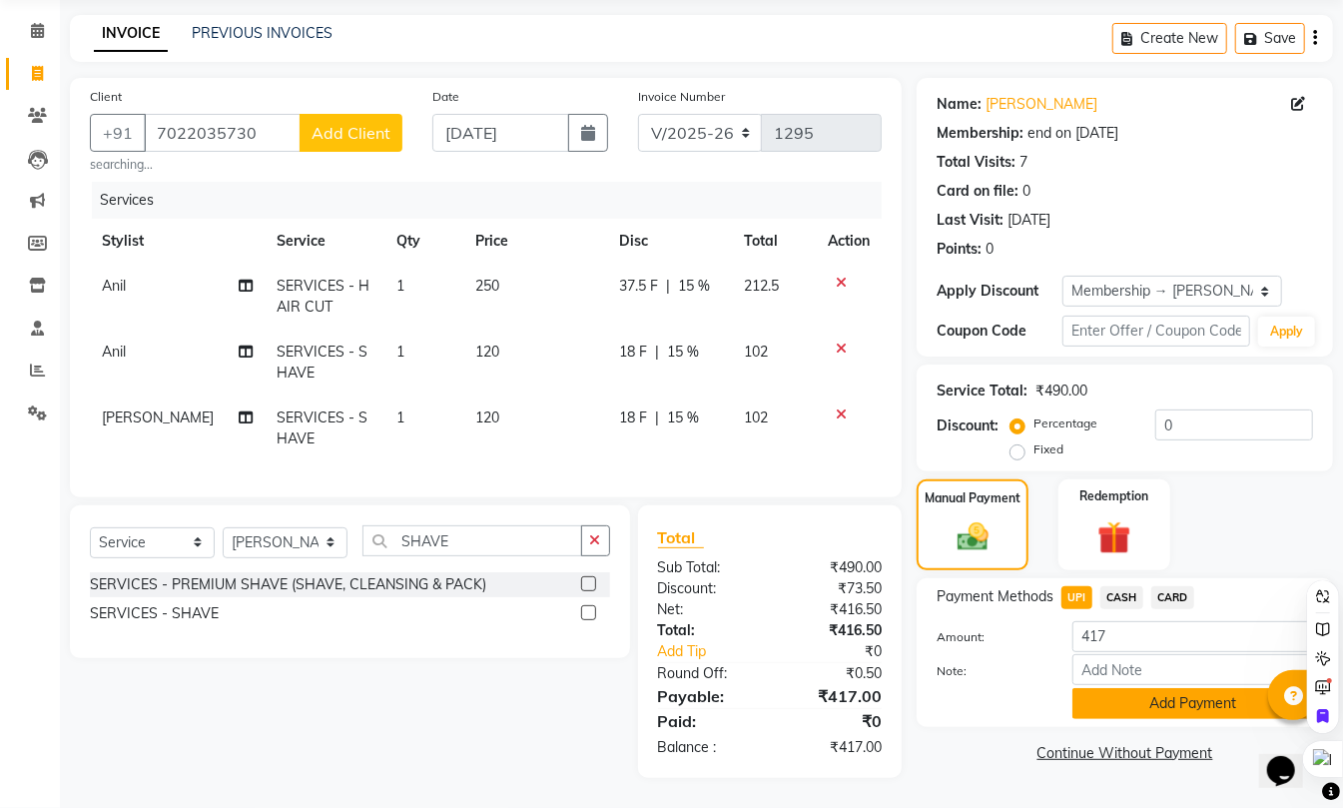
click at [1146, 688] on button "Add Payment" at bounding box center [1192, 703] width 241 height 31
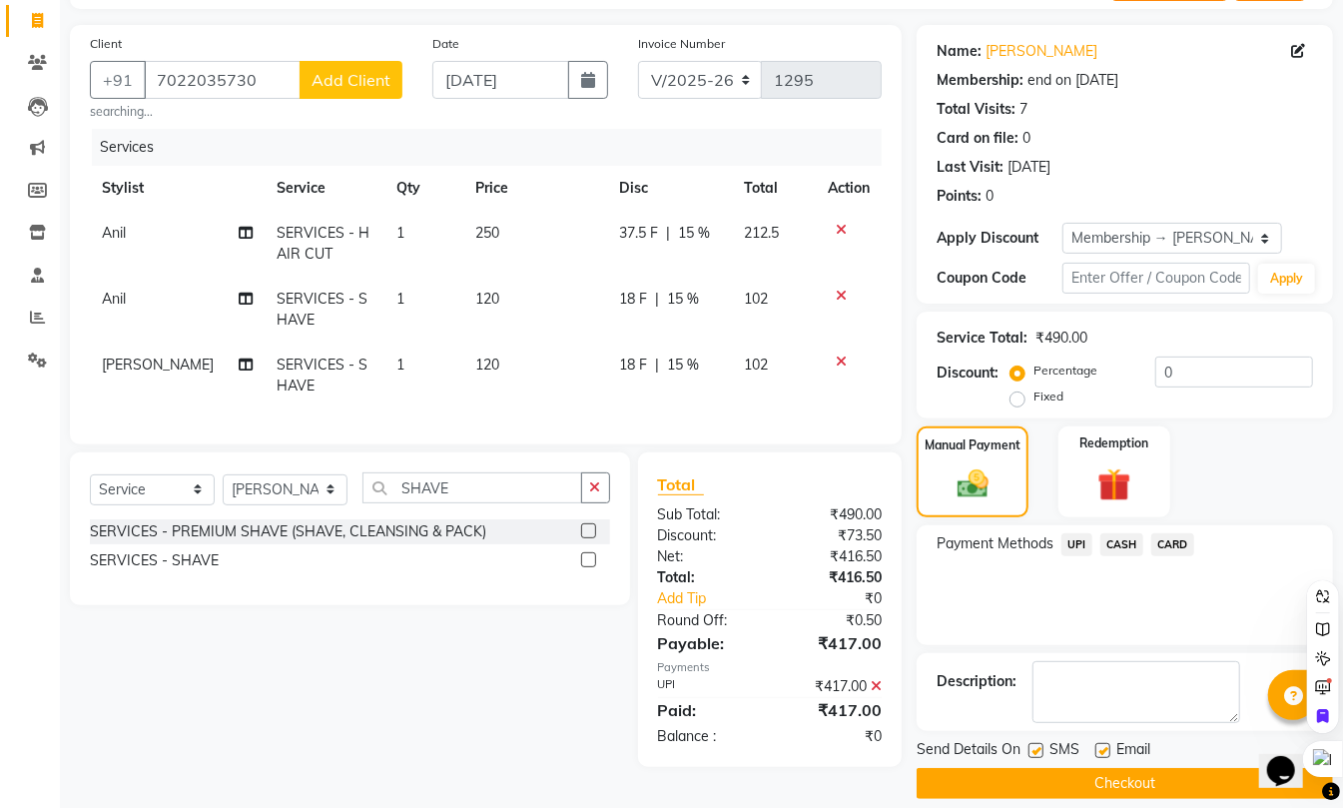
scroll to position [148, 0]
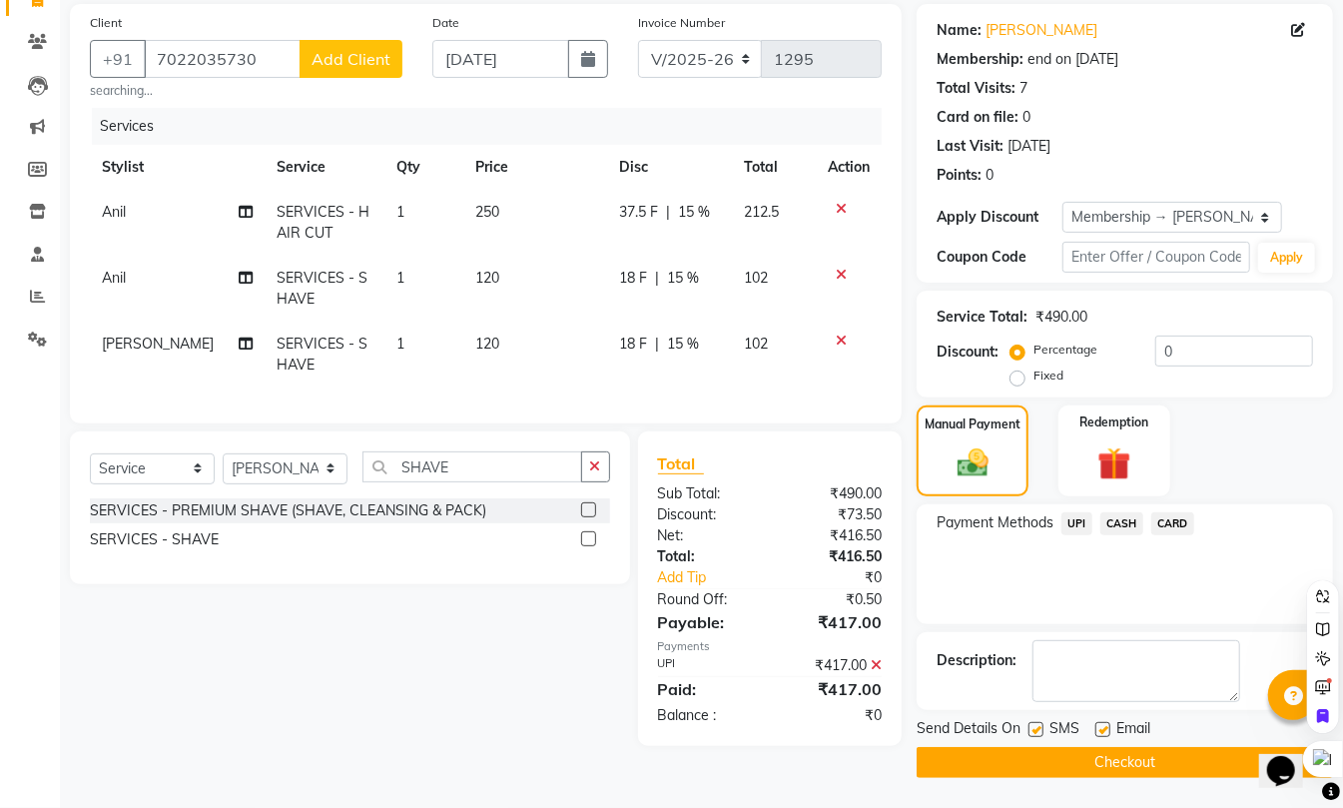
click at [1139, 760] on button "Checkout" at bounding box center [1124, 762] width 416 height 31
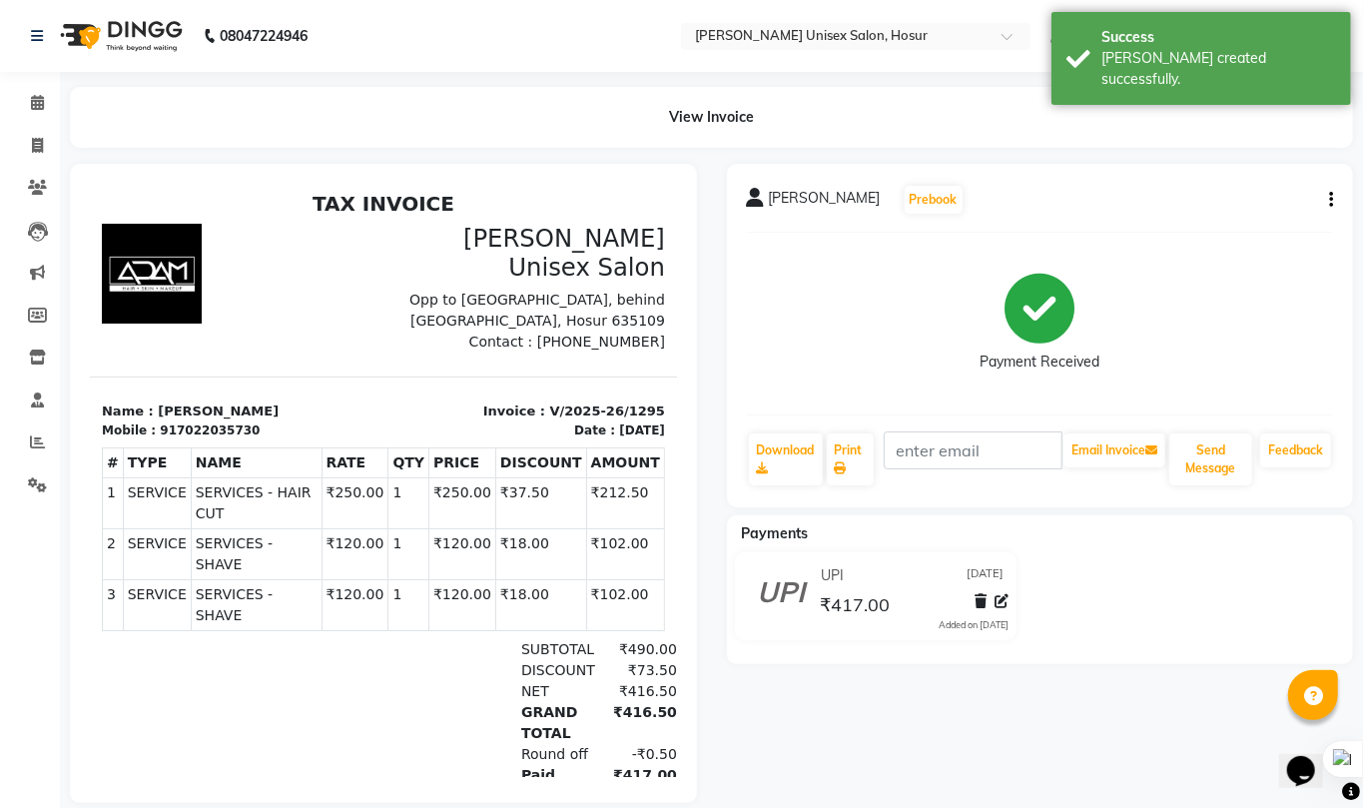
select select "service"
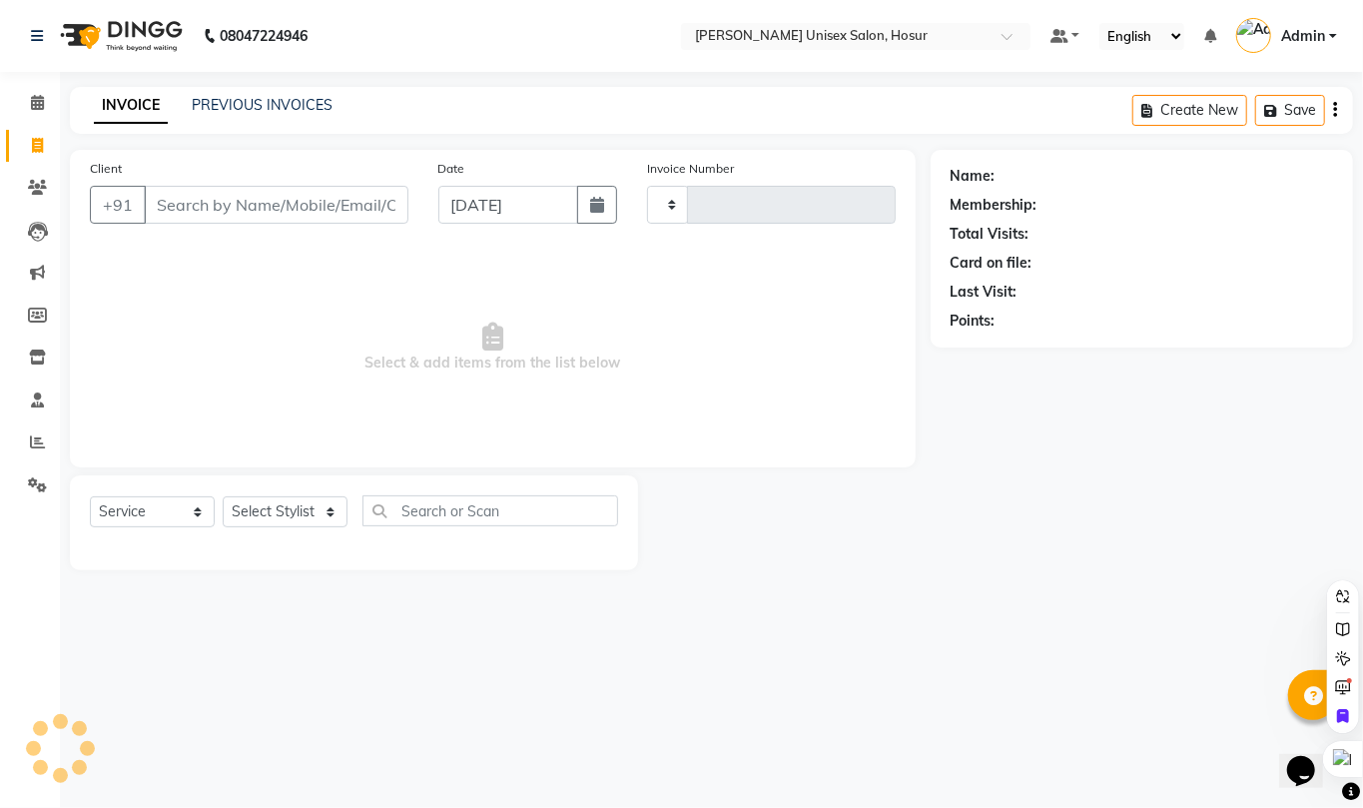
type input "1296"
select select "6189"
click at [597, 401] on span "Select & add items from the list below" at bounding box center [493, 348] width 806 height 200
click at [40, 440] on icon at bounding box center [37, 441] width 15 height 15
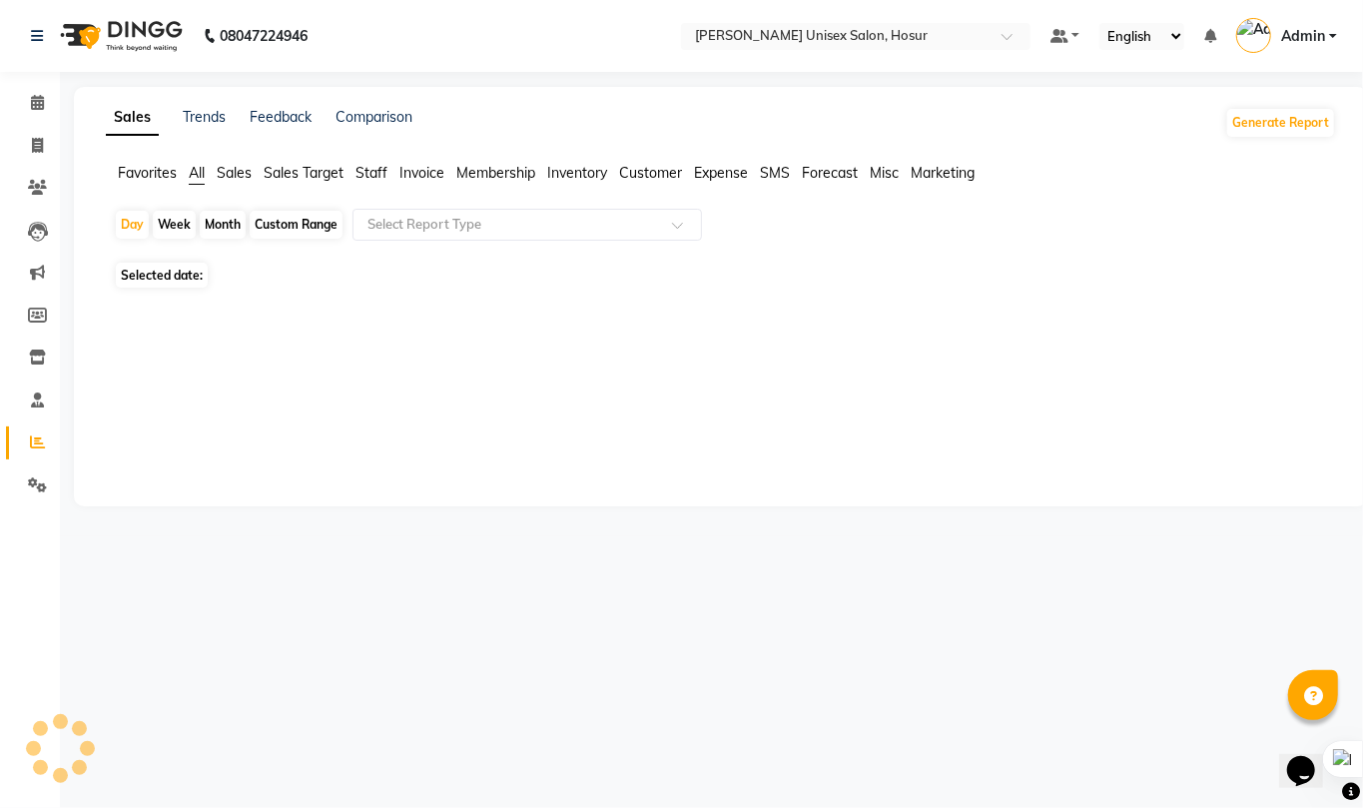
click at [214, 221] on div "Month" at bounding box center [223, 225] width 46 height 28
select select "9"
select select "2025"
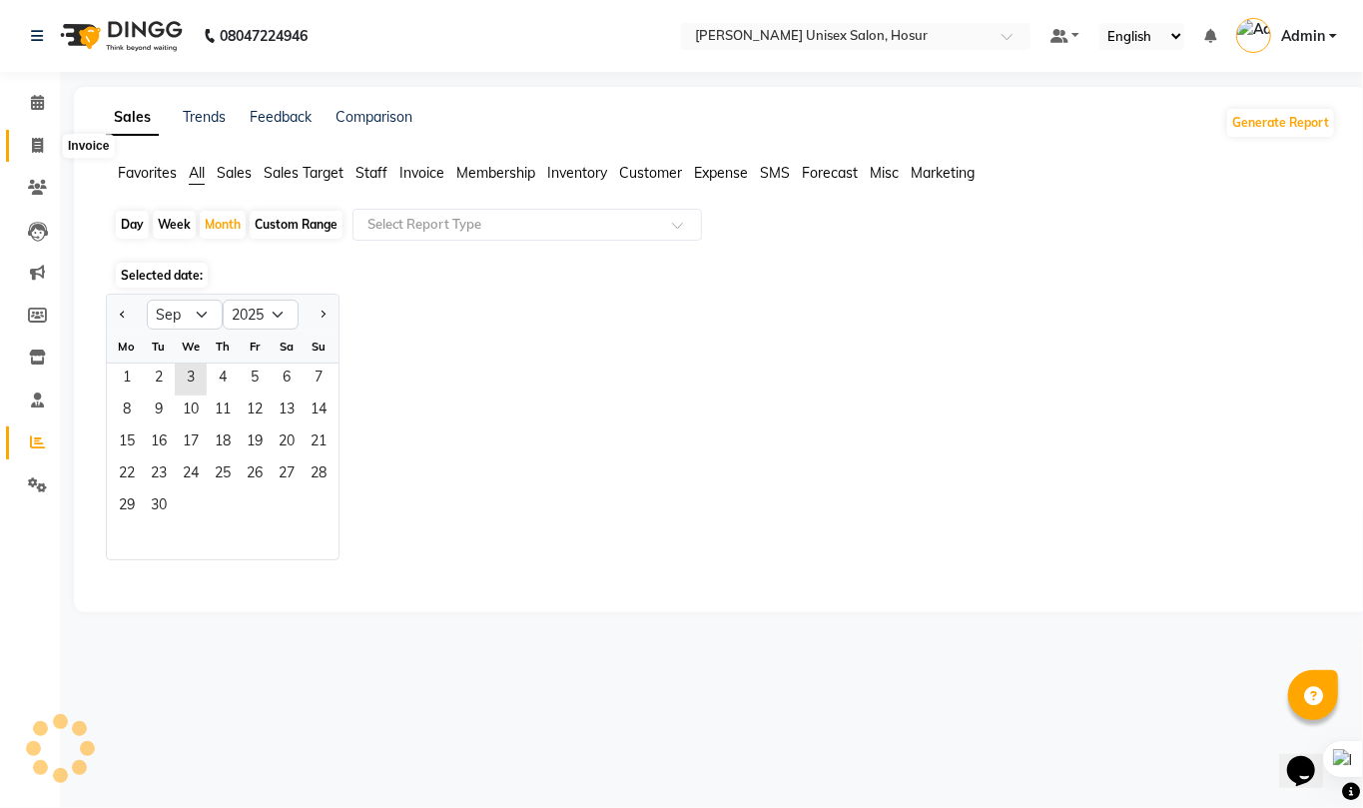
click at [44, 145] on span at bounding box center [37, 146] width 35 height 23
select select "service"
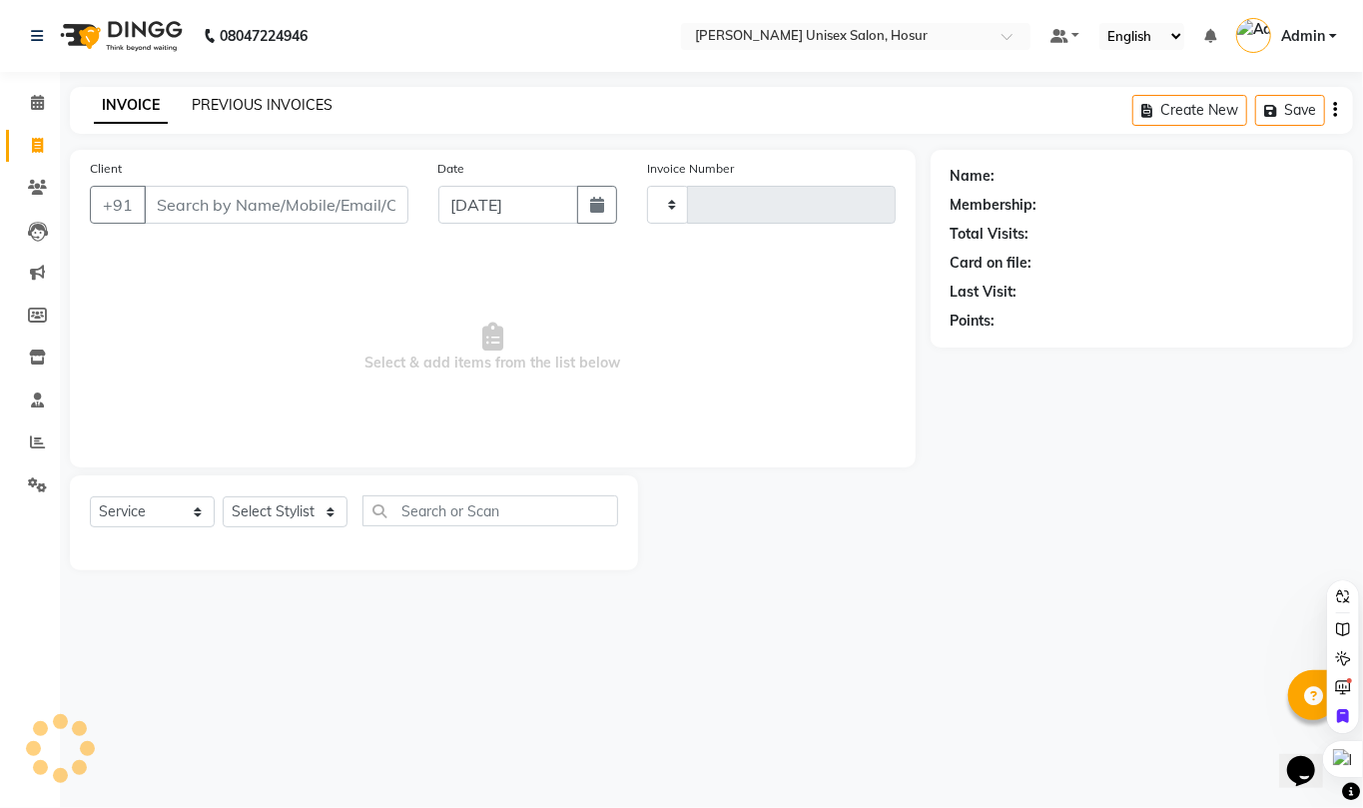
click at [236, 100] on link "PREVIOUS INVOICES" at bounding box center [262, 105] width 141 height 18
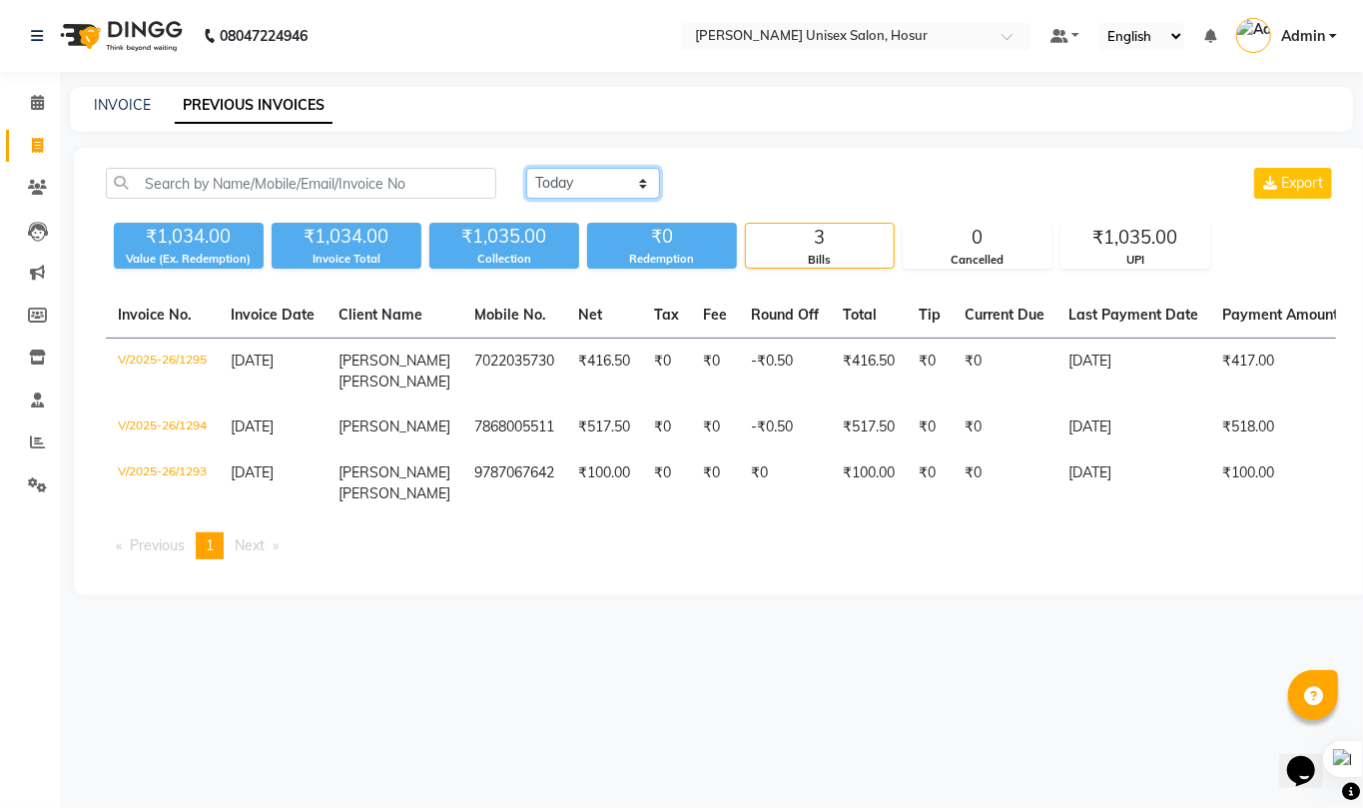
click at [592, 192] on select "[DATE] [DATE] Custom Range" at bounding box center [593, 183] width 134 height 31
click at [526, 168] on select "[DATE] [DATE] Custom Range" at bounding box center [593, 183] width 134 height 31
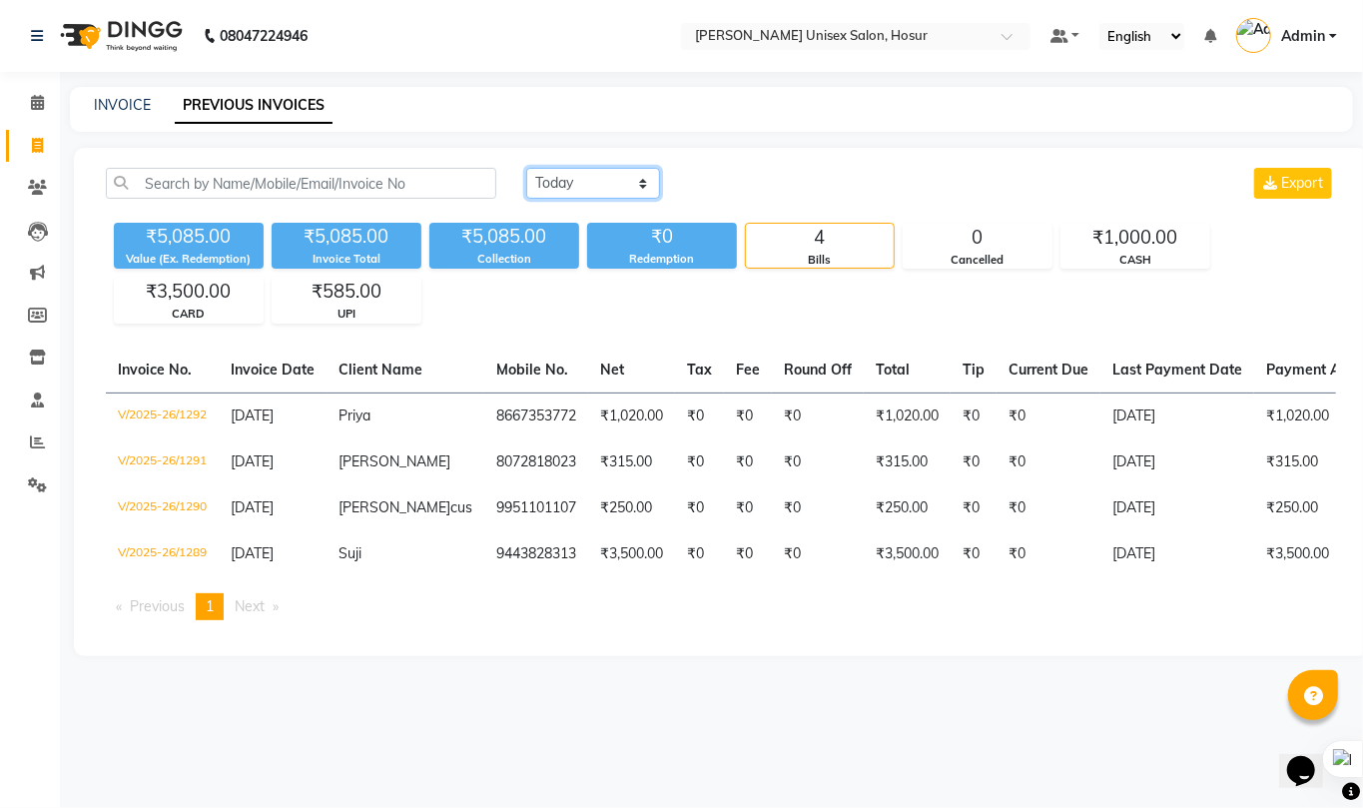
click at [561, 185] on select "[DATE] [DATE] Custom Range" at bounding box center [593, 183] width 134 height 31
select select "range"
click at [526, 168] on select "[DATE] [DATE] Custom Range" at bounding box center [593, 183] width 134 height 31
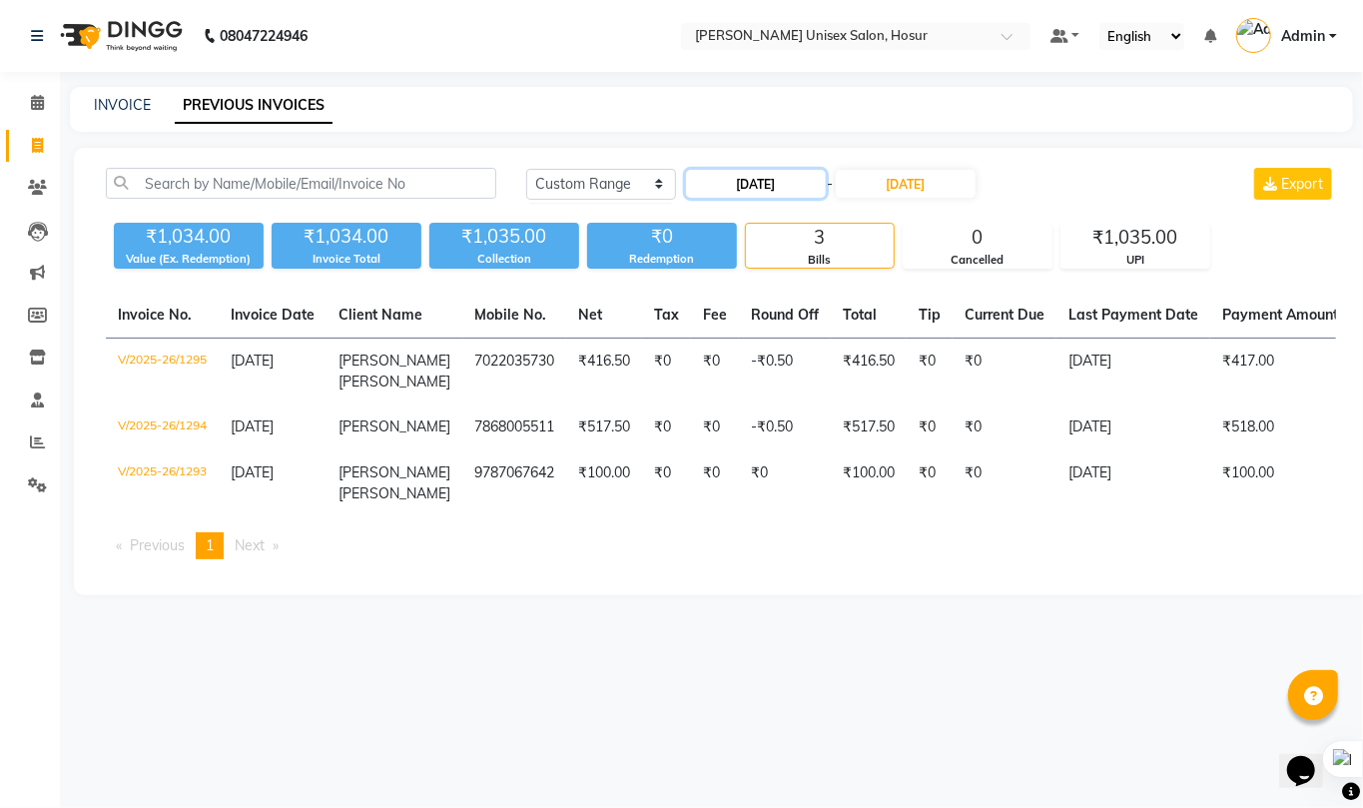
click at [788, 189] on input "[DATE]" at bounding box center [756, 184] width 140 height 28
select select "9"
select select "2025"
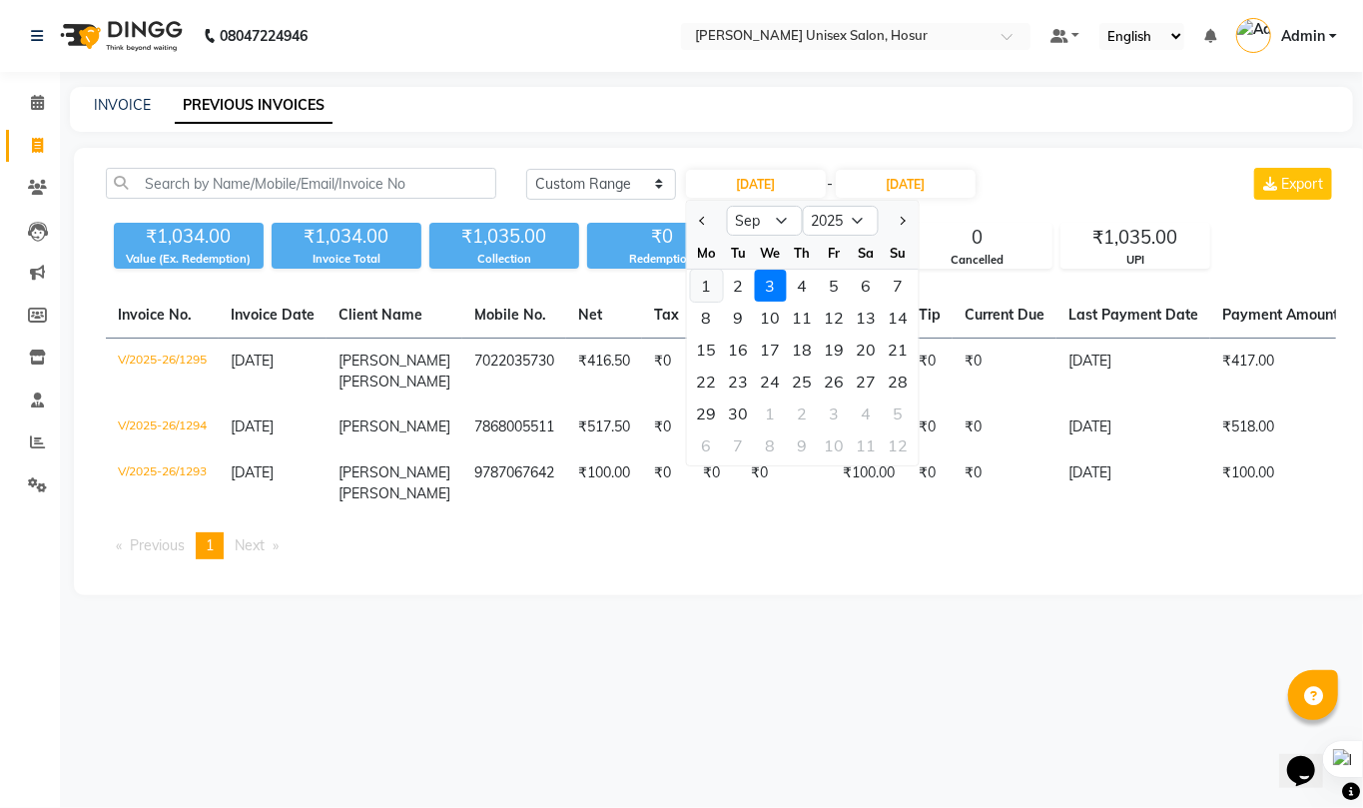
click at [715, 287] on div "1" at bounding box center [706, 286] width 32 height 32
type input "[DATE]"
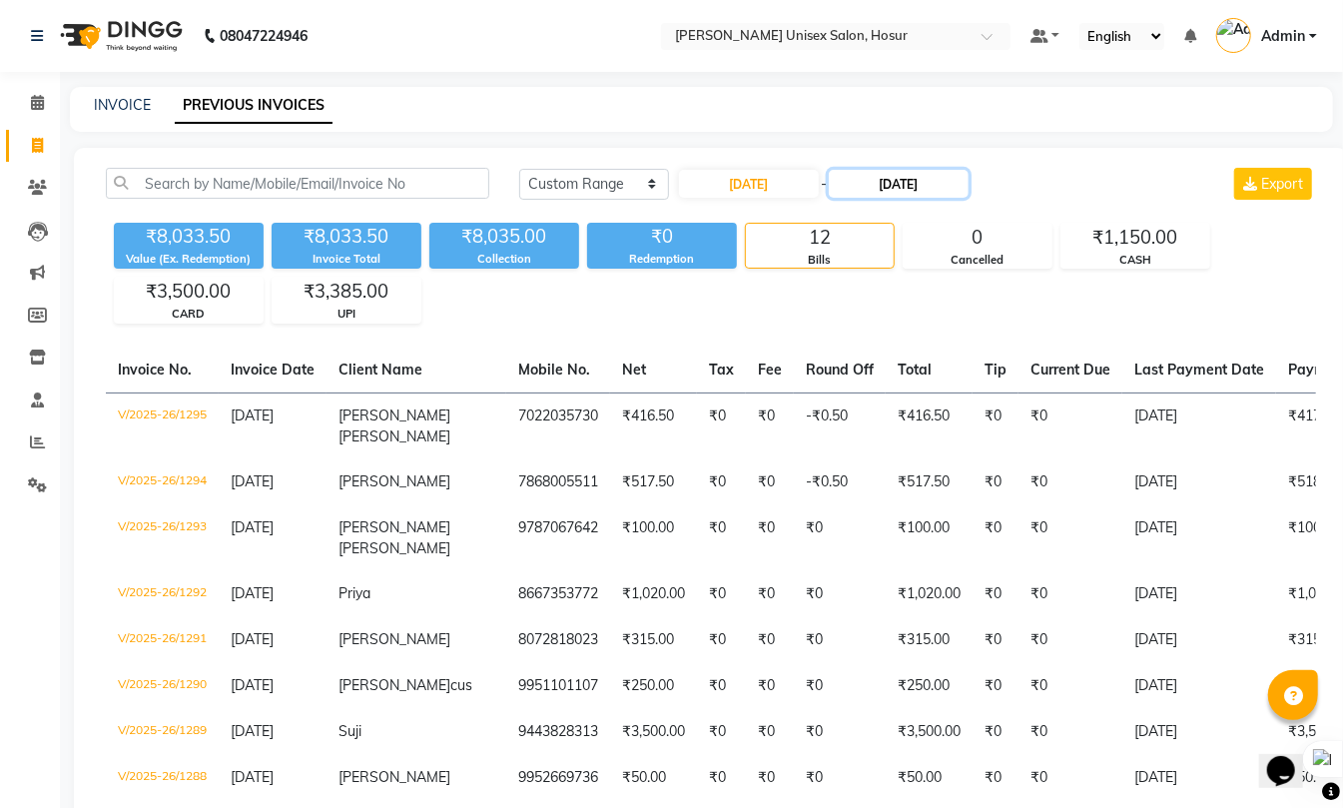
click at [938, 174] on input "[DATE]" at bounding box center [898, 184] width 140 height 28
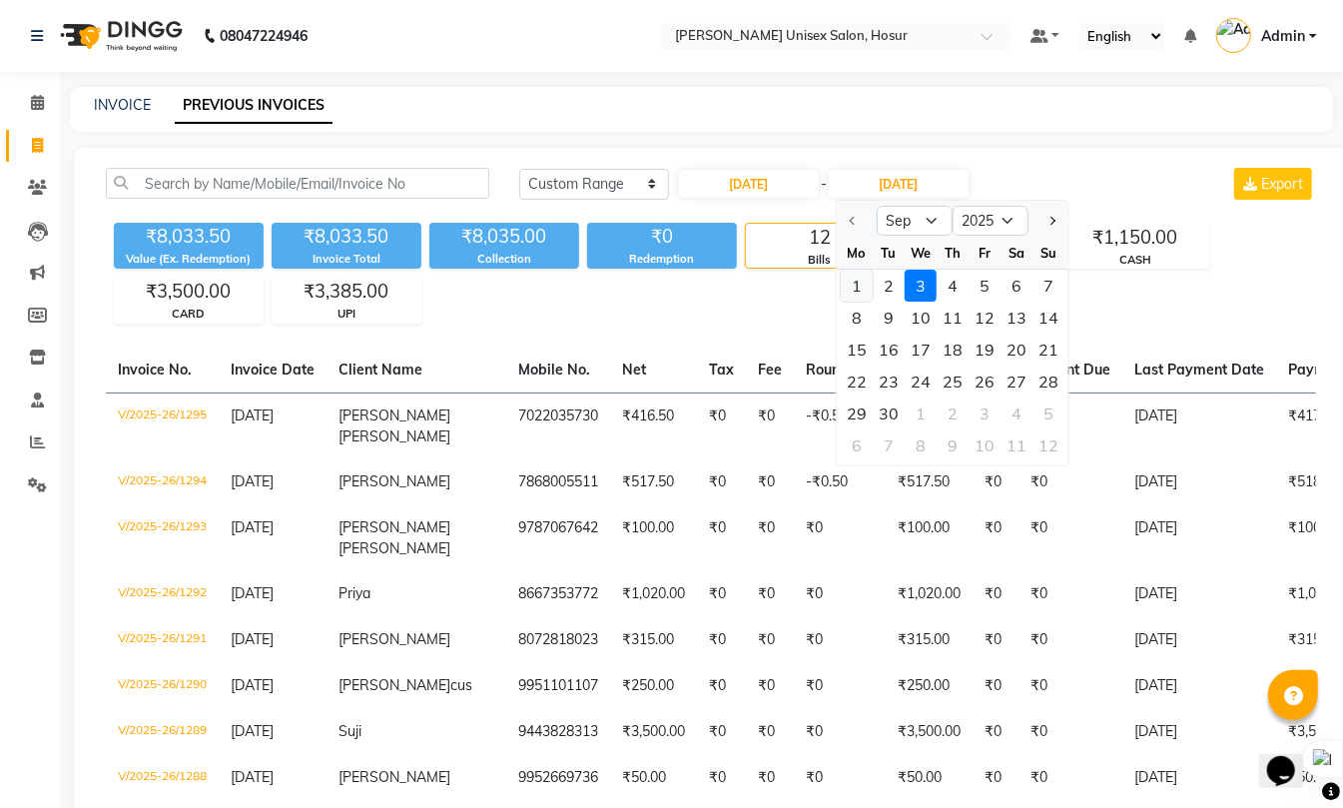
click at [856, 281] on div "1" at bounding box center [856, 286] width 32 height 32
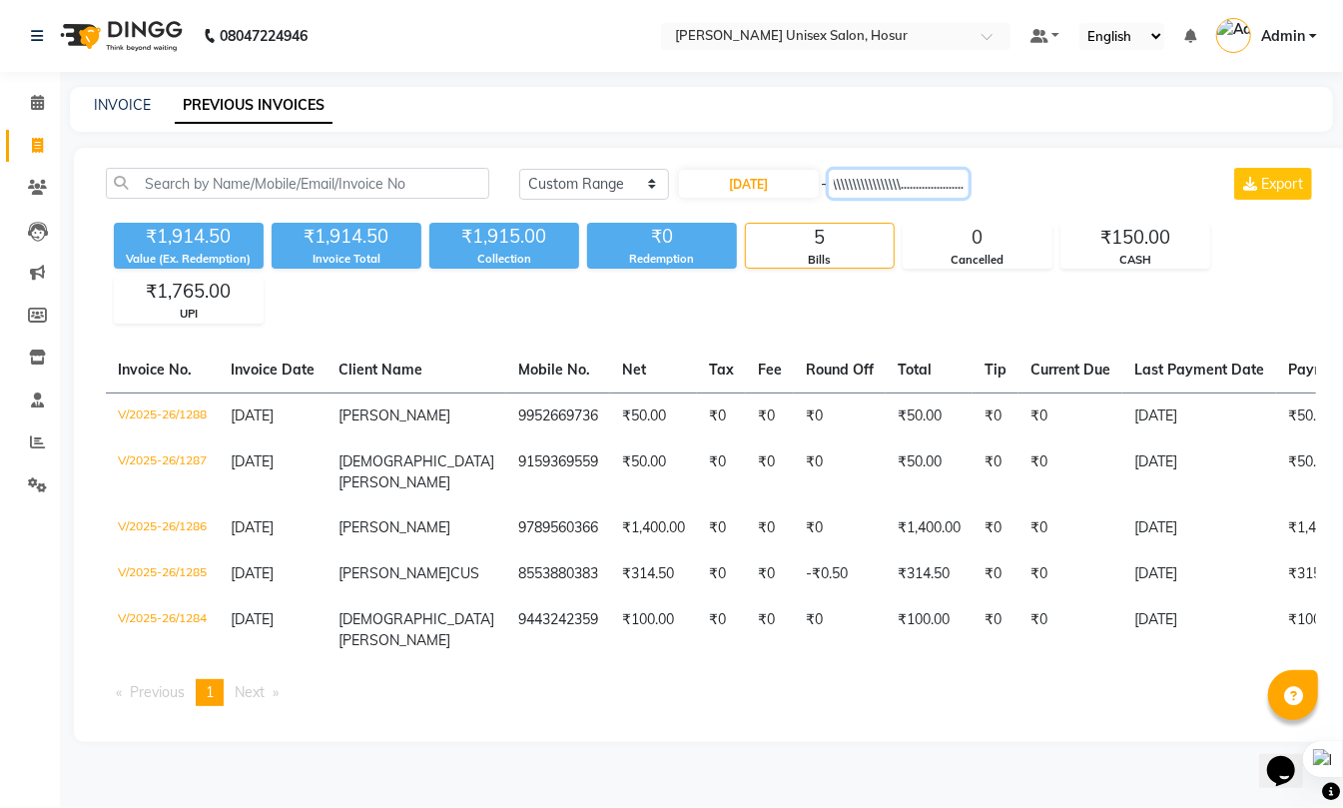
scroll to position [0, 395]
type input "[DATE]"
click at [799, 166] on div "[DATE] [DATE] Custom Range [DATE] - [DATE] Export ₹1,914.50 Value (Ex. Redempti…" at bounding box center [711, 445] width 1274 height 594
click at [796, 185] on input "[DATE]" at bounding box center [749, 184] width 140 height 28
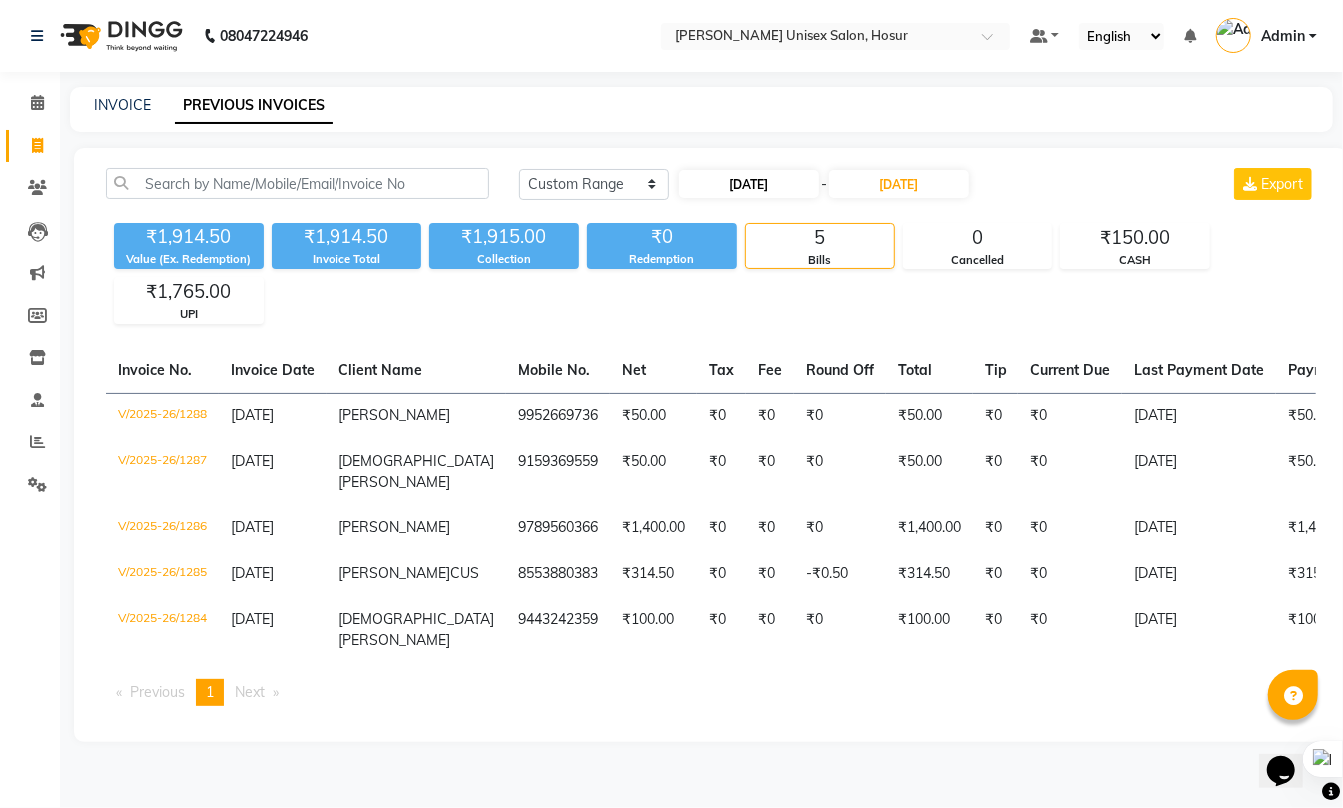
select select "9"
select select "2025"
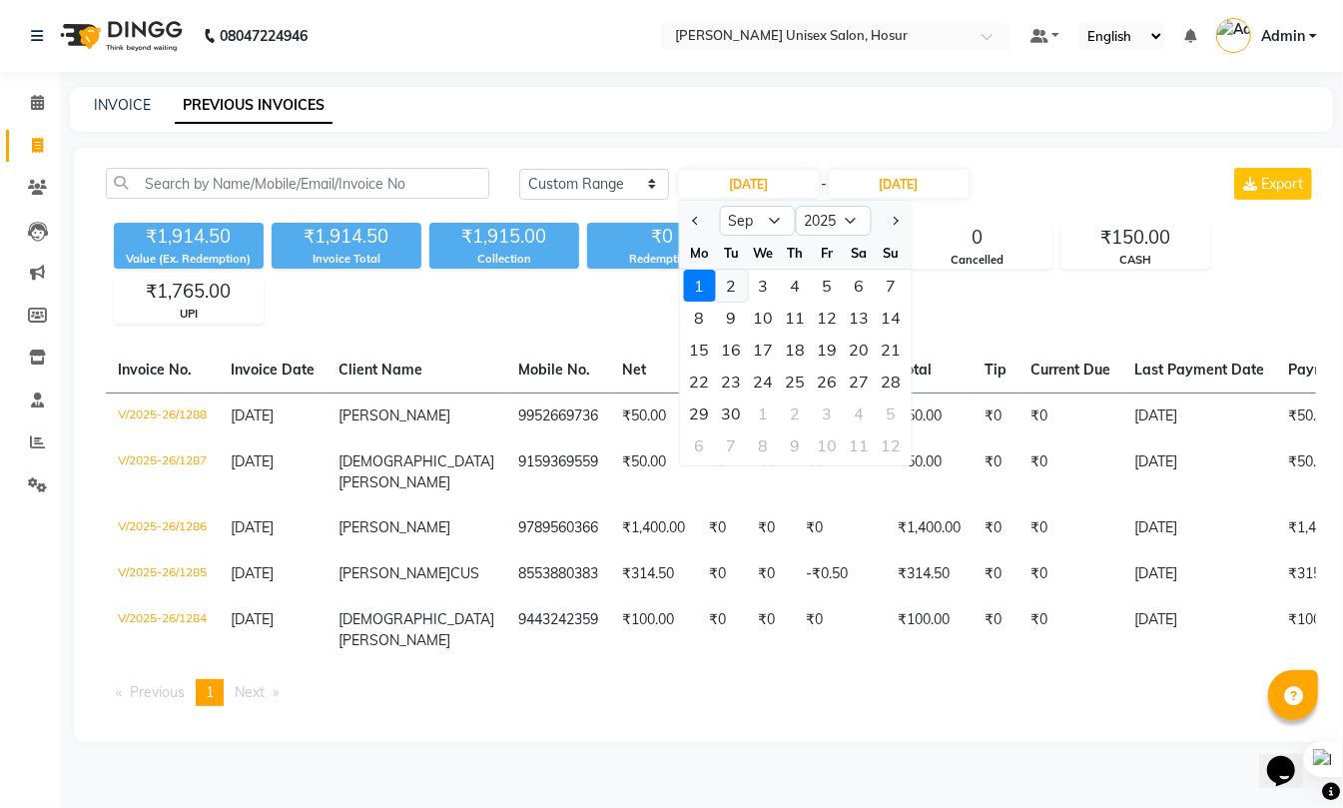
click at [741, 288] on div "2" at bounding box center [732, 286] width 32 height 32
type input "[DATE]"
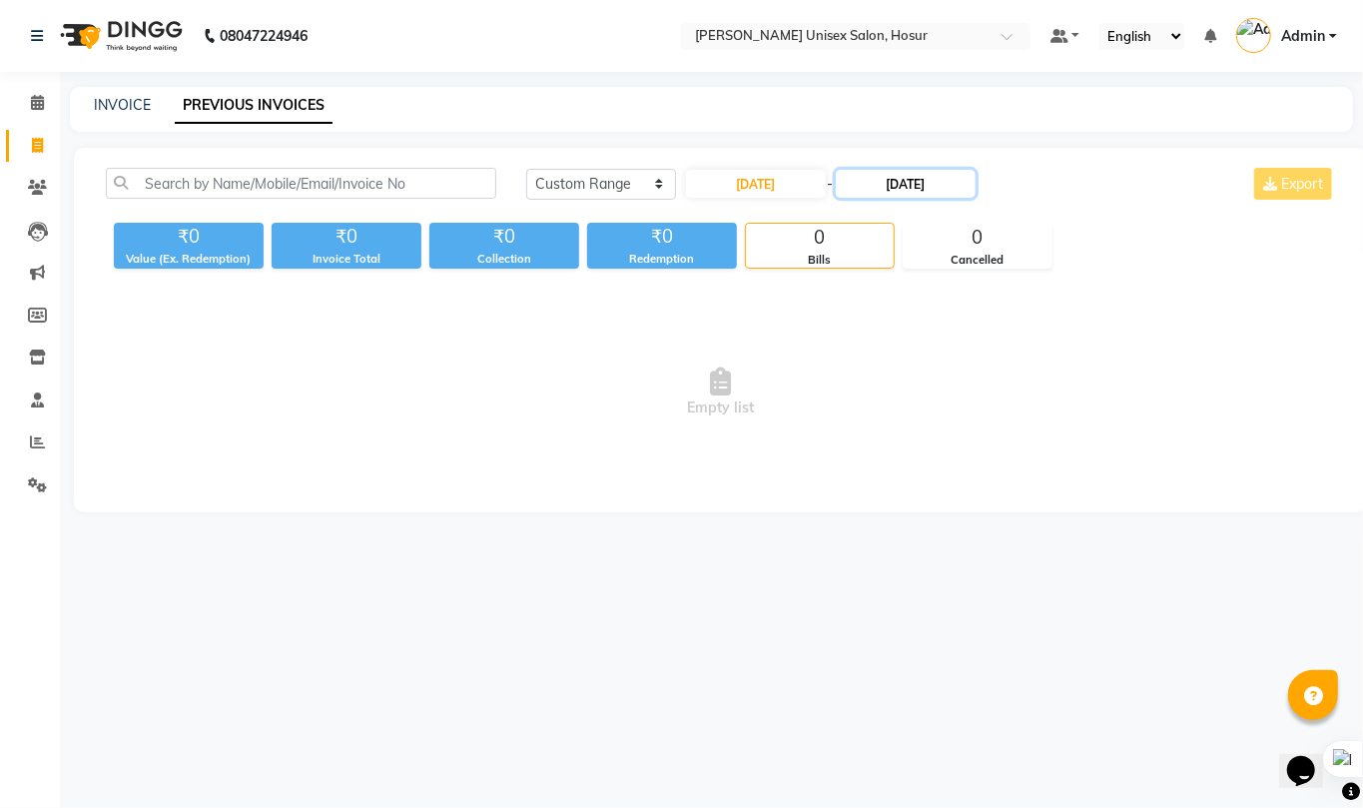
click at [930, 186] on input "[DATE]" at bounding box center [905, 184] width 140 height 28
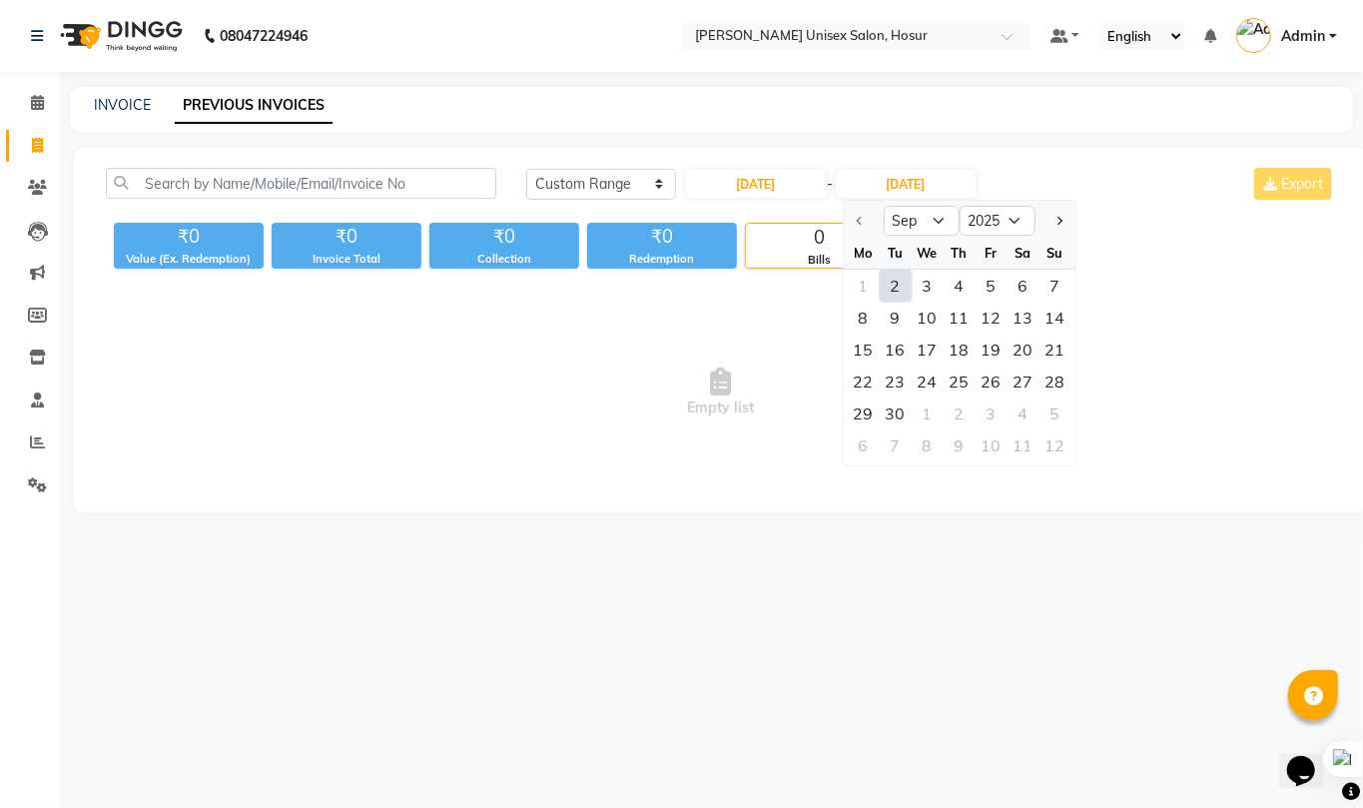
click at [900, 280] on div "2" at bounding box center [895, 286] width 32 height 32
type input "[DATE]"
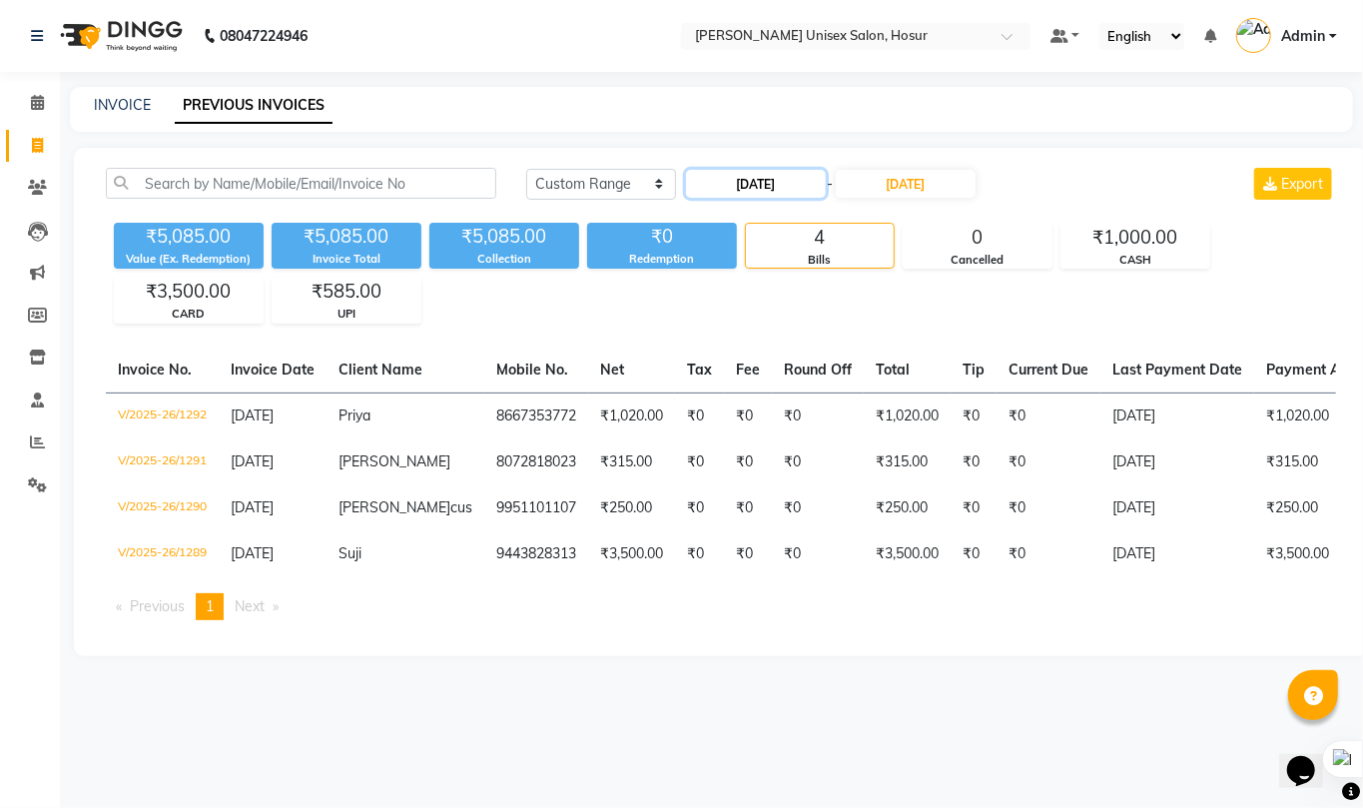
click at [743, 185] on input "[DATE]" at bounding box center [756, 184] width 140 height 28
select select "9"
select select "2025"
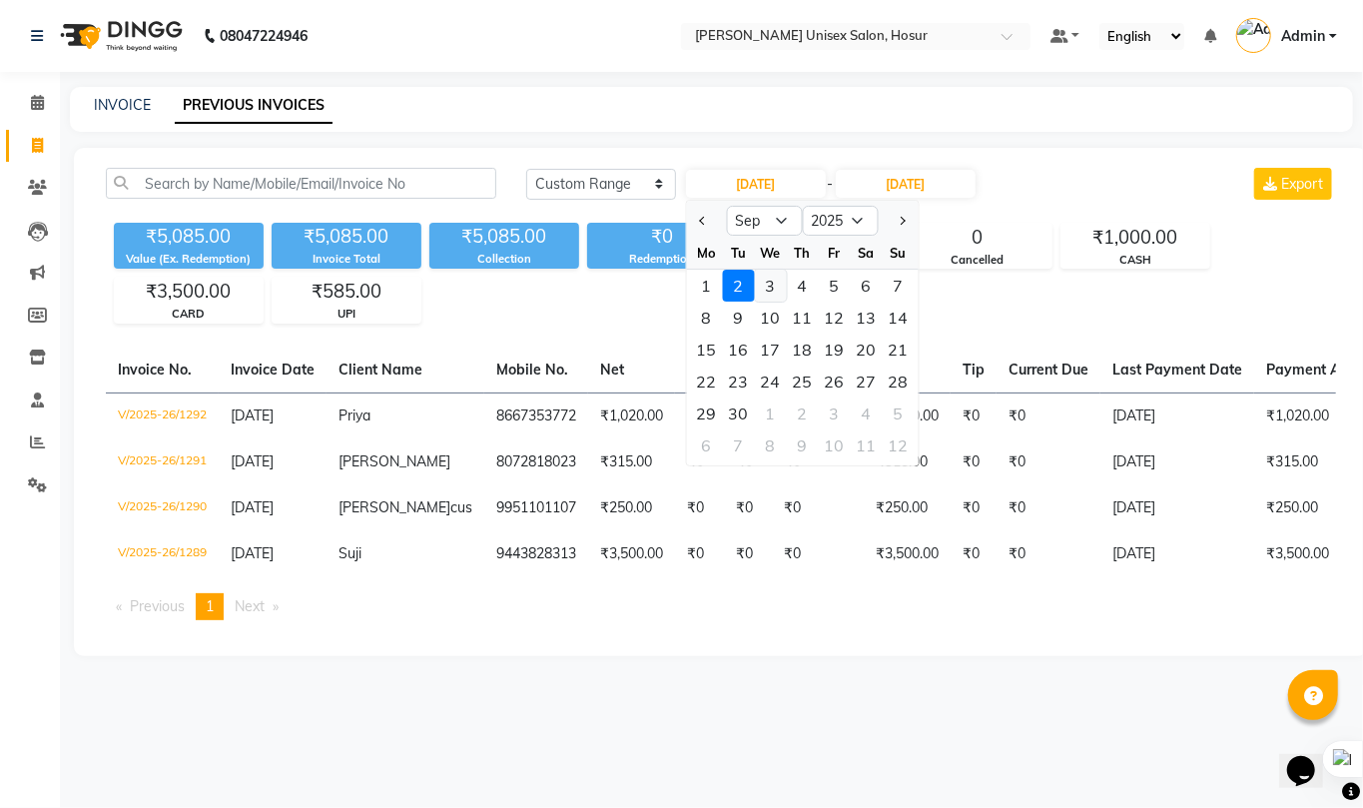
click at [771, 285] on div "3" at bounding box center [770, 286] width 32 height 32
type input "[DATE]"
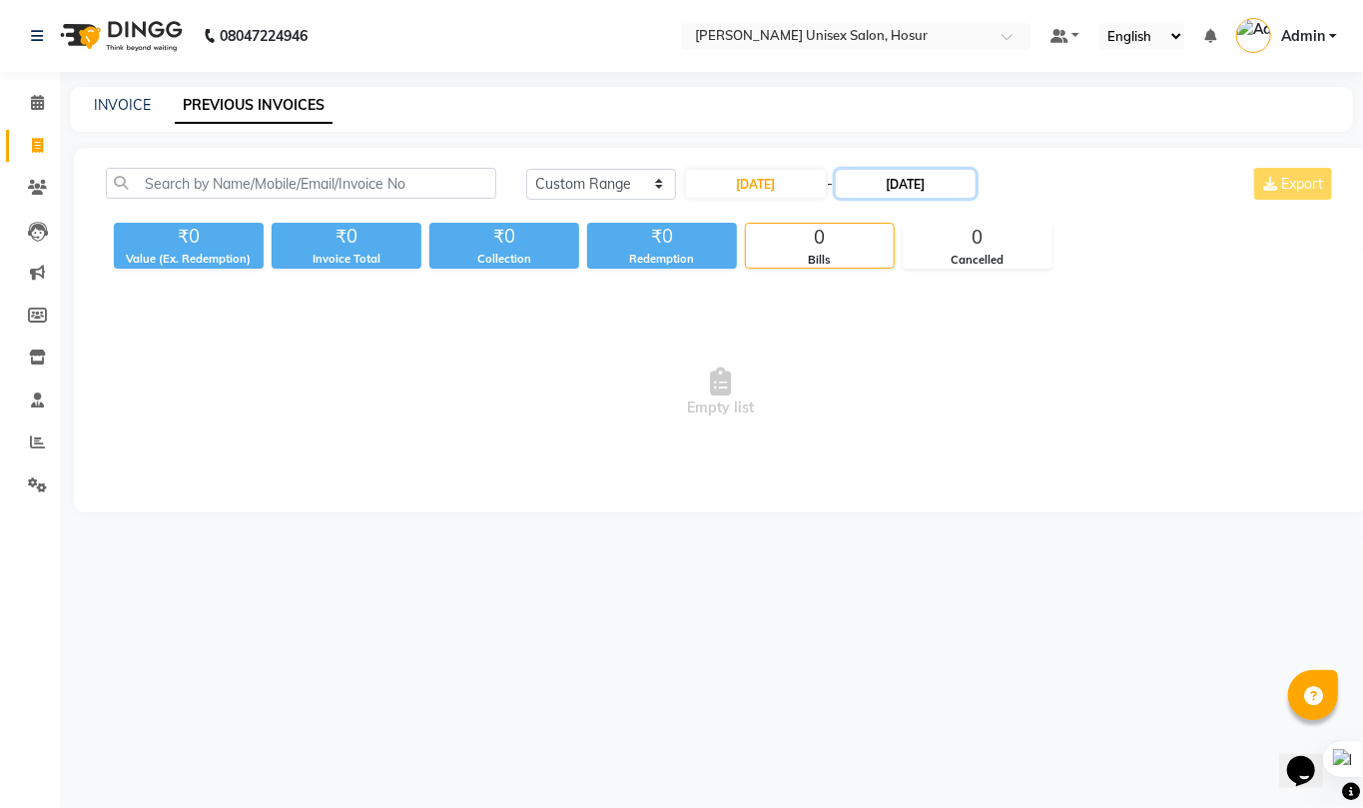
click at [923, 180] on input "[DATE]" at bounding box center [905, 184] width 140 height 28
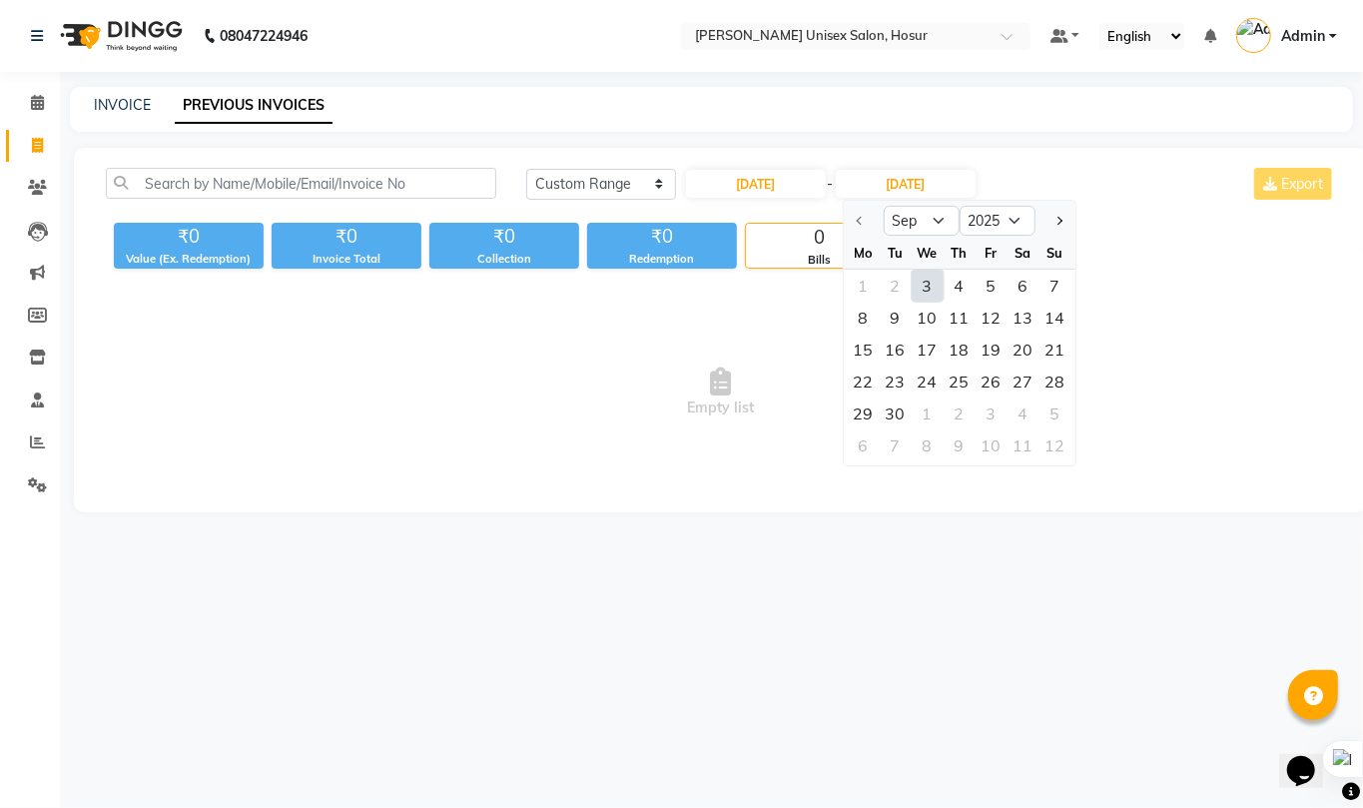
click at [923, 283] on div "3" at bounding box center [927, 286] width 32 height 32
type input "[DATE]"
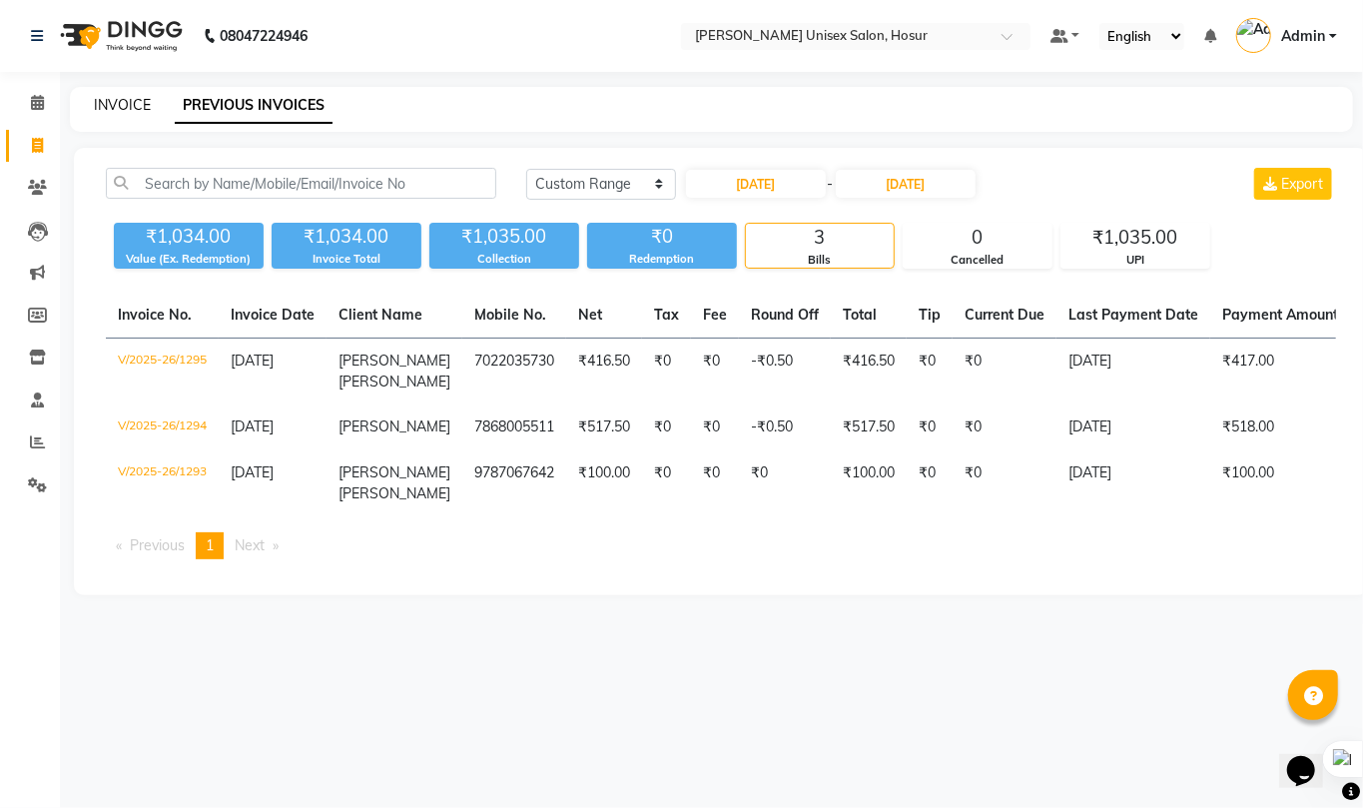
click at [110, 102] on link "INVOICE" at bounding box center [122, 105] width 57 height 18
select select "service"
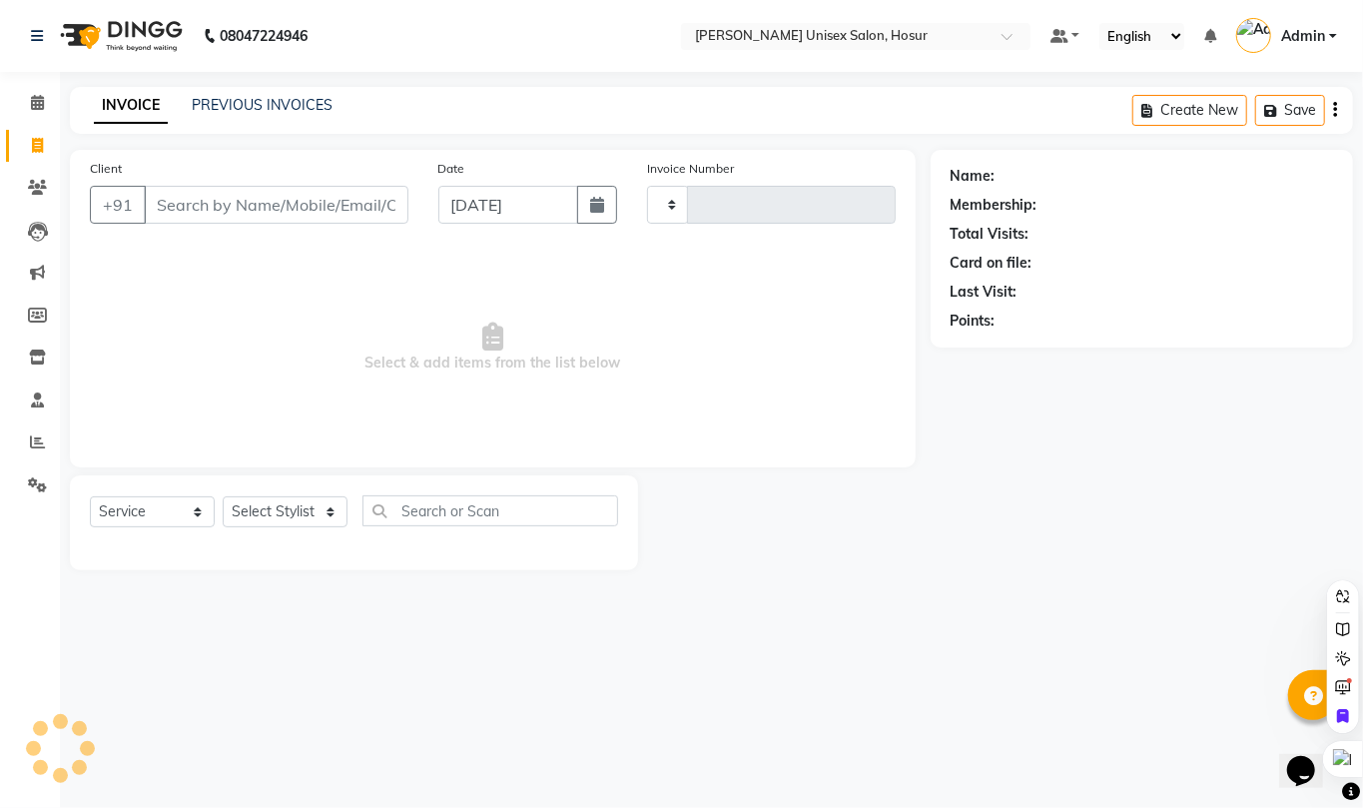
type input "1296"
select select "6189"
click at [33, 436] on icon at bounding box center [37, 441] width 15 height 15
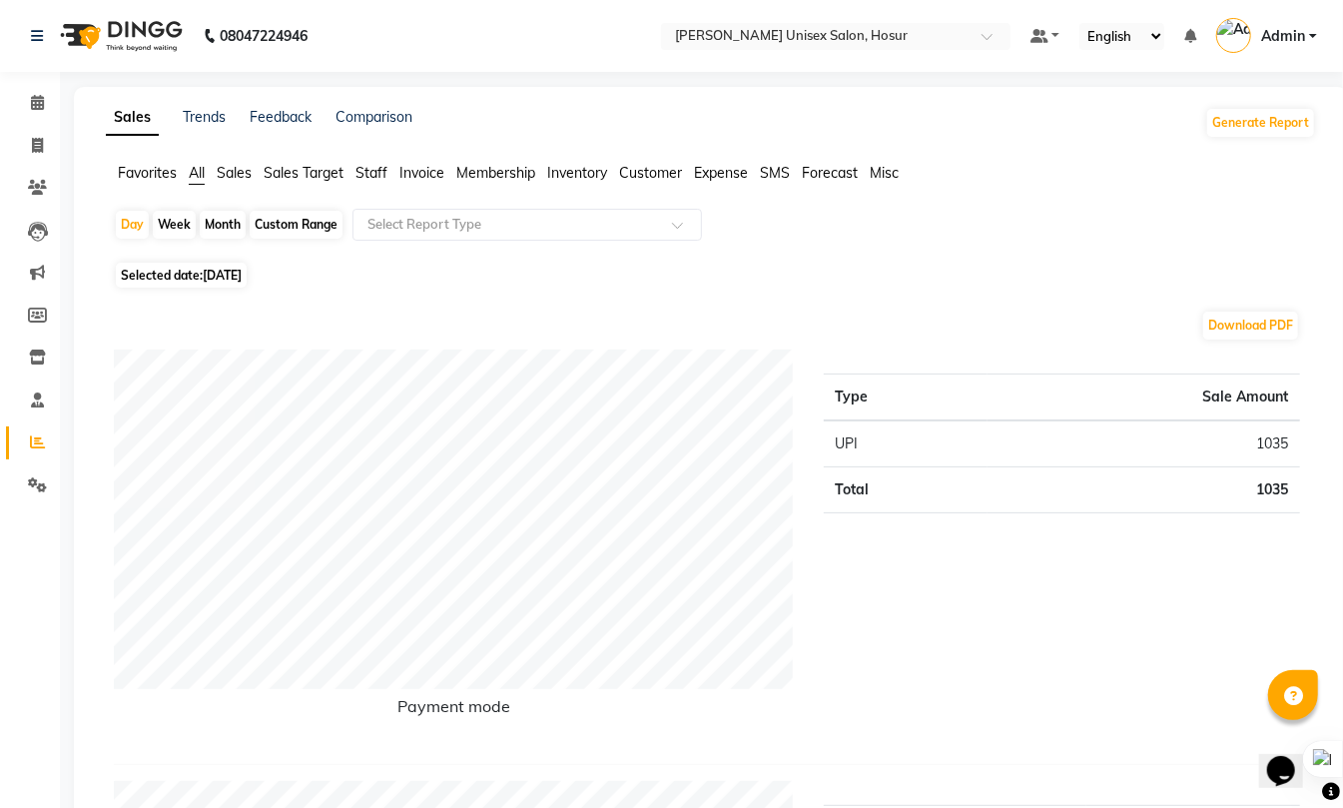
click at [224, 225] on div "Month" at bounding box center [223, 225] width 46 height 28
select select "9"
select select "2025"
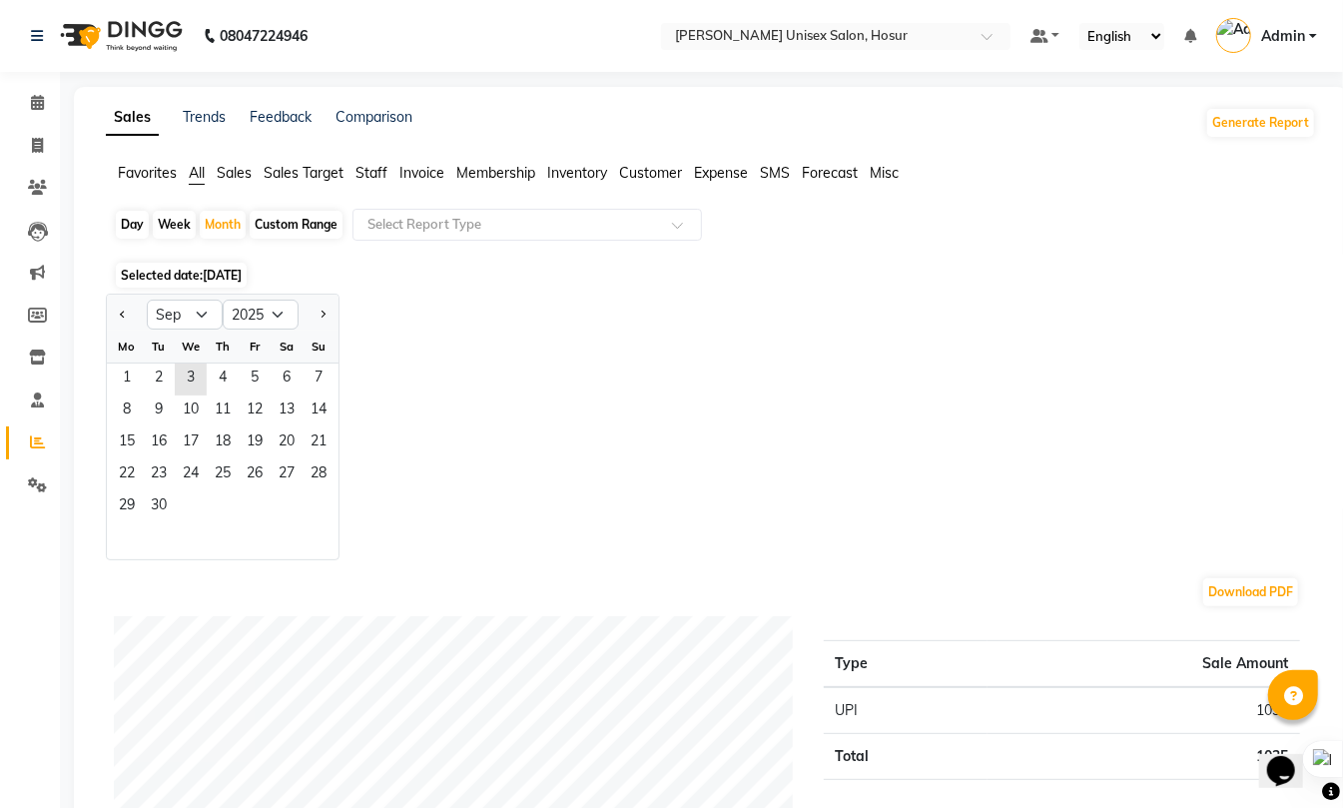
click at [372, 170] on span "Staff" at bounding box center [371, 173] width 32 height 18
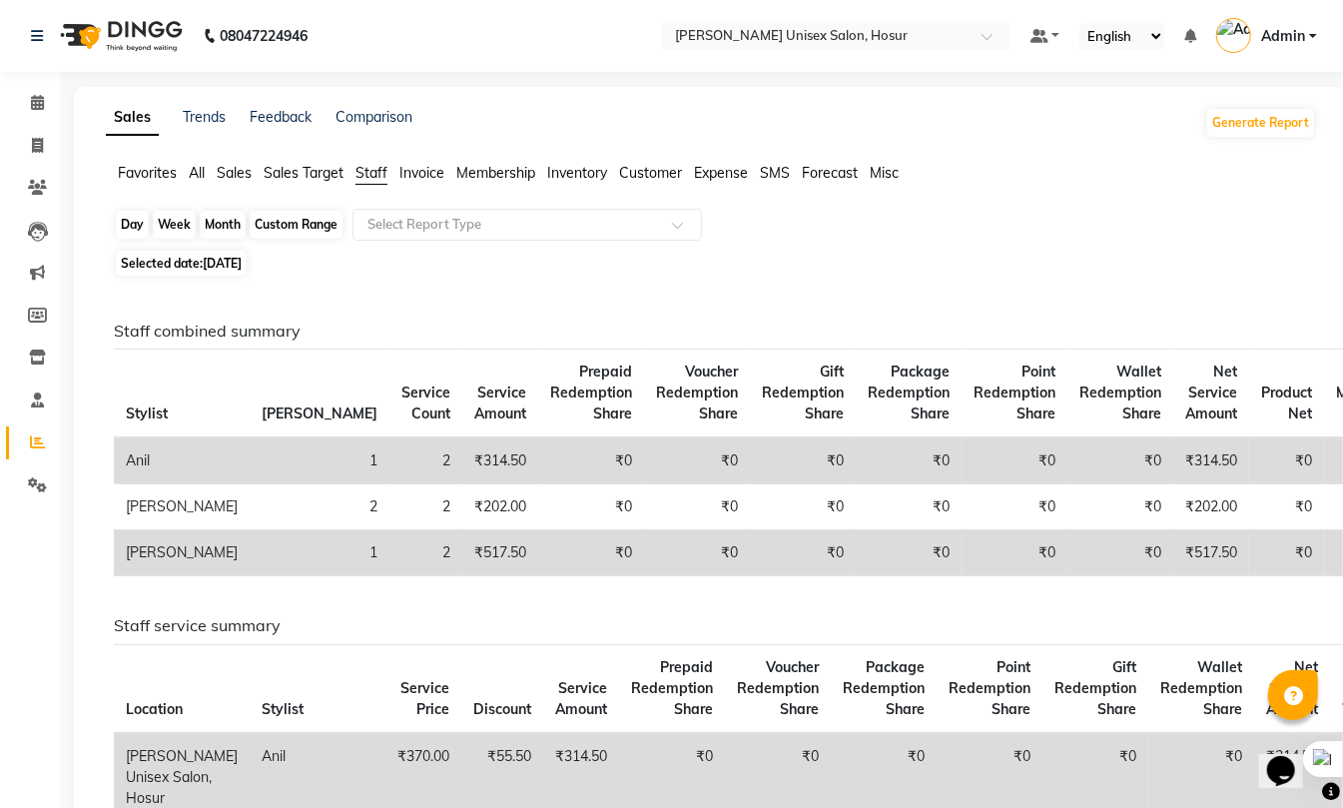
click at [218, 224] on div "Month" at bounding box center [223, 225] width 46 height 28
select select "9"
select select "2025"
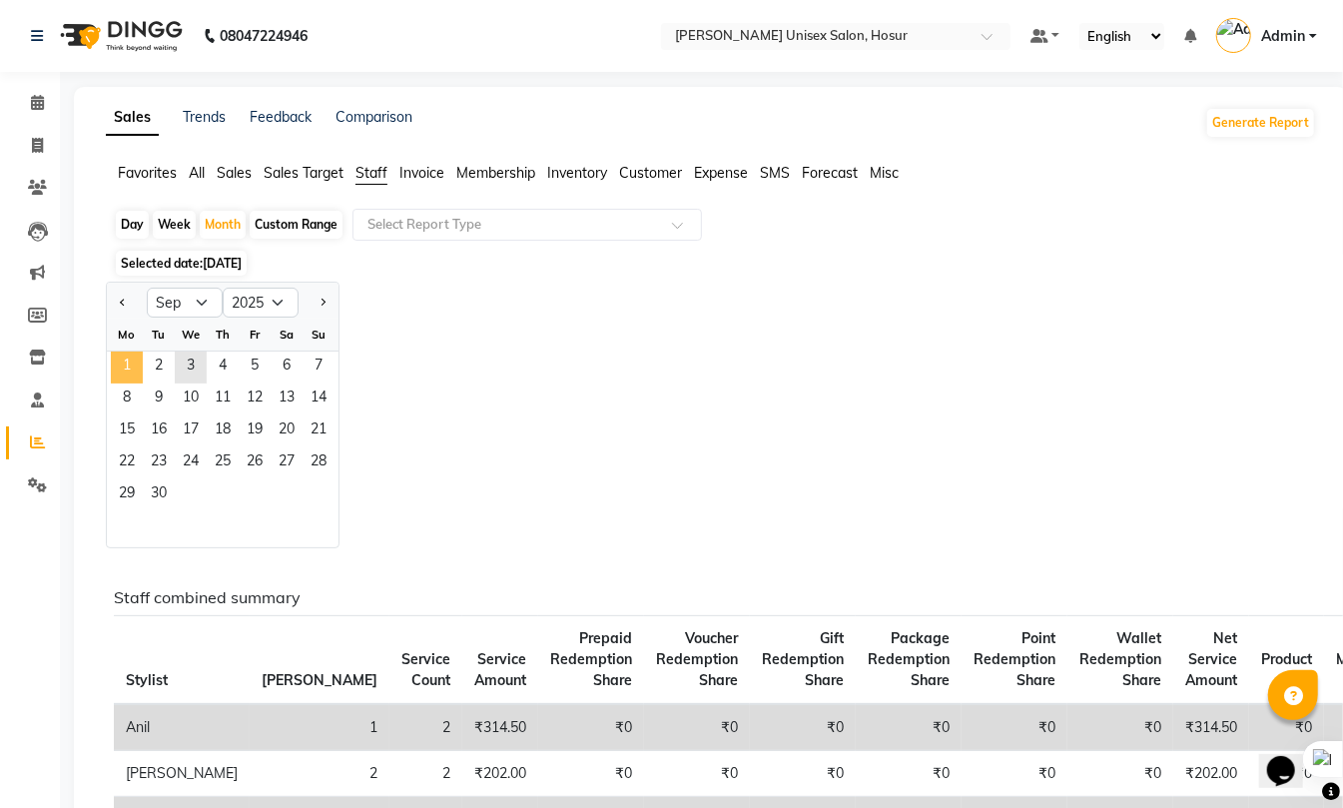
click at [126, 365] on span "1" at bounding box center [127, 367] width 32 height 32
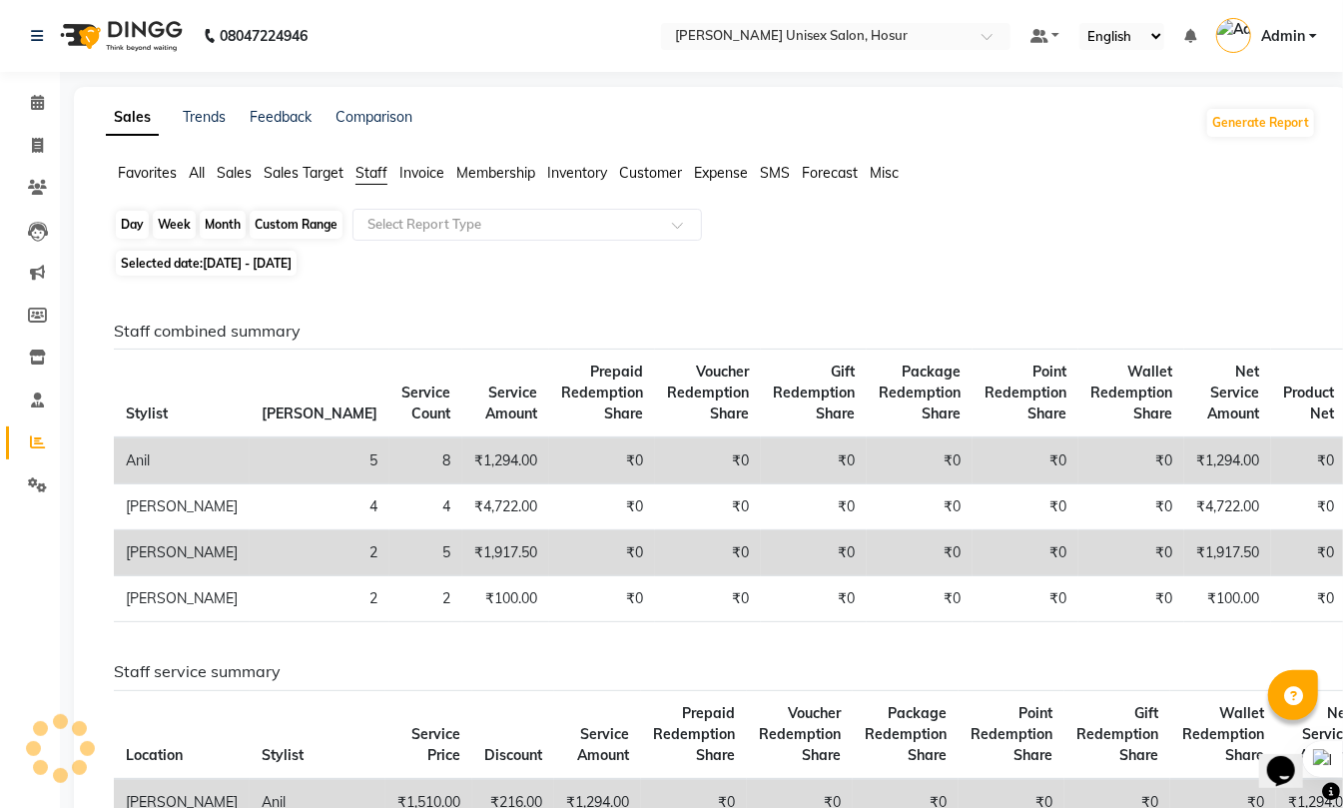
click at [233, 214] on div "Month" at bounding box center [223, 225] width 46 height 28
select select "9"
select select "2025"
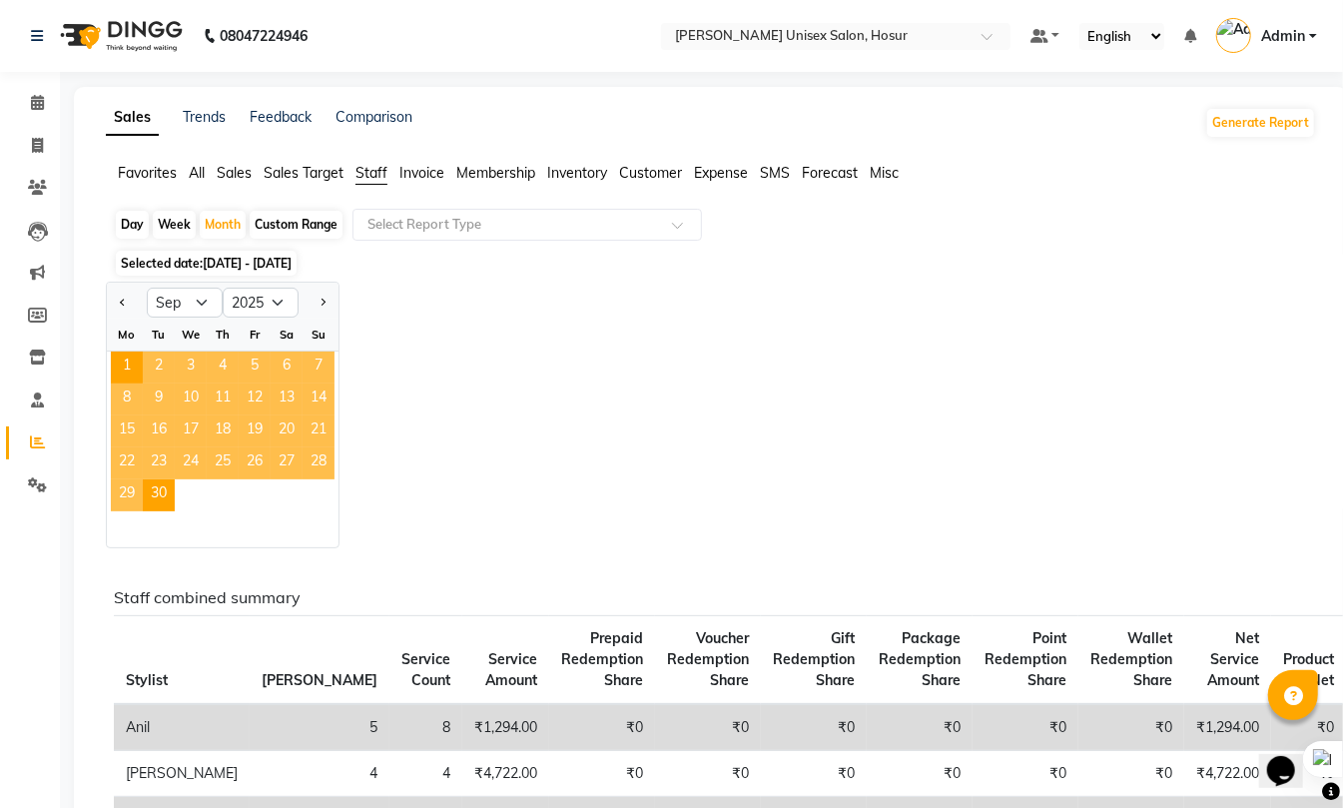
click at [276, 221] on div "Custom Range" at bounding box center [296, 225] width 93 height 28
select select "9"
select select "2025"
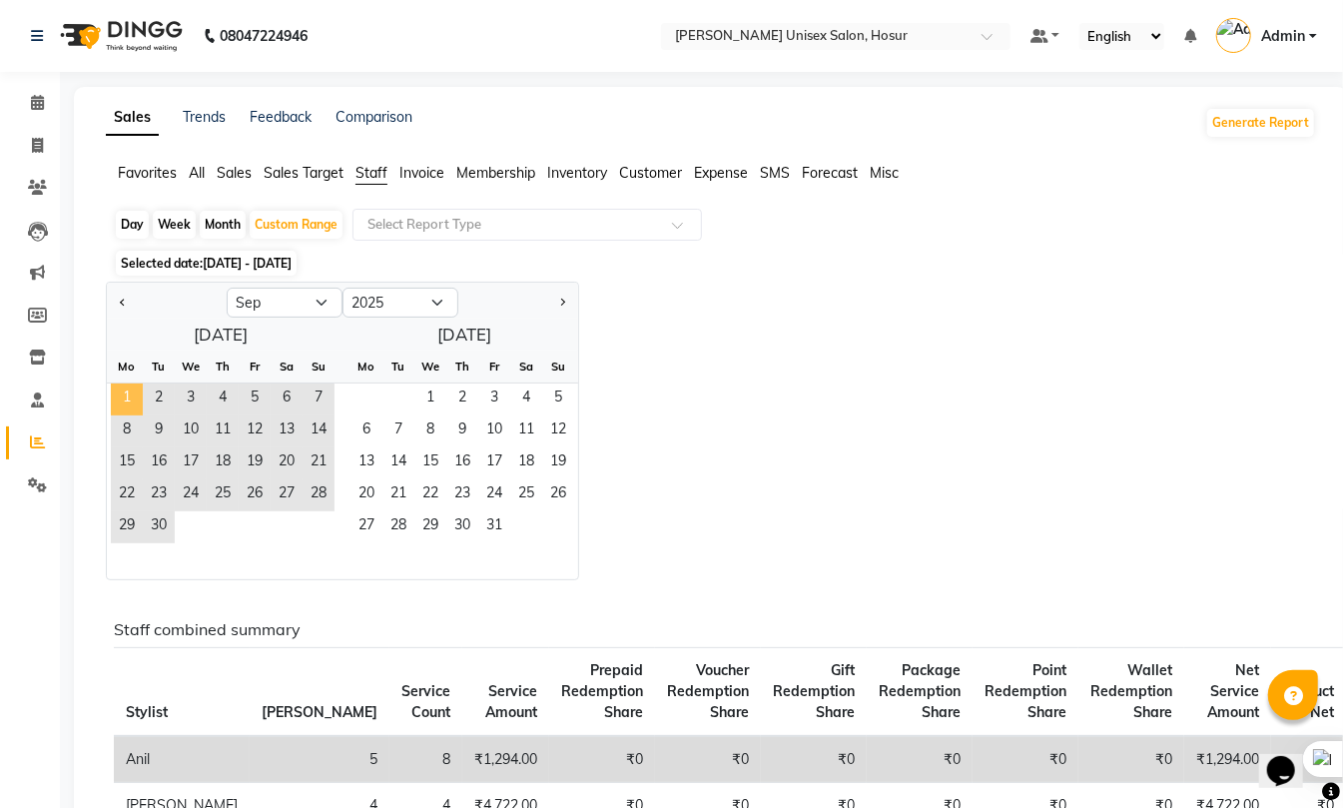
click at [120, 395] on span "1" at bounding box center [127, 399] width 32 height 32
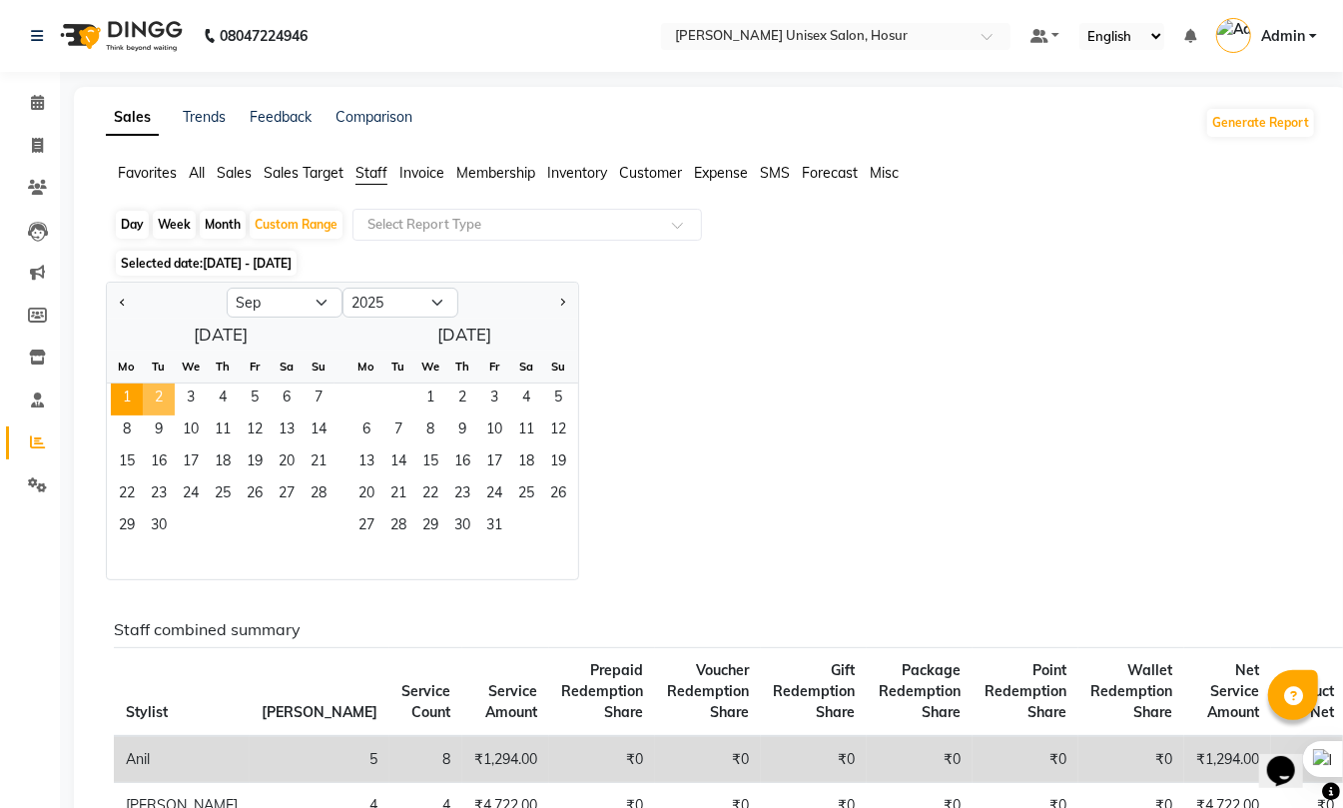
click at [160, 396] on span "2" at bounding box center [159, 399] width 32 height 32
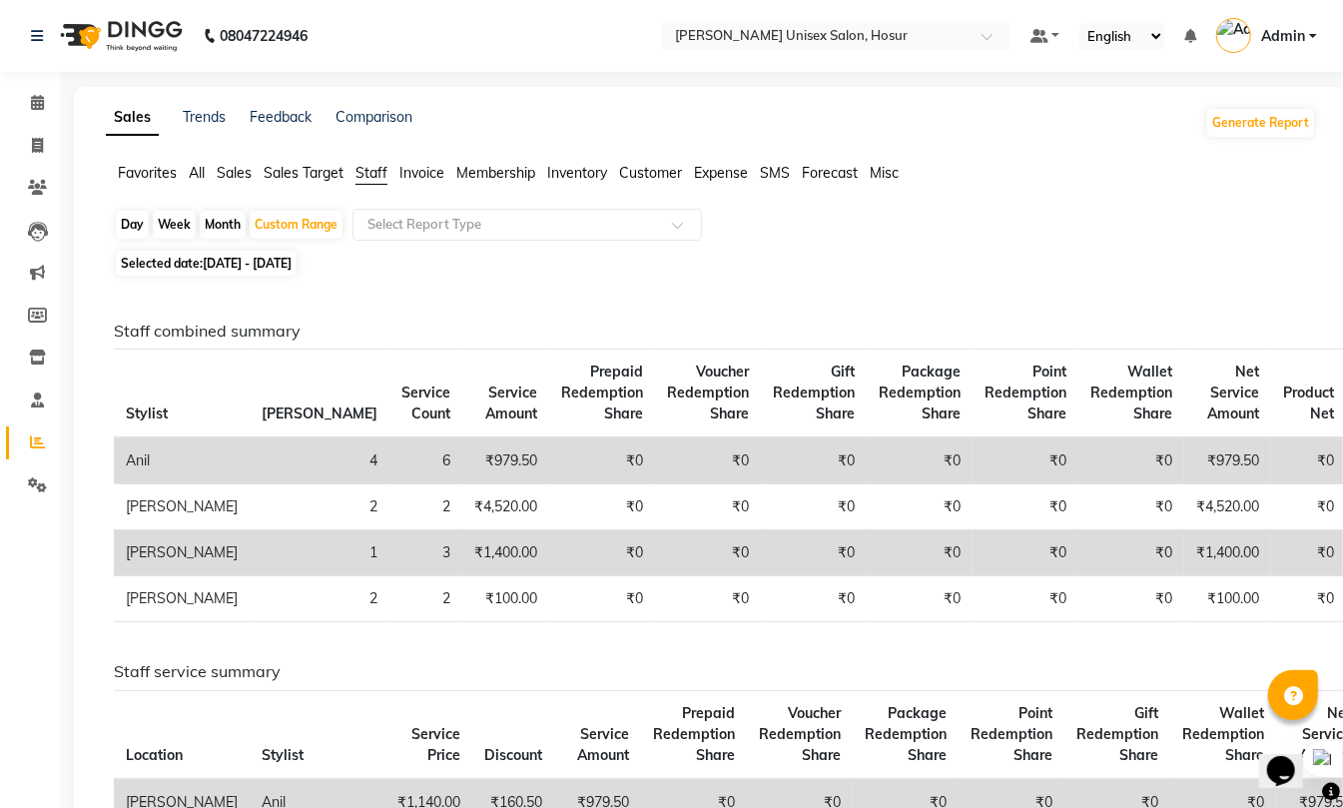
click at [208, 169] on ul "Favorites All Sales Sales Target Staff Invoice Membership Inventory Customer Ex…" at bounding box center [711, 174] width 1210 height 22
click at [204, 169] on span "All" at bounding box center [197, 173] width 16 height 18
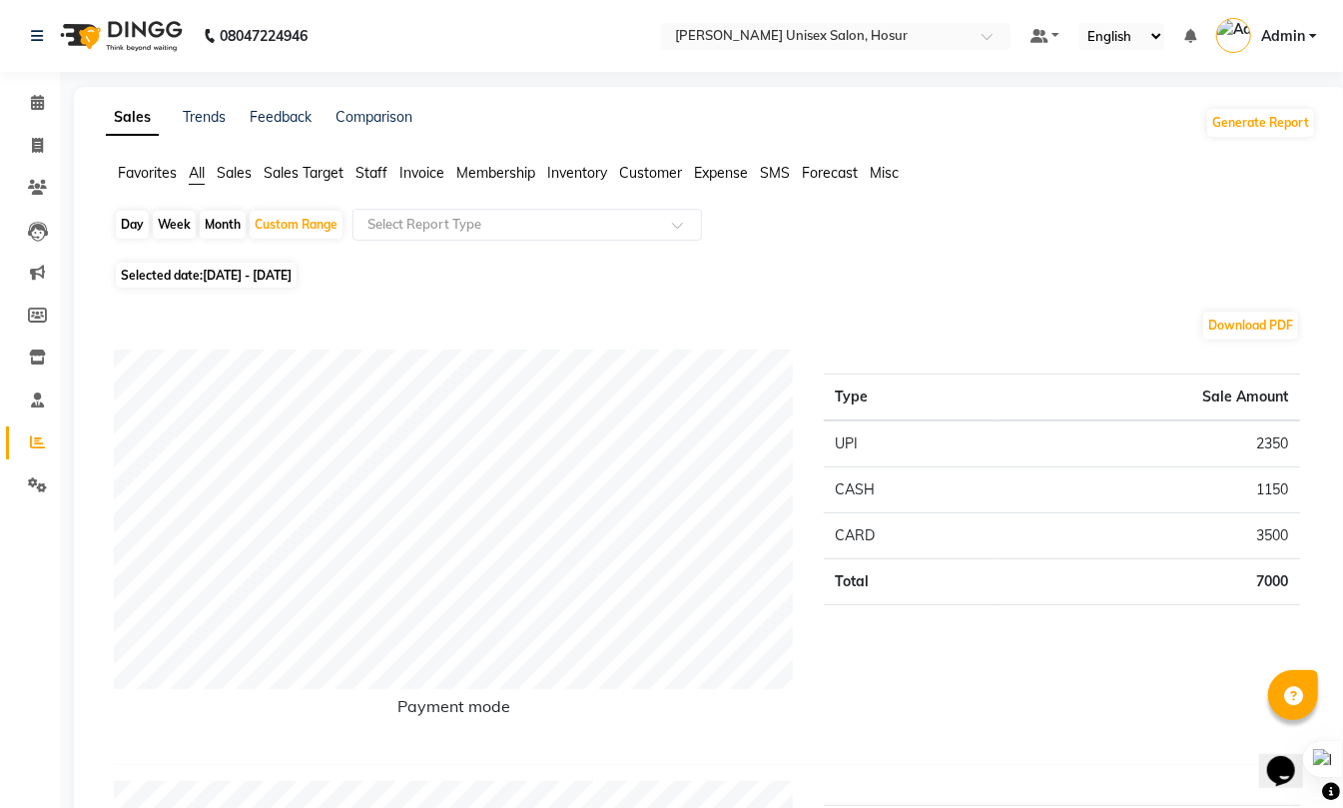
click at [369, 168] on span "Staff" at bounding box center [371, 173] width 32 height 18
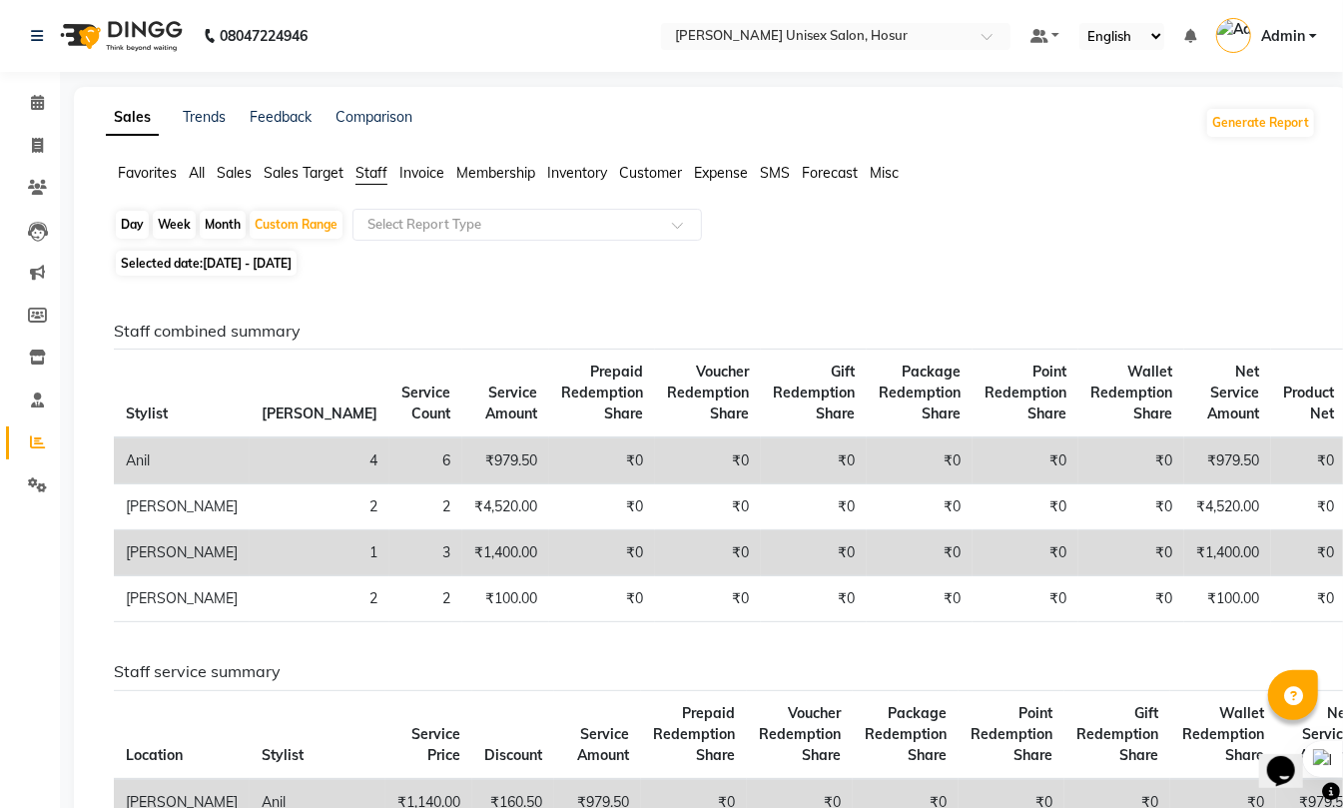
click at [681, 283] on div "Staff combined summary Stylist Bill Count Service Count Service Amount Prepaid …" at bounding box center [707, 793] width 1218 height 1024
click at [33, 144] on icon at bounding box center [37, 145] width 11 height 15
select select "service"
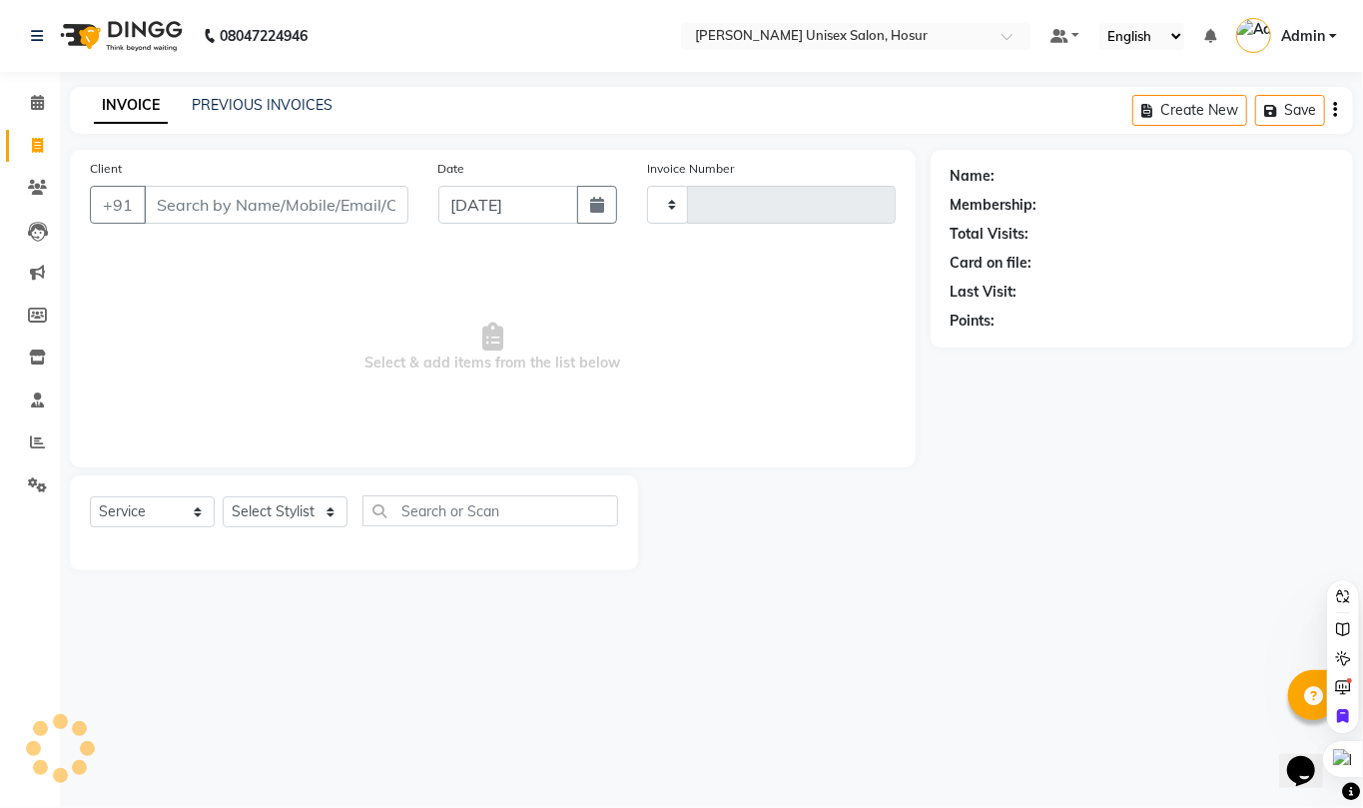
type input "1296"
select select "6189"
click at [820, 389] on span "Select & add items from the list below" at bounding box center [493, 348] width 806 height 200
click at [820, 391] on span "Select & add items from the list below" at bounding box center [493, 348] width 806 height 200
